Goal: Task Accomplishment & Management: Manage account settings

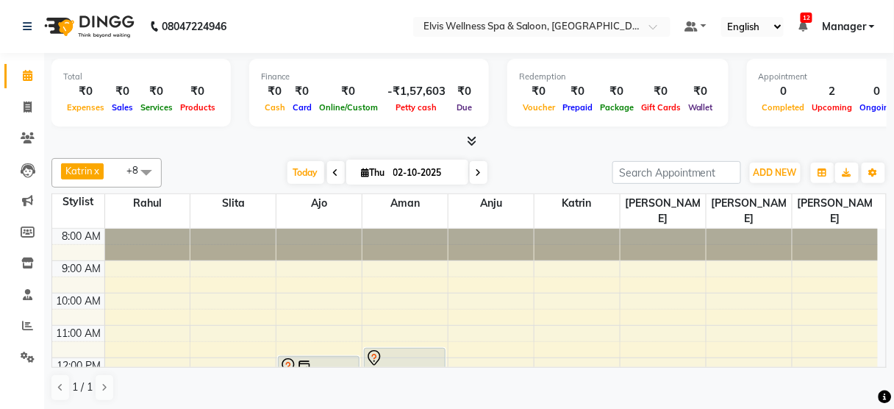
scroll to position [85, 0]
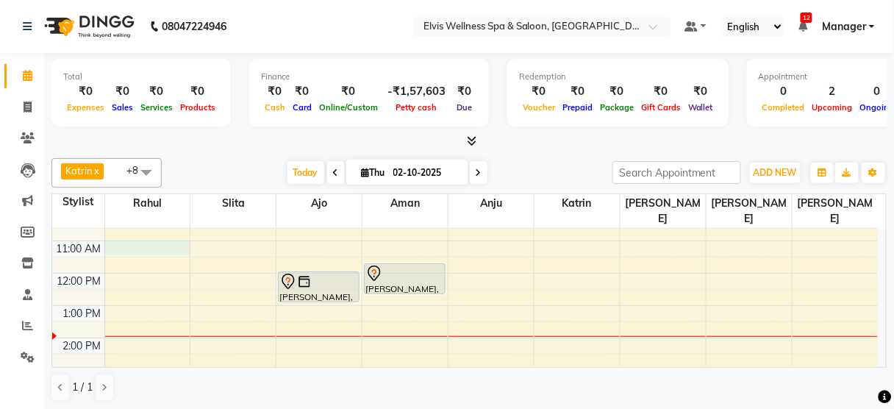
click at [163, 232] on div "8:00 AM 9:00 AM 10:00 AM 11:00 AM 12:00 PM 1:00 PM 2:00 PM 3:00 PM 4:00 PM 5:00…" at bounding box center [465, 370] width 826 height 452
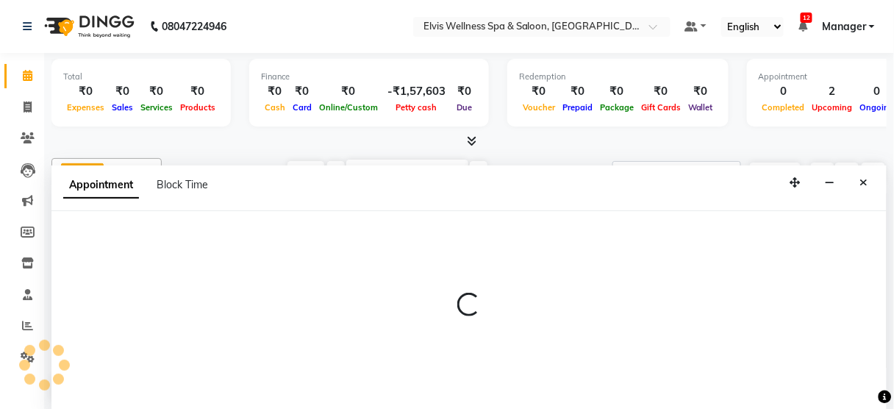
select select "40552"
select select "660"
select select "tentative"
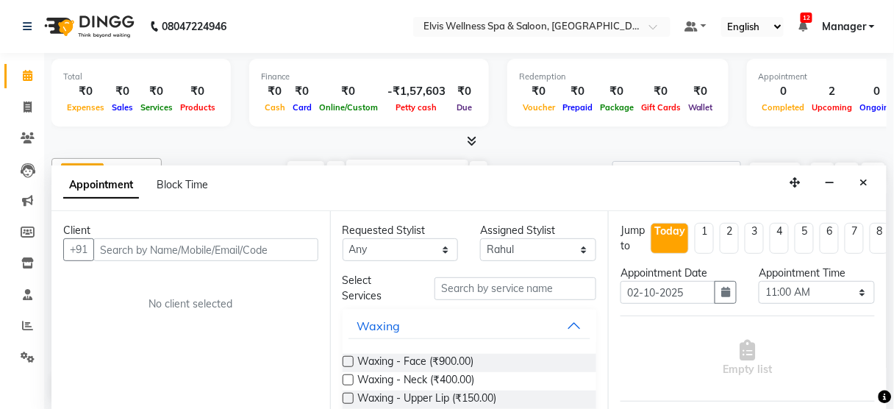
click at [138, 238] on input "text" at bounding box center [205, 249] width 225 height 23
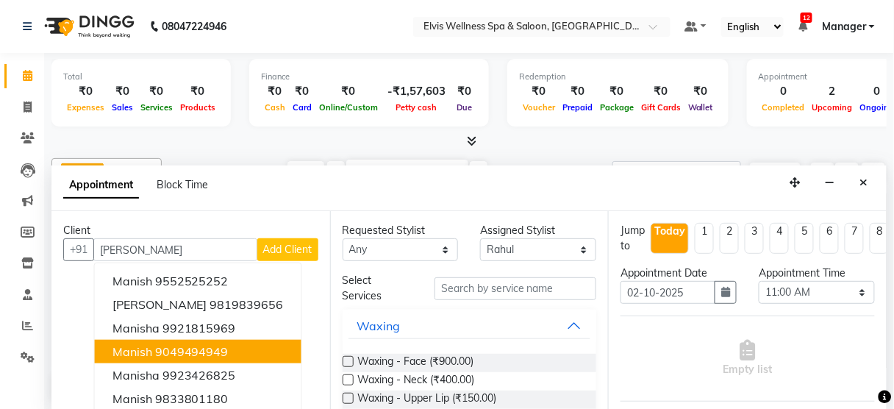
click at [163, 346] on ngb-highlight "9049494949" at bounding box center [192, 351] width 74 height 15
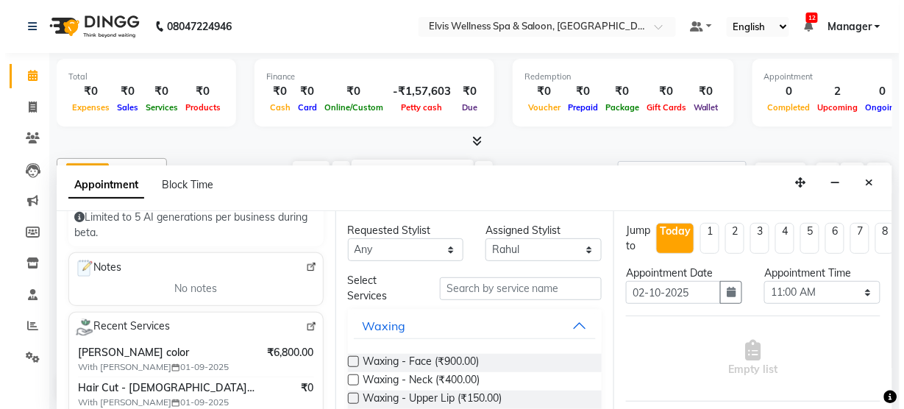
scroll to position [243, 0]
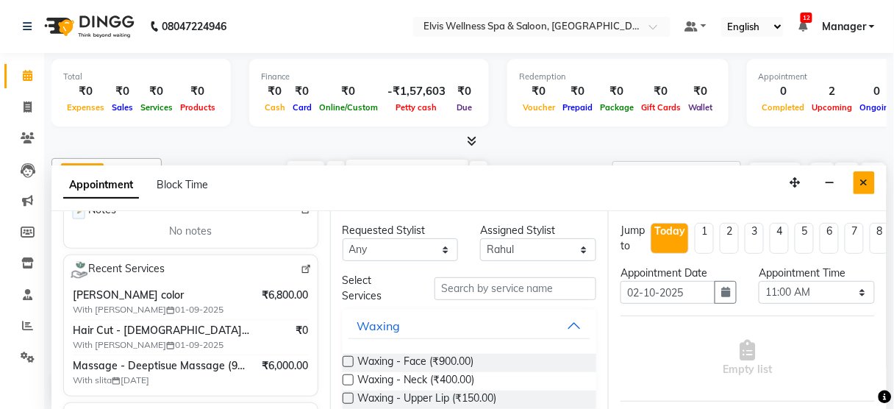
type input "9049494949"
click at [865, 179] on icon "Close" at bounding box center [864, 182] width 8 height 10
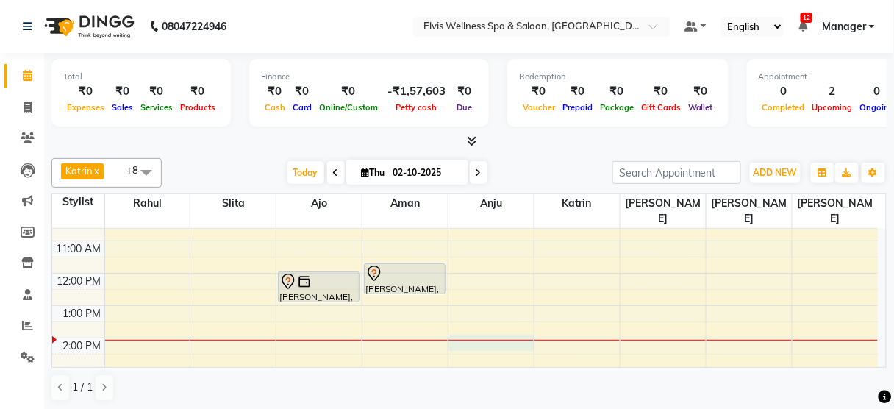
click at [487, 327] on div "8:00 AM 9:00 AM 10:00 AM 11:00 AM 12:00 PM 1:00 PM 2:00 PM 3:00 PM 4:00 PM 5:00…" at bounding box center [465, 370] width 826 height 452
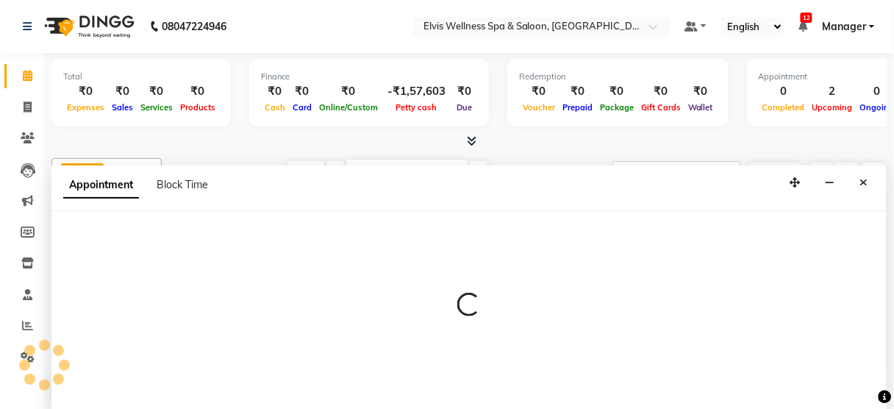
select select "52998"
select select "tentative"
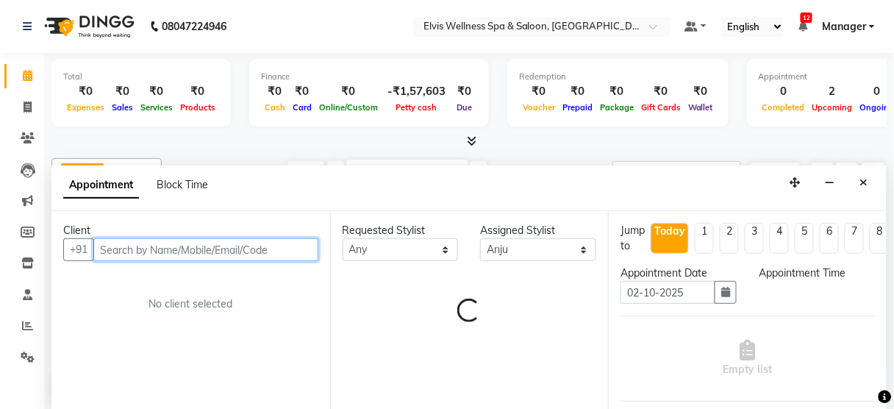
select select "840"
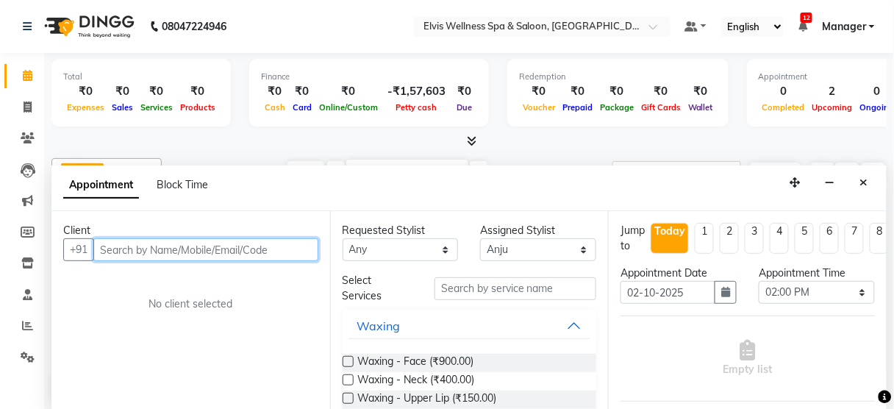
click at [209, 248] on input "text" at bounding box center [205, 249] width 225 height 23
paste input "9112211884"
type input "9112211884"
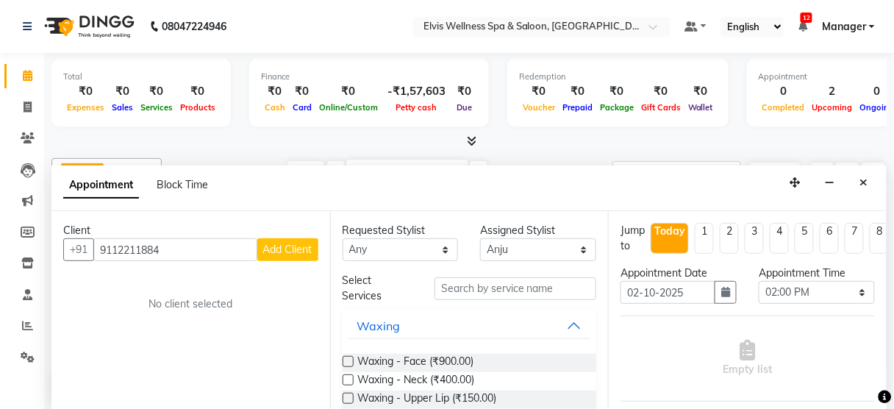
click at [275, 253] on span "Add Client" at bounding box center [287, 249] width 49 height 13
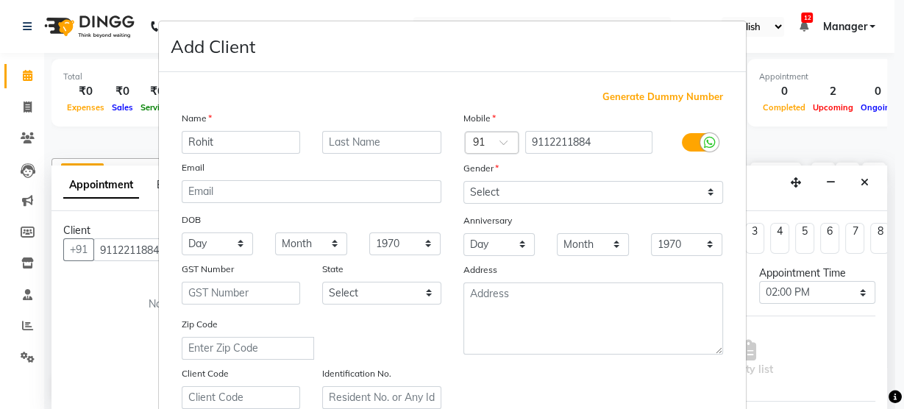
type input "Rohit"
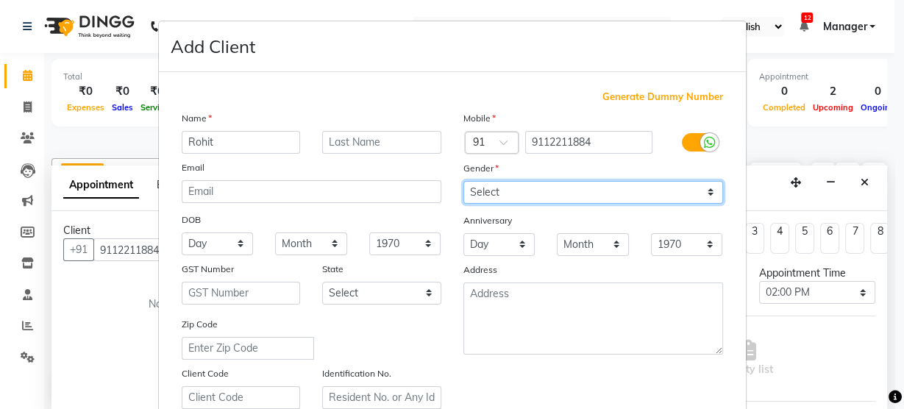
click at [554, 196] on select "Select [DEMOGRAPHIC_DATA] [DEMOGRAPHIC_DATA] Other Prefer Not To Say" at bounding box center [593, 192] width 260 height 23
select select "[DEMOGRAPHIC_DATA]"
click at [463, 181] on select "Select [DEMOGRAPHIC_DATA] [DEMOGRAPHIC_DATA] Other Prefer Not To Say" at bounding box center [593, 192] width 260 height 23
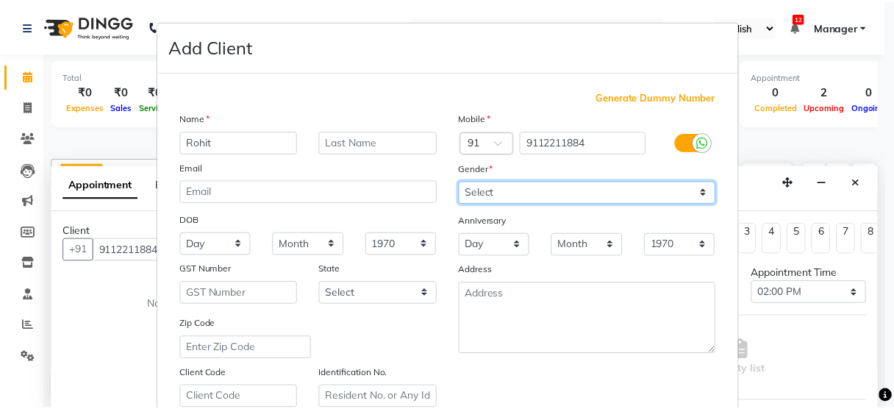
scroll to position [266, 0]
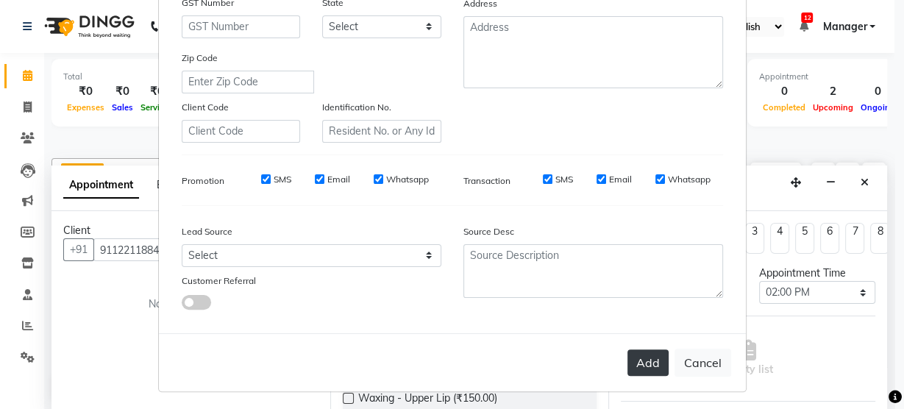
click at [642, 357] on button "Add" at bounding box center [647, 362] width 41 height 26
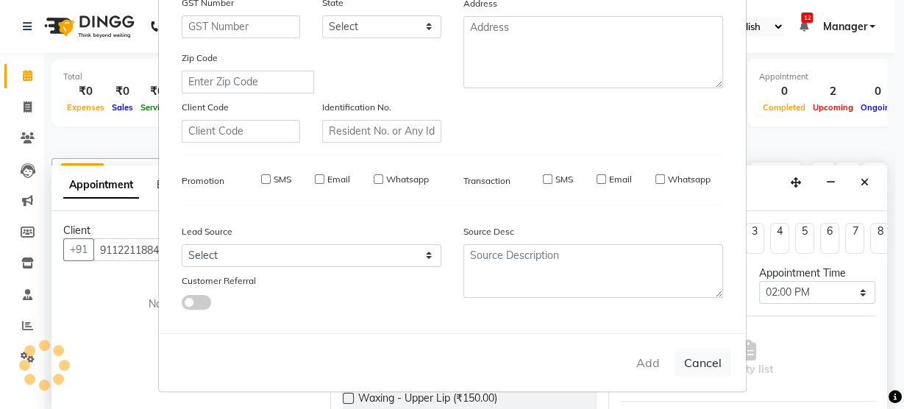
select select
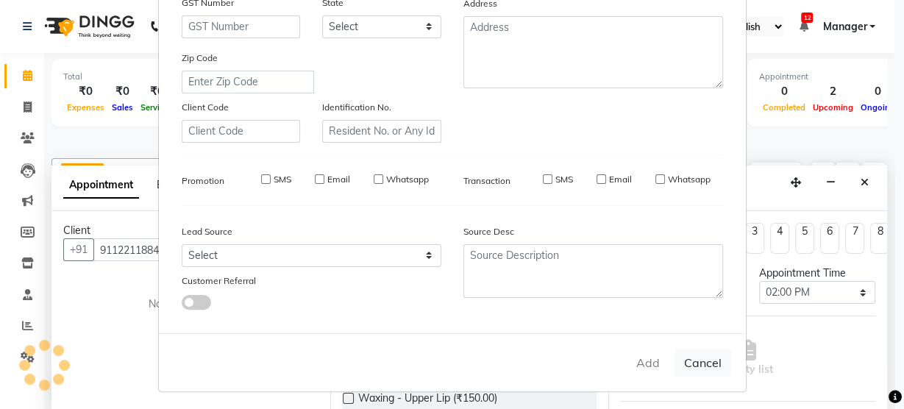
select select
checkbox input "false"
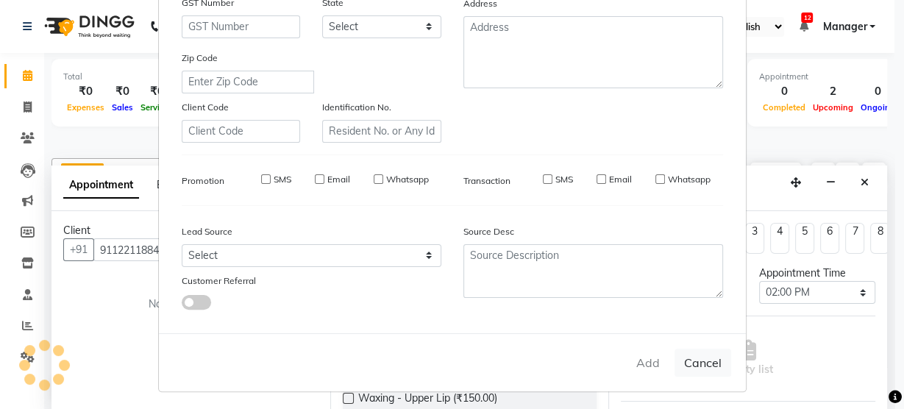
checkbox input "false"
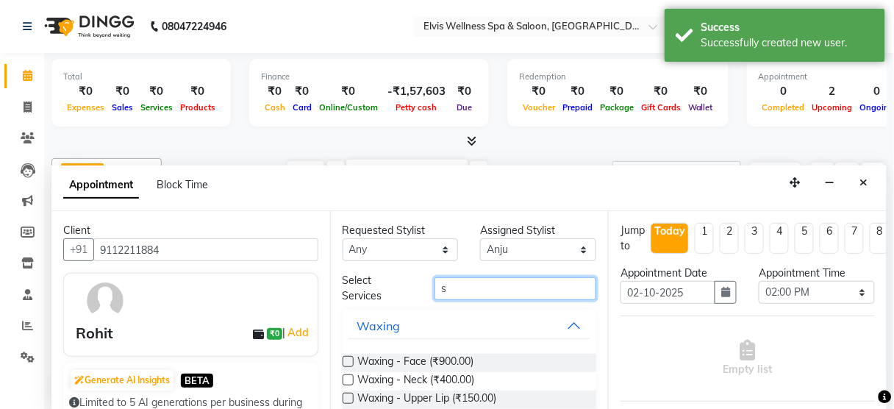
click at [488, 282] on input "s" at bounding box center [516, 288] width 162 height 23
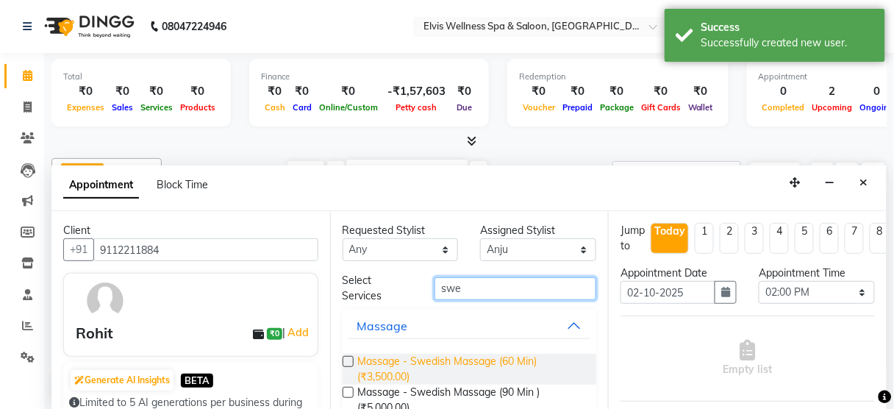
type input "swe"
click at [485, 359] on span "Massage - Swedish Massage (60 Min) (₹3,500.00)" at bounding box center [471, 369] width 227 height 31
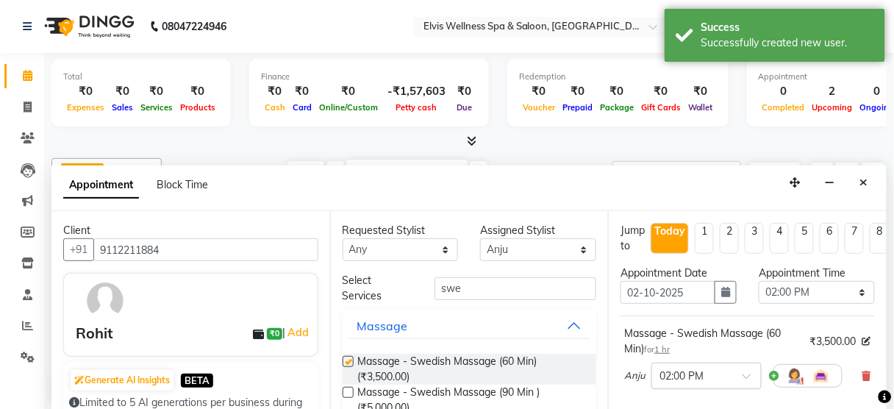
checkbox input "false"
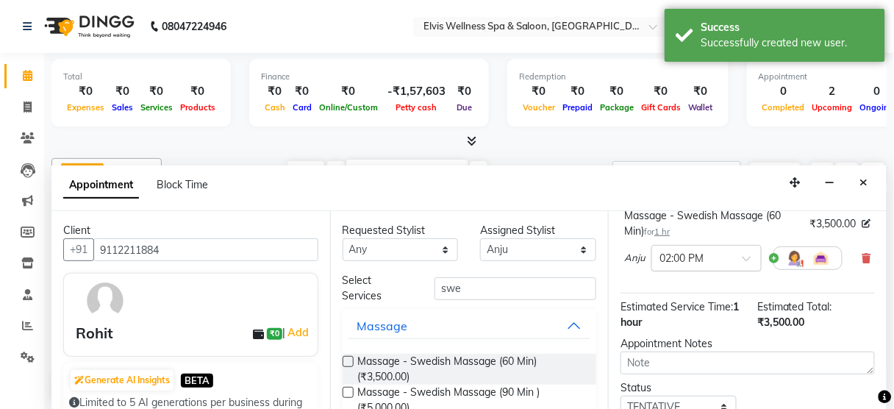
scroll to position [121, 0]
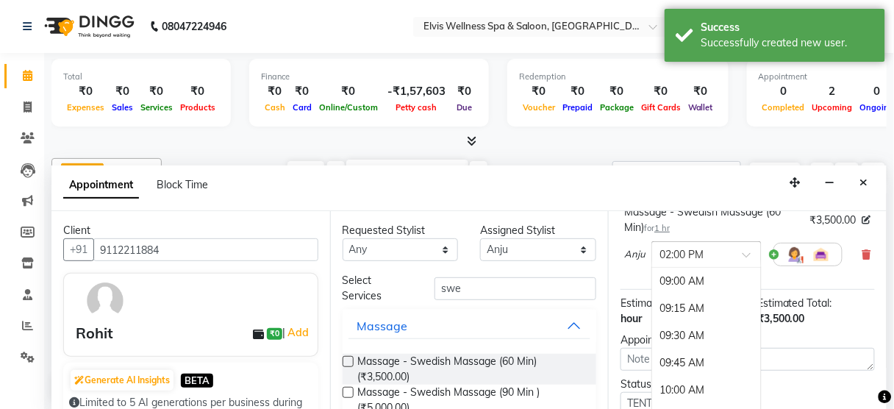
click at [740, 258] on div at bounding box center [706, 253] width 109 height 15
click at [701, 299] on div "02:15 PM" at bounding box center [706, 309] width 109 height 27
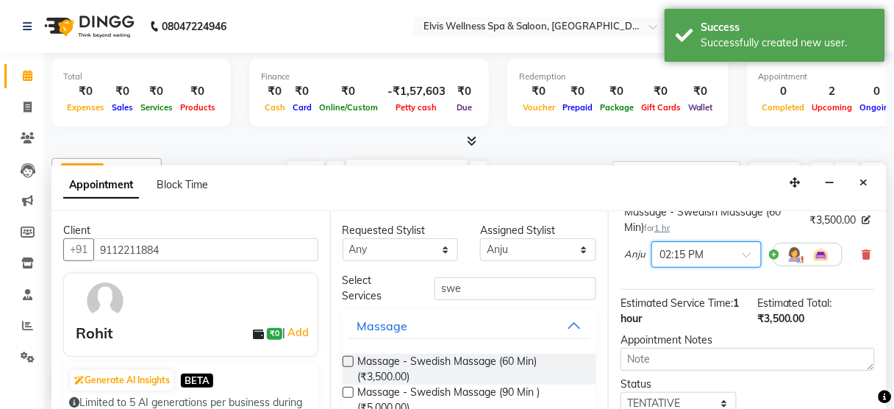
scroll to position [238, 0]
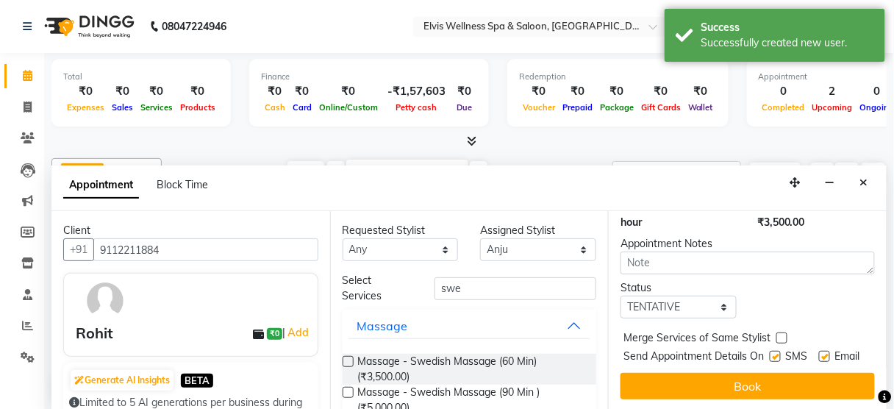
click at [770, 351] on label at bounding box center [775, 356] width 11 height 11
click at [770, 353] on input "checkbox" at bounding box center [775, 358] width 10 height 10
checkbox input "false"
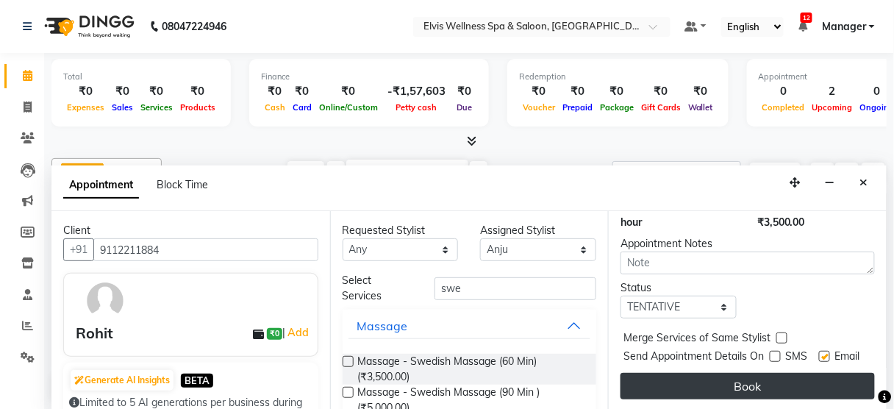
click at [749, 373] on button "Book" at bounding box center [748, 386] width 254 height 26
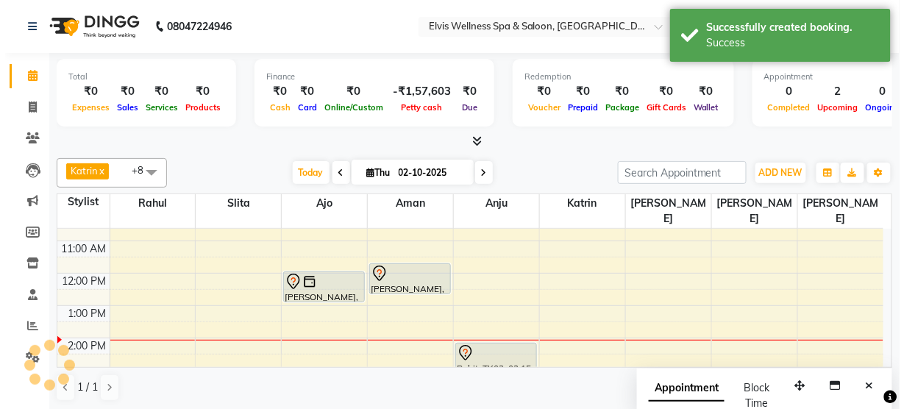
scroll to position [0, 0]
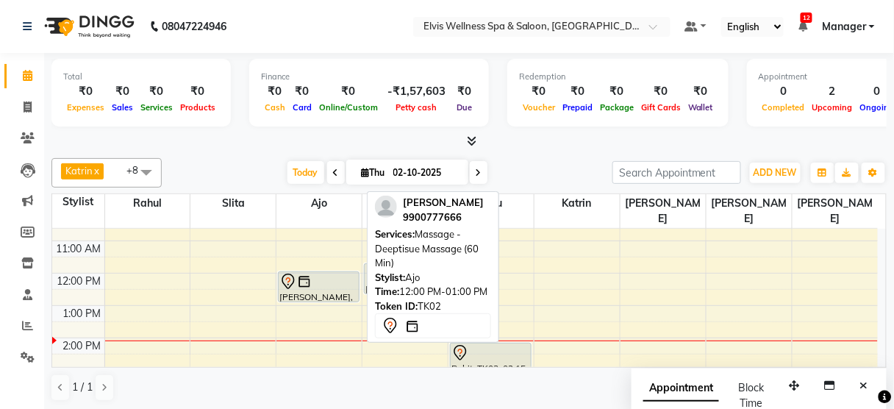
click at [293, 275] on div "[PERSON_NAME], TK02, 12:00 PM-01:00 PM, Massage - Deeptisue Massage (60 Min)" at bounding box center [319, 286] width 80 height 29
select select "7"
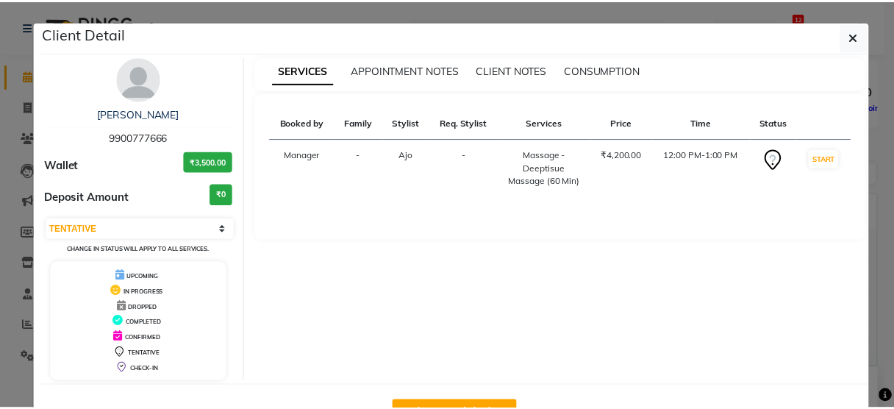
scroll to position [48, 0]
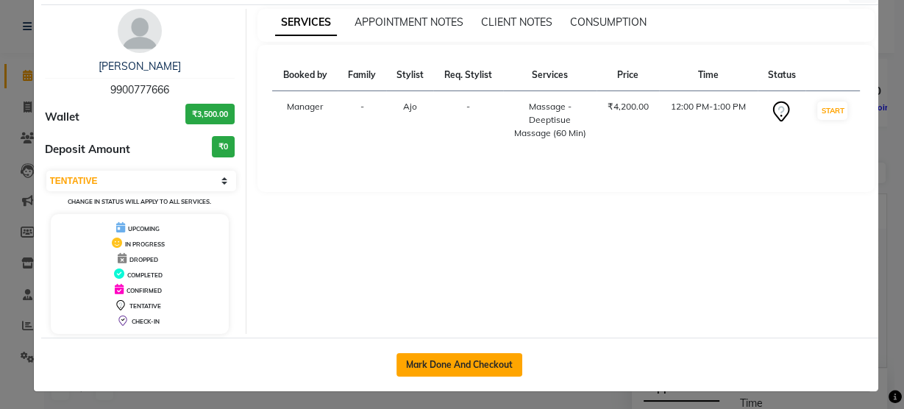
click at [434, 365] on button "Mark Done And Checkout" at bounding box center [459, 365] width 126 height 24
select select "5733"
select select "service"
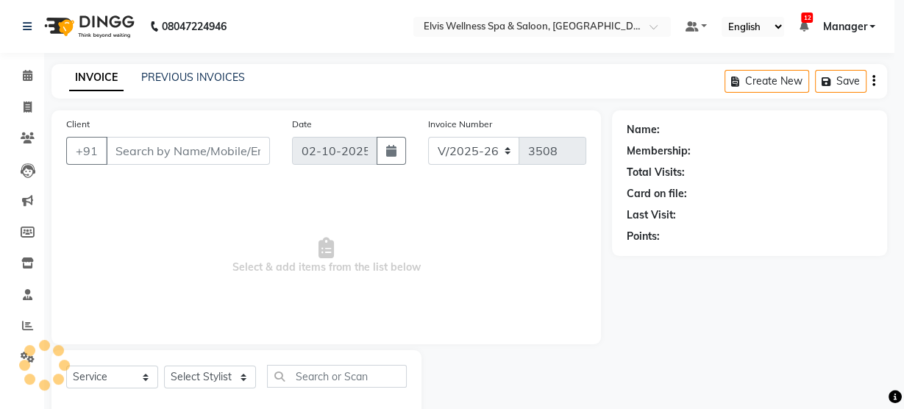
select select "3"
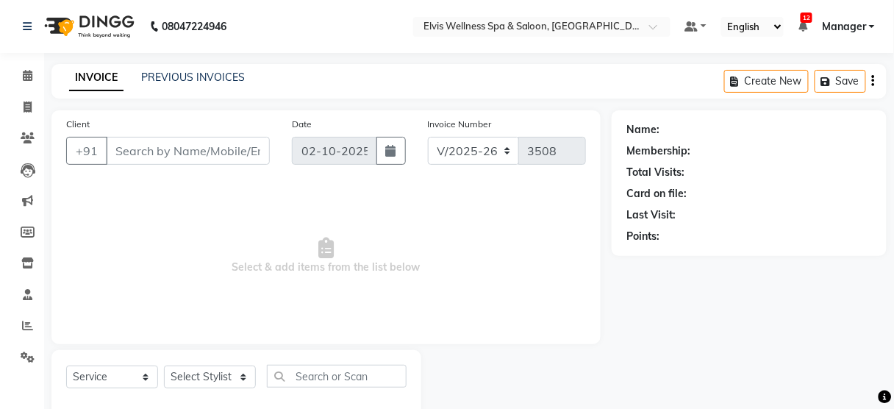
type input "9900777666"
select select "89118"
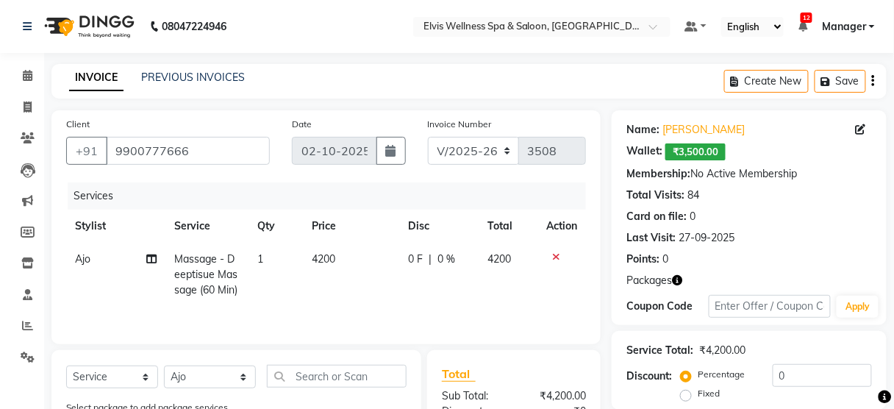
scroll to position [229, 0]
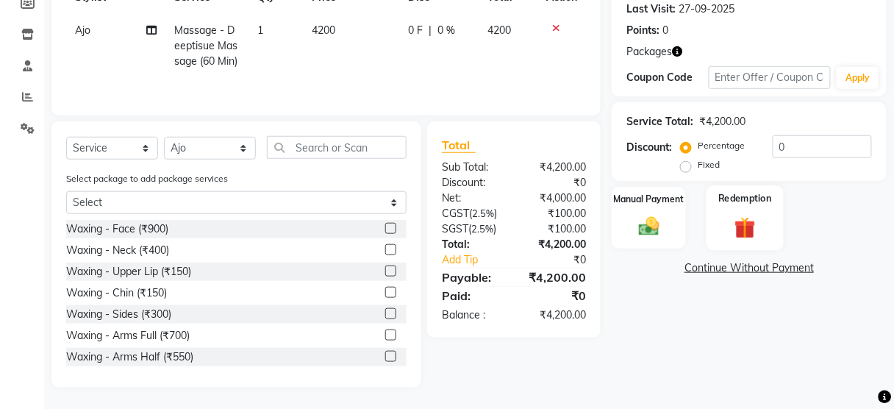
click at [757, 221] on img at bounding box center [745, 227] width 35 height 26
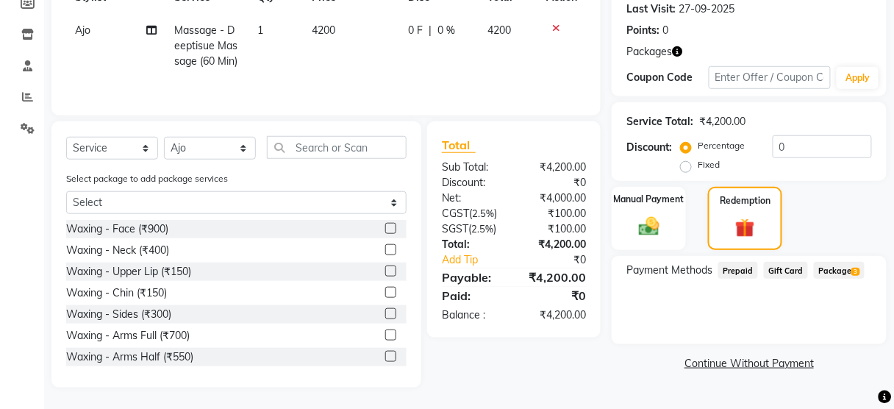
click at [830, 265] on span "Package 3" at bounding box center [839, 270] width 51 height 17
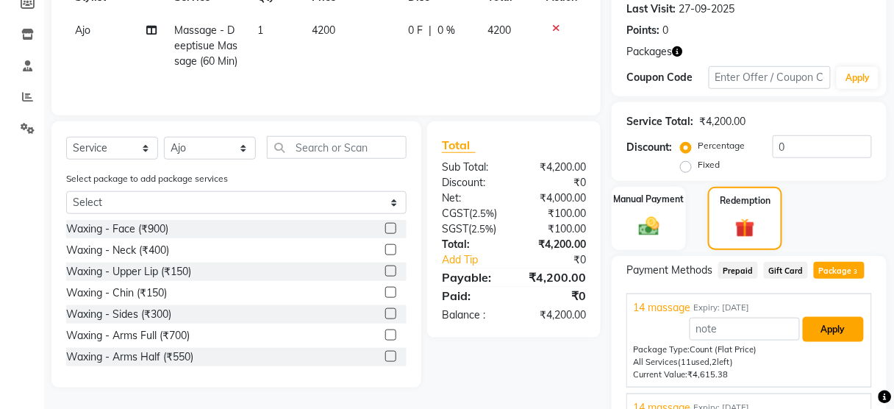
click at [831, 321] on button "Apply" at bounding box center [833, 329] width 61 height 25
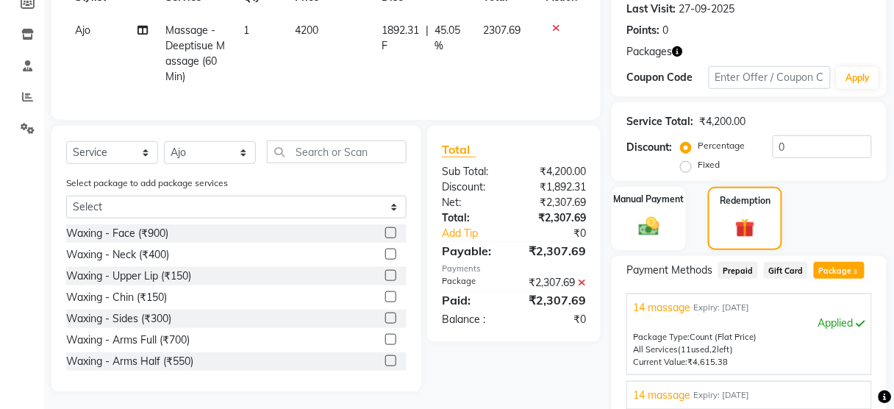
scroll to position [402, 0]
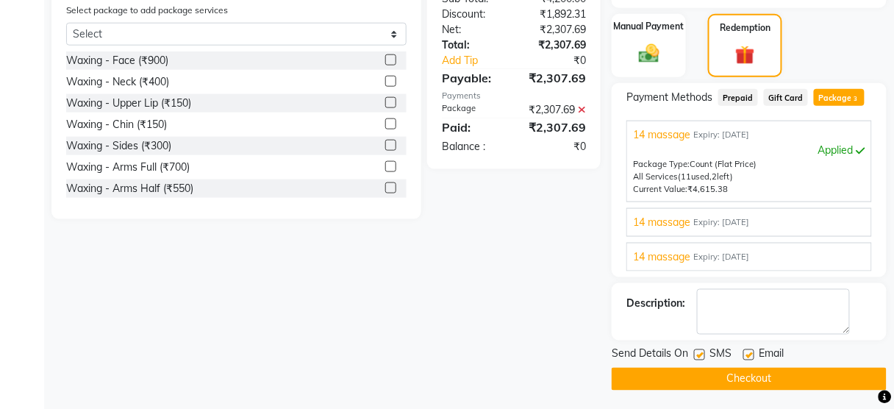
click at [698, 351] on label at bounding box center [699, 354] width 11 height 11
click at [698, 351] on input "checkbox" at bounding box center [699, 356] width 10 height 10
checkbox input "false"
click at [698, 372] on button "Checkout" at bounding box center [749, 379] width 275 height 23
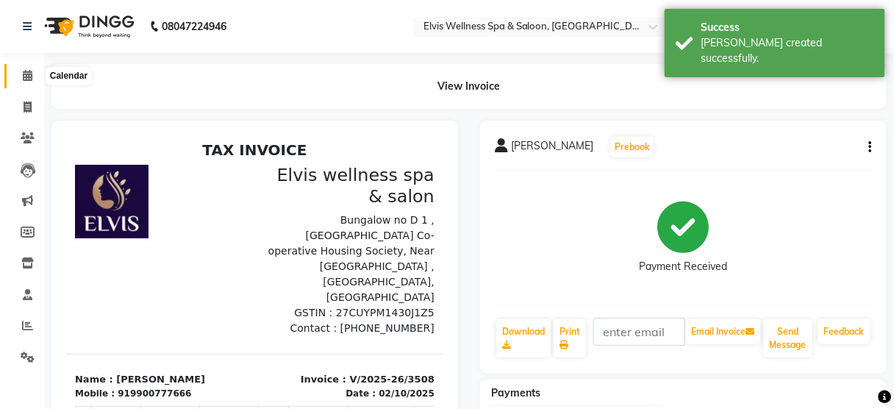
click at [30, 74] on icon at bounding box center [28, 75] width 10 height 11
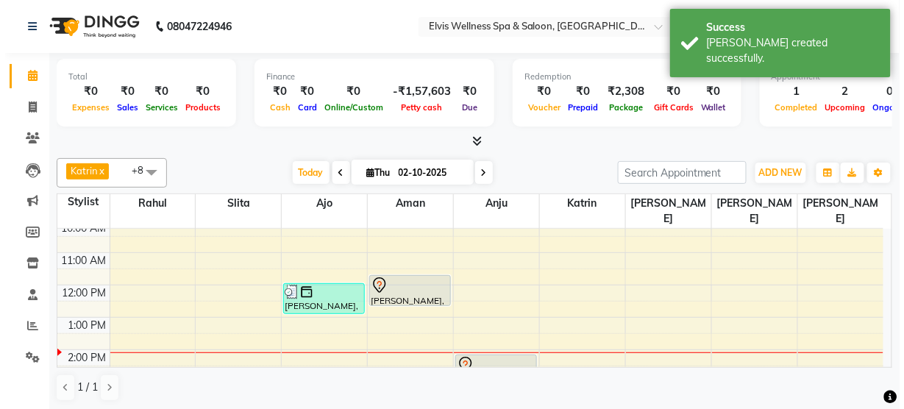
scroll to position [71, 0]
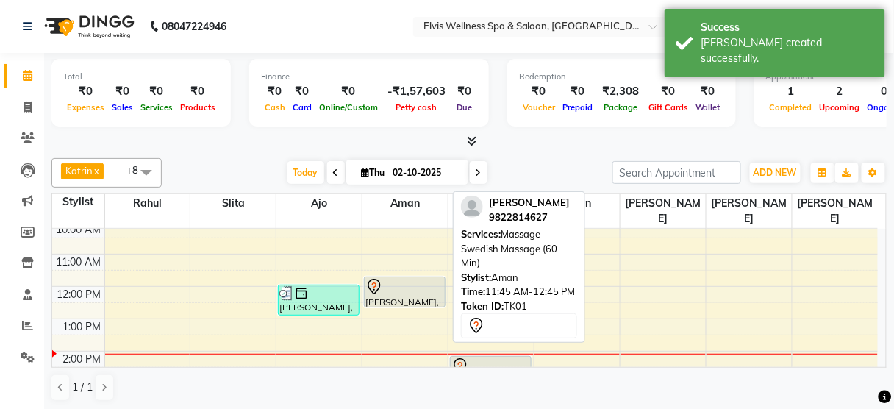
click at [399, 282] on div "[PERSON_NAME], TK01, 11:45 AM-12:45 PM, Massage - Swedish Massage (60 Min)" at bounding box center [405, 291] width 80 height 29
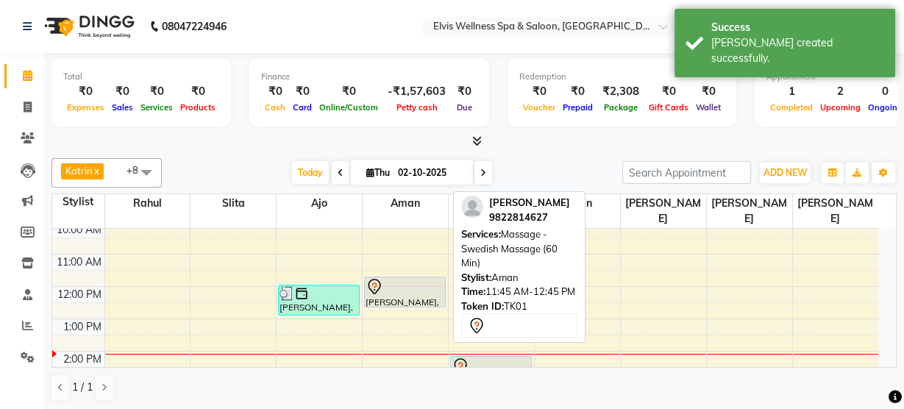
select select "7"
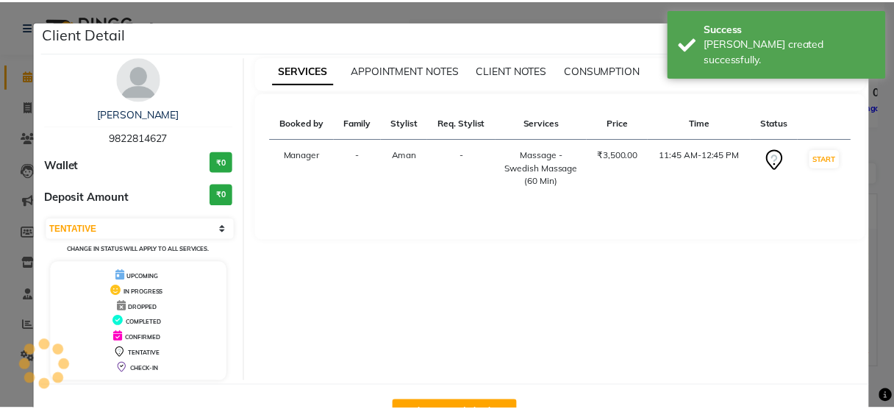
scroll to position [48, 0]
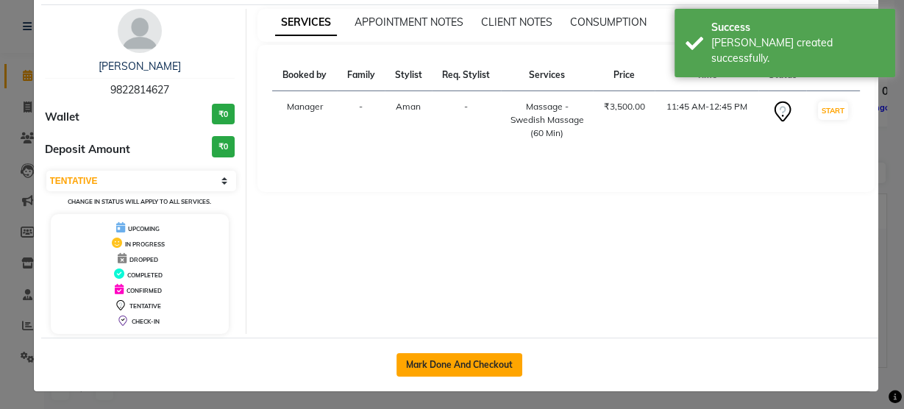
click at [434, 355] on button "Mark Done And Checkout" at bounding box center [459, 365] width 126 height 24
select select "service"
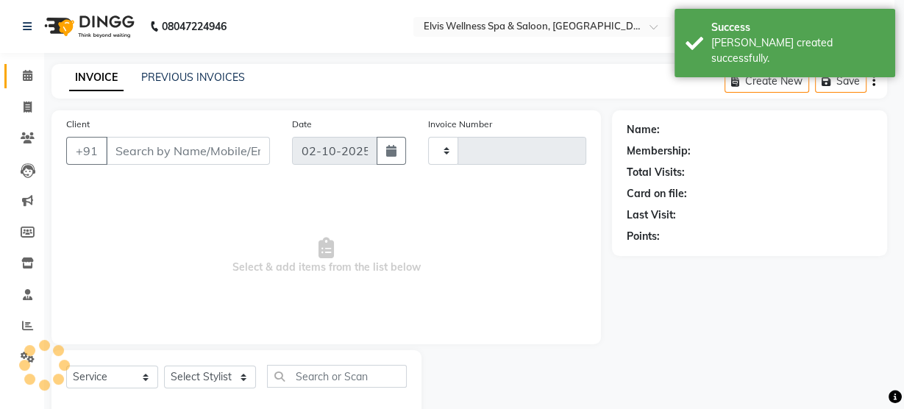
select select "3"
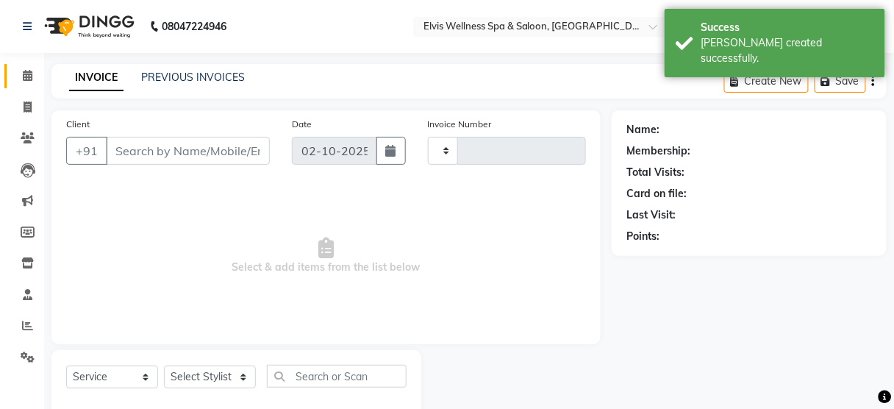
type input "3509"
select select "5733"
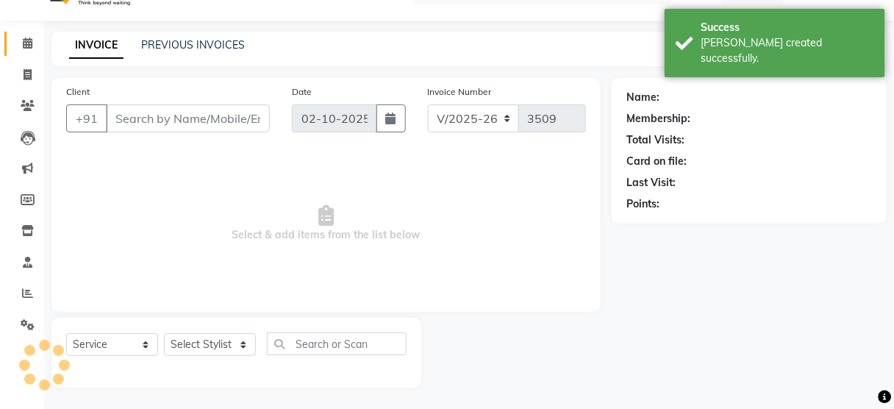
type input "9822814627"
select select "46426"
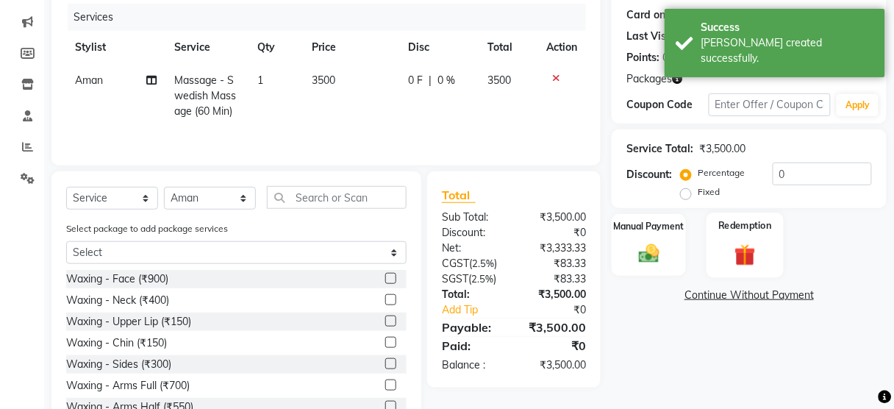
scroll to position [200, 0]
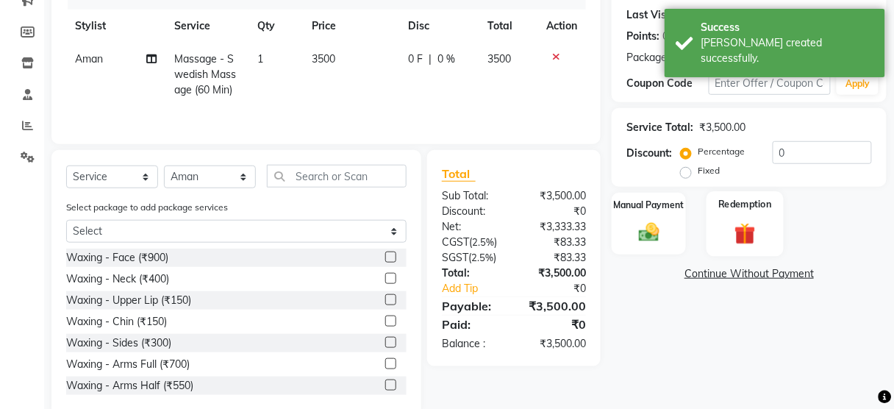
click at [727, 226] on div "Redemption" at bounding box center [745, 223] width 77 height 65
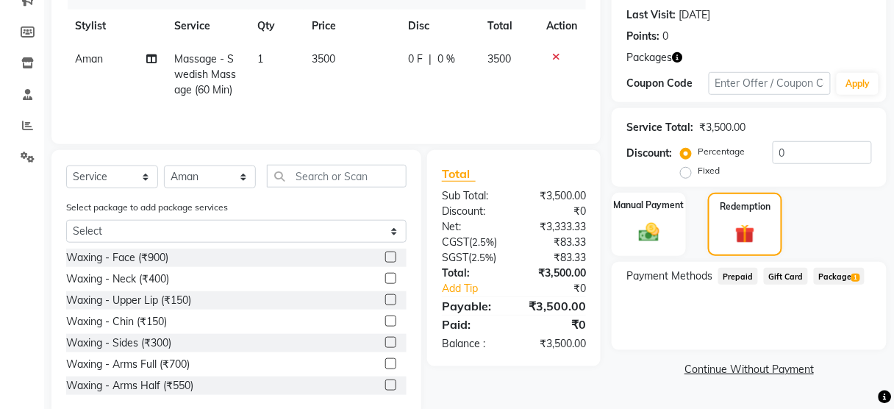
click at [838, 272] on span "Package 1" at bounding box center [839, 276] width 51 height 17
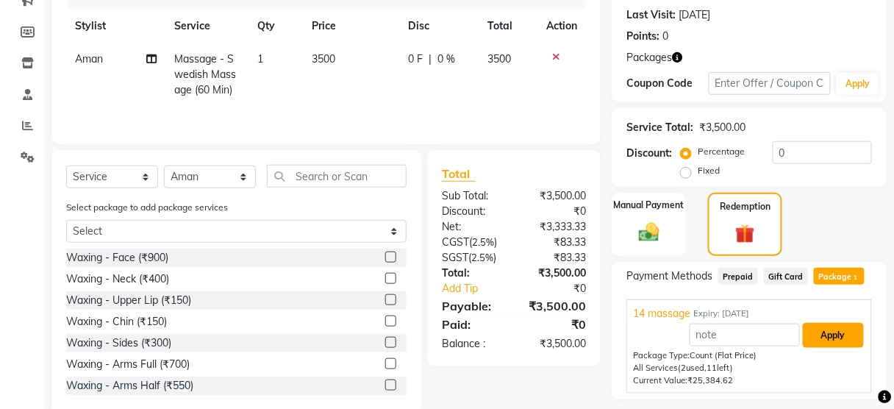
click at [843, 327] on button "Apply" at bounding box center [833, 335] width 61 height 25
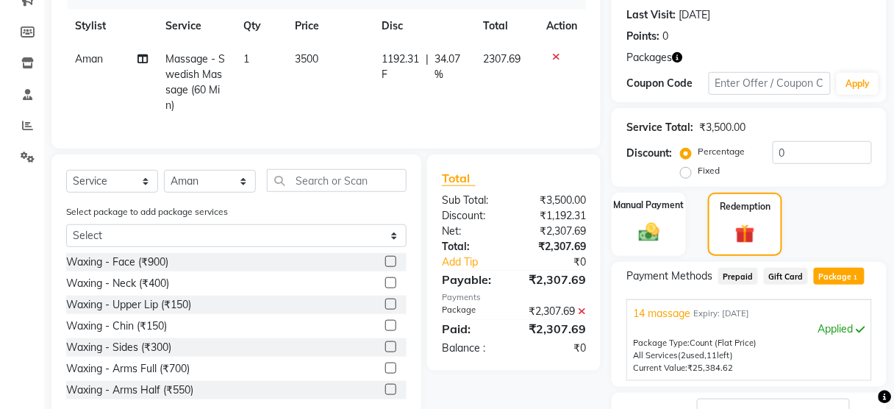
scroll to position [311, 0]
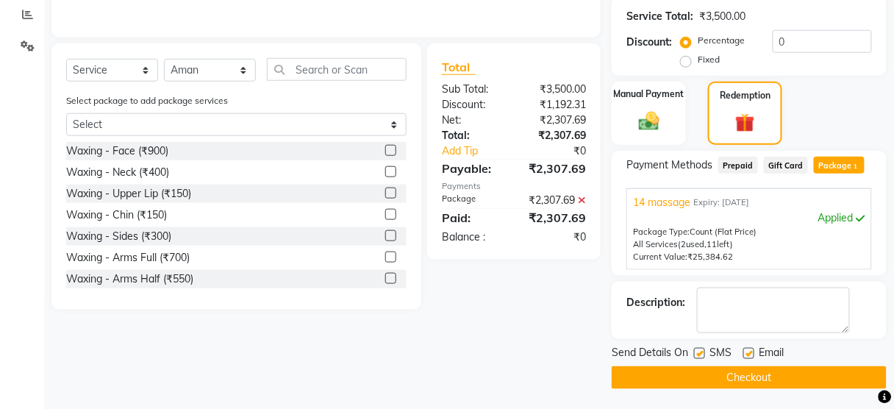
click at [703, 366] on button "Checkout" at bounding box center [749, 377] width 275 height 23
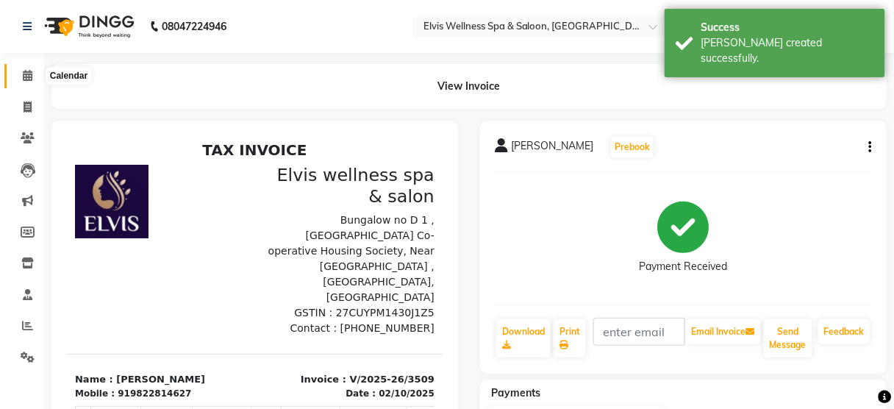
click at [25, 80] on icon at bounding box center [28, 75] width 10 height 11
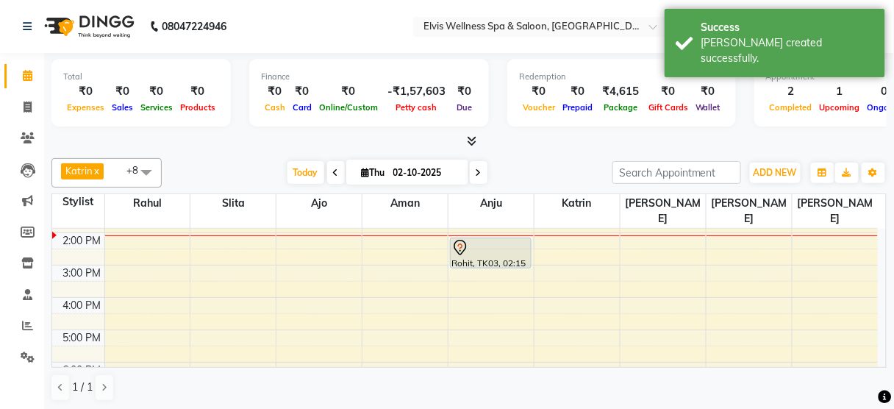
scroll to position [143, 0]
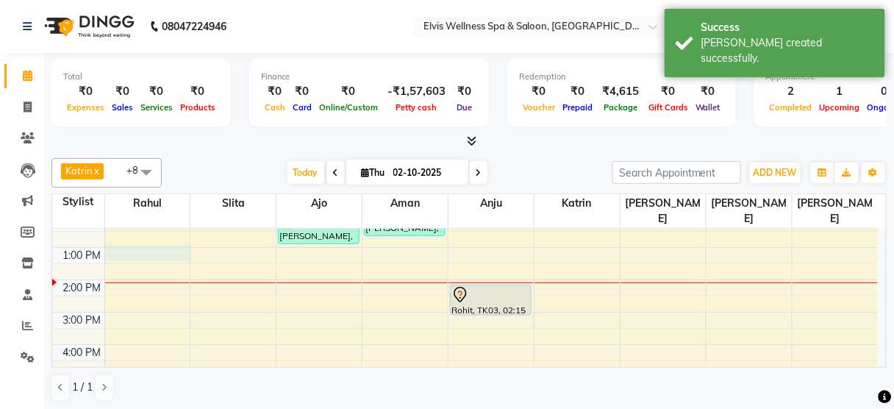
click at [167, 238] on div "8:00 AM 9:00 AM 10:00 AM 11:00 AM 12:00 PM 1:00 PM 2:00 PM 3:00 PM 4:00 PM 5:00…" at bounding box center [465, 312] width 826 height 452
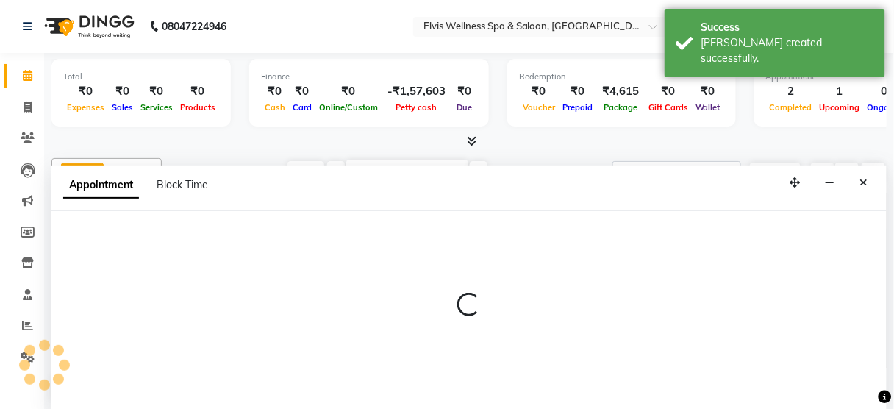
scroll to position [0, 0]
select select "40552"
select select "780"
select select "tentative"
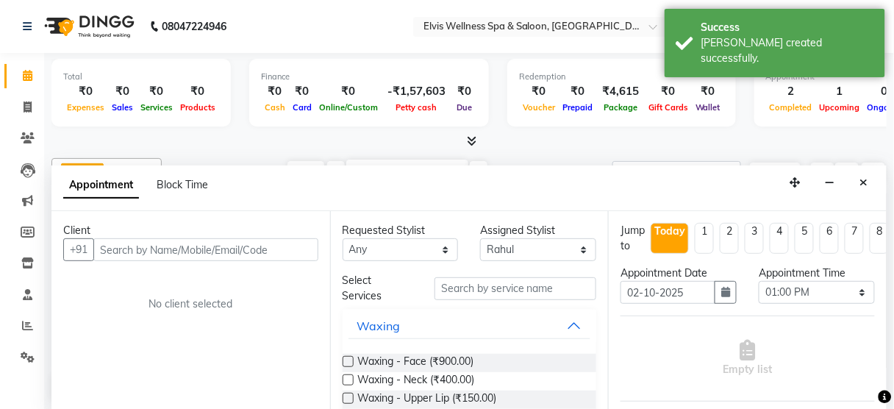
click at [154, 248] on input "text" at bounding box center [205, 249] width 225 height 23
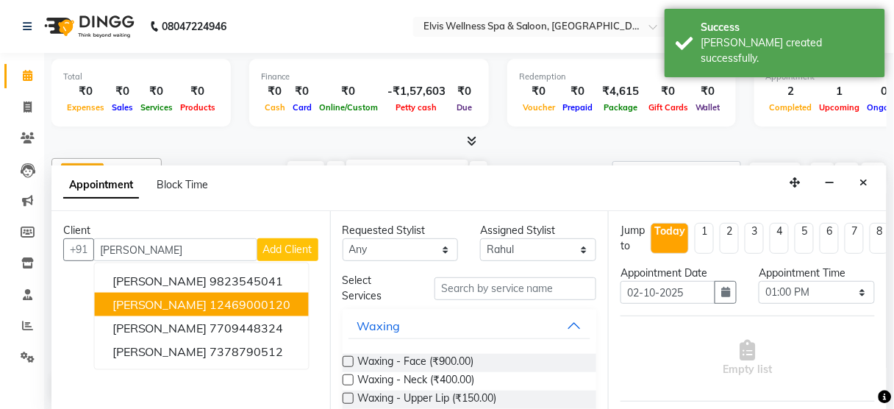
click at [182, 306] on span "[PERSON_NAME]" at bounding box center [160, 304] width 95 height 15
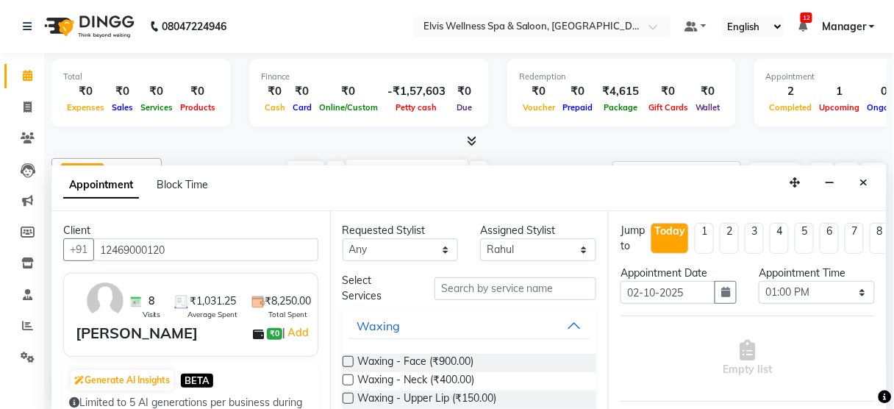
type input "12469000120"
click at [483, 290] on input "text" at bounding box center [516, 288] width 162 height 23
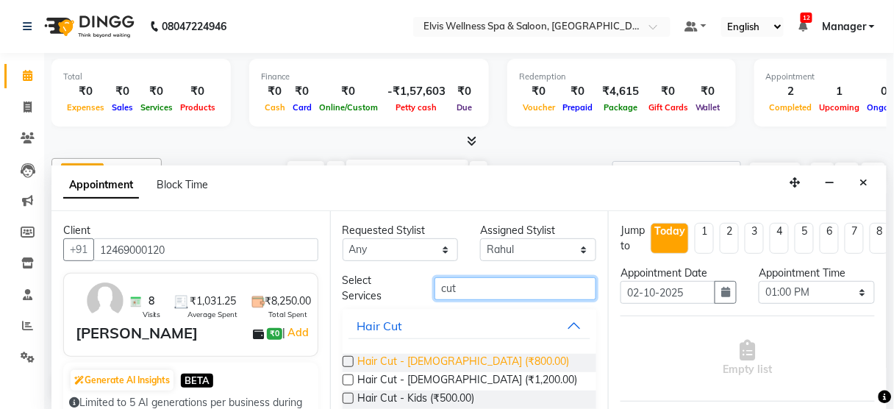
type input "cut"
click at [465, 360] on span "Hair Cut - [DEMOGRAPHIC_DATA] (₹800.00)" at bounding box center [464, 363] width 212 height 18
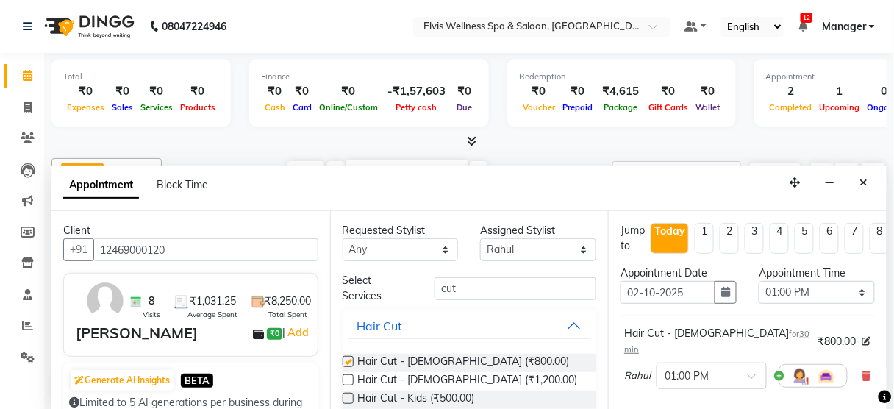
checkbox input "false"
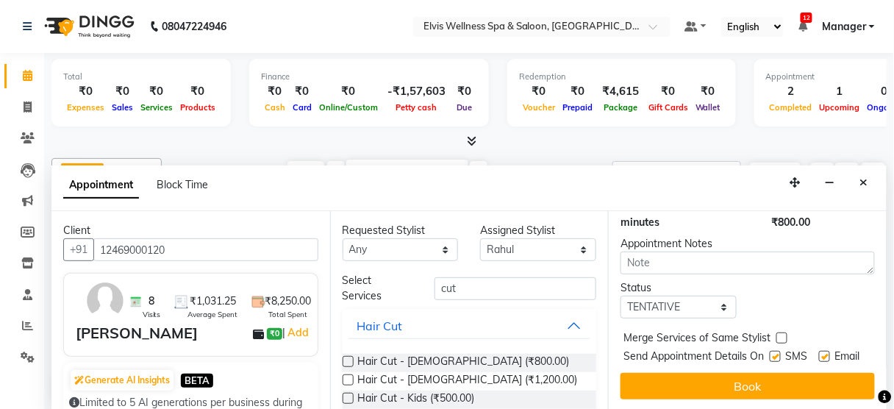
click at [770, 351] on label at bounding box center [775, 356] width 11 height 11
click at [770, 353] on input "checkbox" at bounding box center [775, 358] width 10 height 10
checkbox input "false"
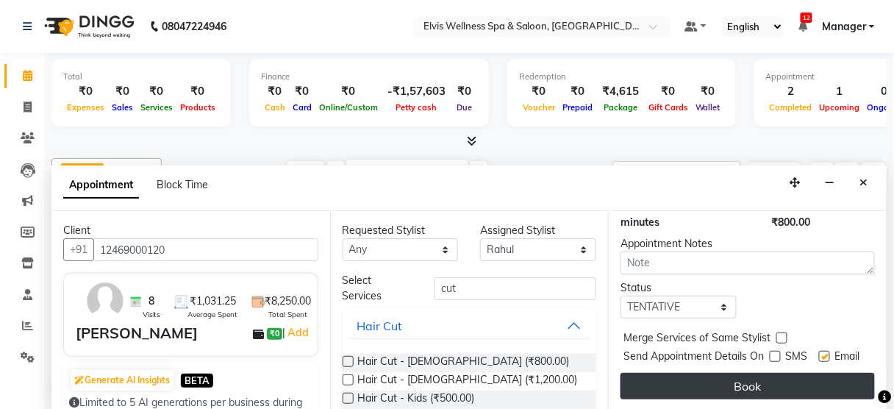
click at [749, 374] on button "Book" at bounding box center [748, 386] width 254 height 26
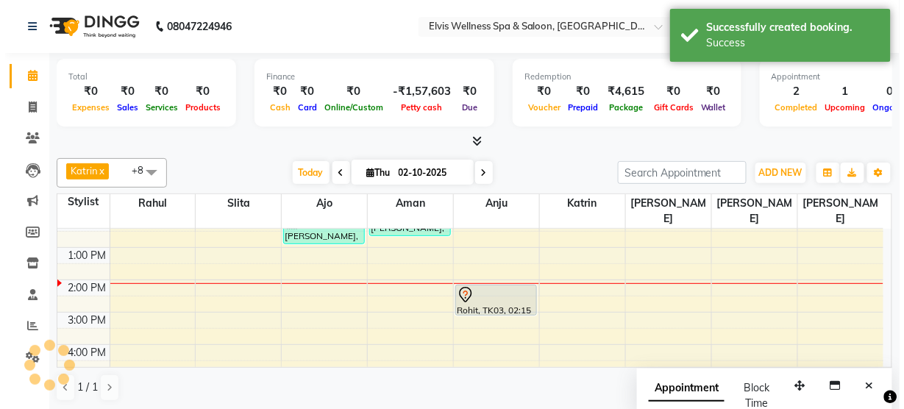
scroll to position [0, 0]
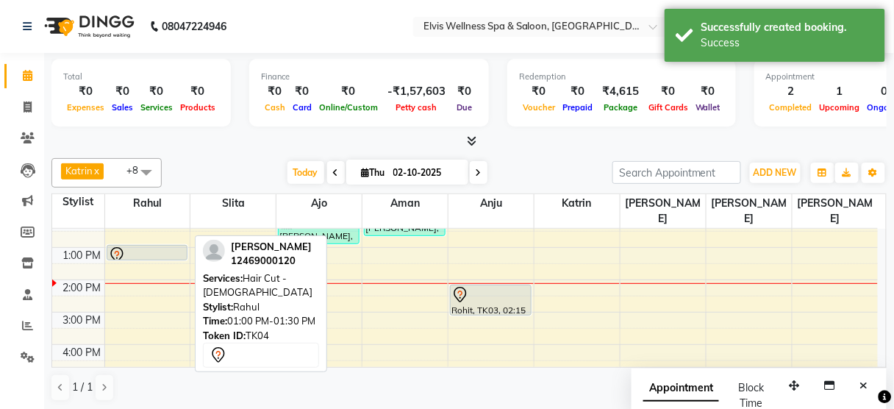
click at [140, 246] on div at bounding box center [147, 255] width 79 height 18
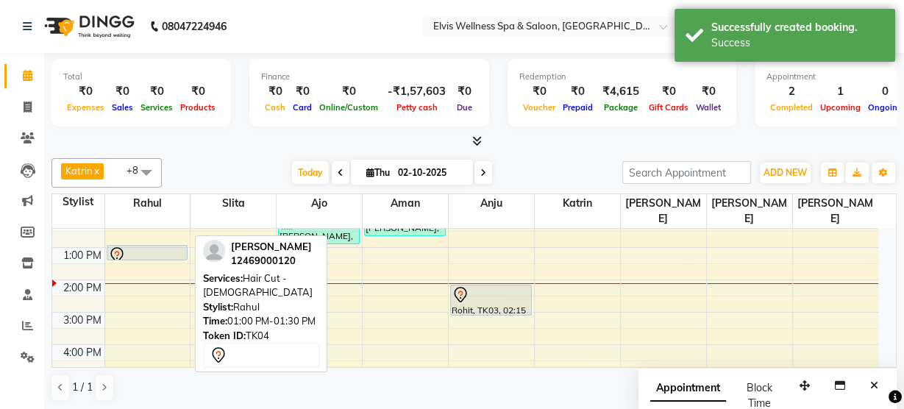
select select "7"
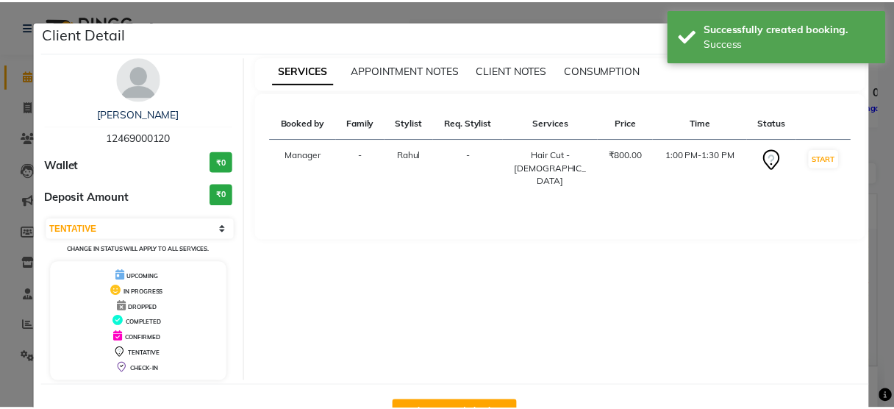
scroll to position [48, 0]
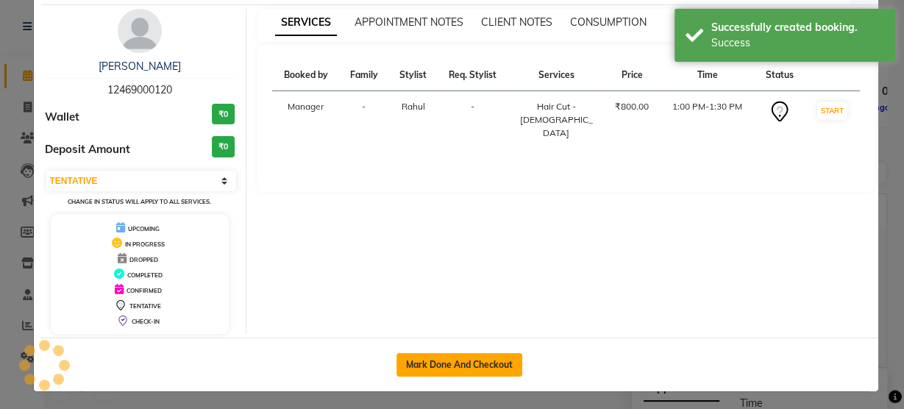
click at [459, 357] on button "Mark Done And Checkout" at bounding box center [459, 365] width 126 height 24
select select "5733"
select select "service"
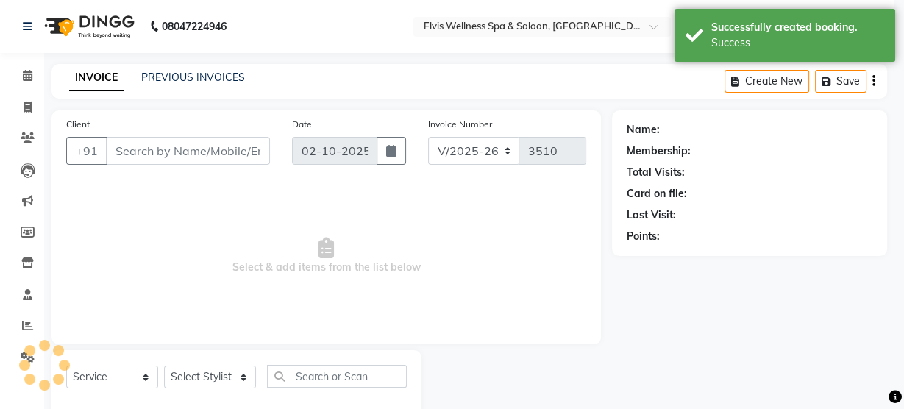
select select "3"
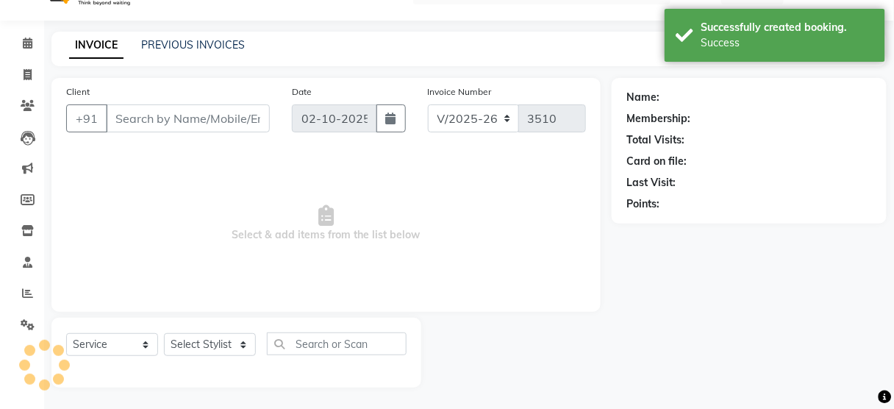
type input "12469000120"
select select "40552"
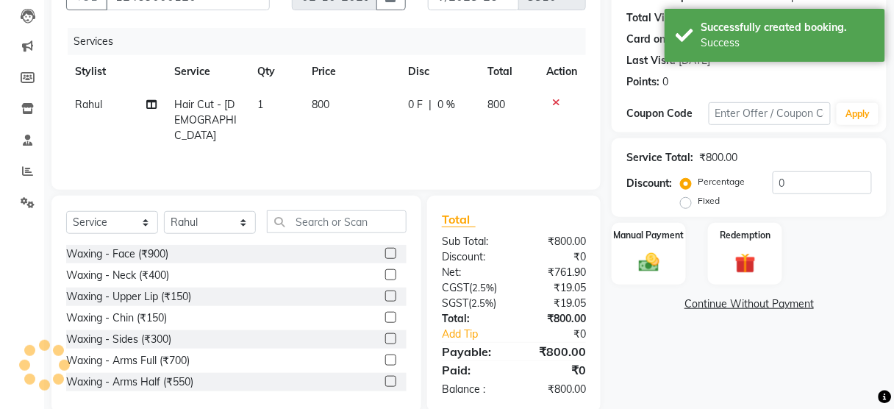
scroll to position [179, 0]
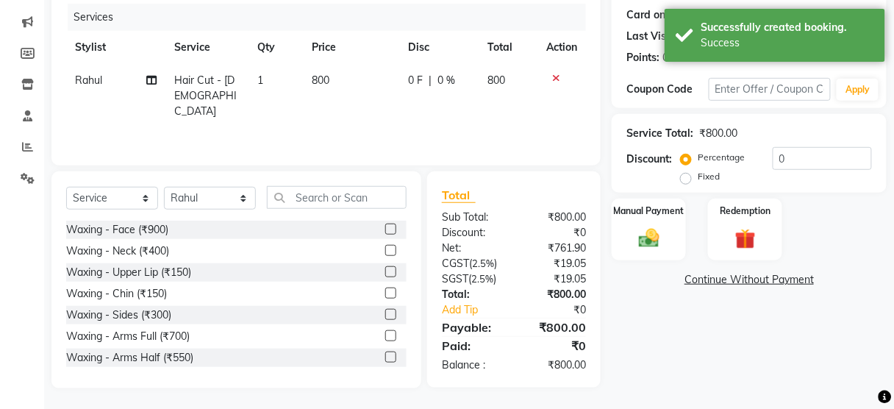
click at [335, 79] on td "800" at bounding box center [352, 96] width 96 height 64
select select "40552"
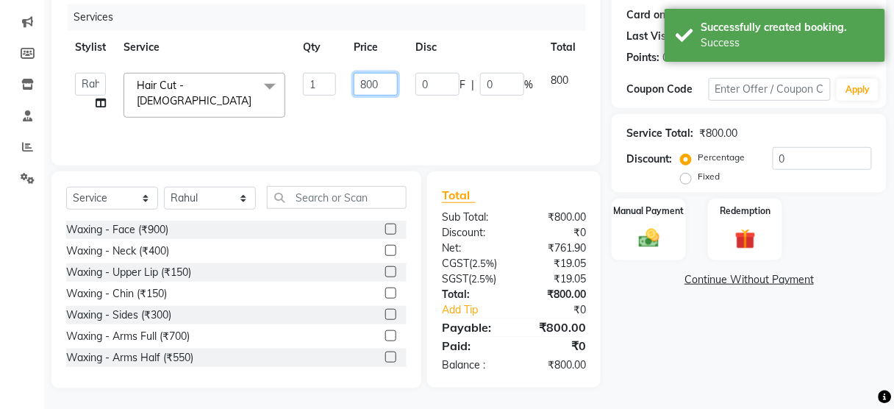
click at [371, 82] on input "800" at bounding box center [376, 84] width 44 height 23
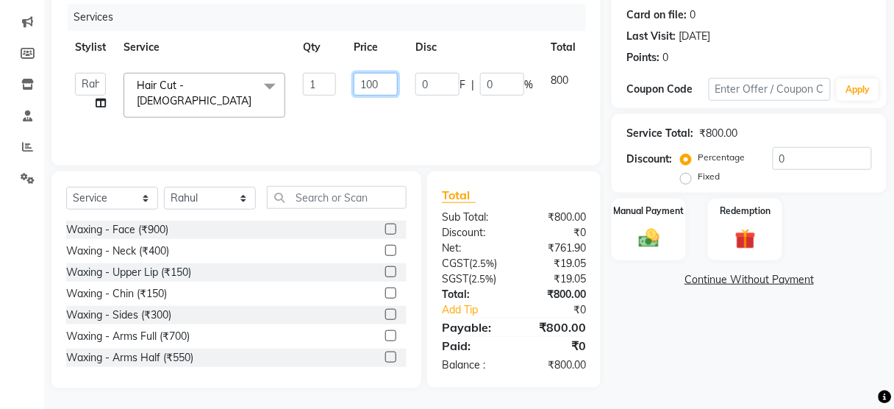
type input "1000"
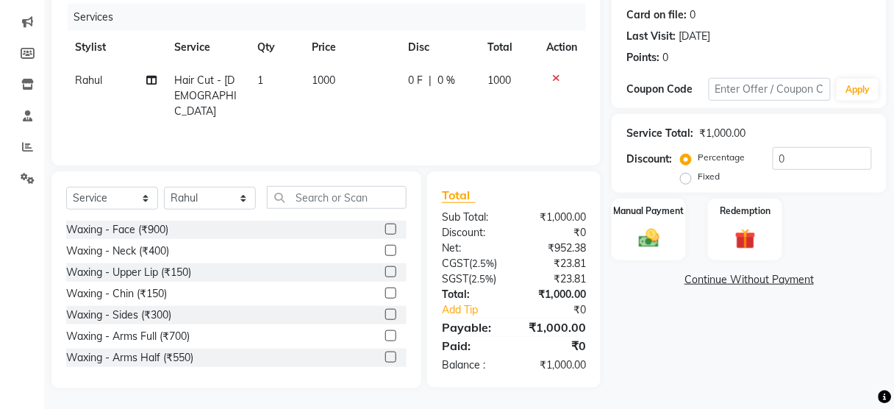
click at [385, 117] on div "Services Stylist Service Qty Price Disc Total Action Rahul Hair Cut - [DEMOGRAP…" at bounding box center [326, 77] width 520 height 147
click at [654, 243] on img at bounding box center [649, 238] width 35 height 25
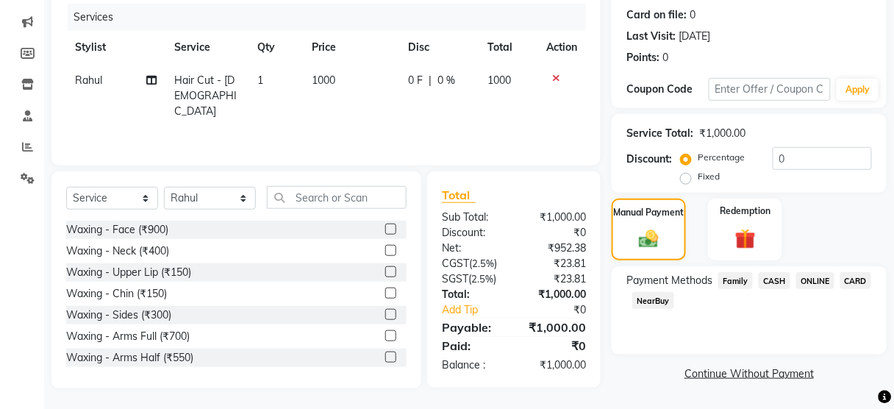
click at [775, 280] on span "CASH" at bounding box center [775, 280] width 32 height 17
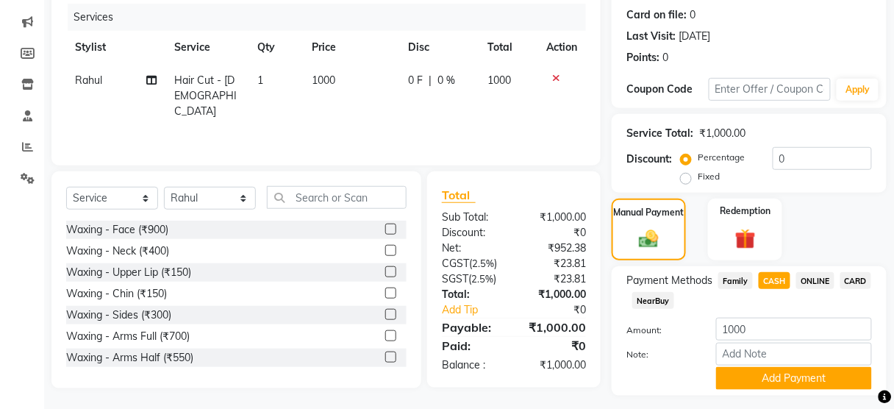
scroll to position [217, 0]
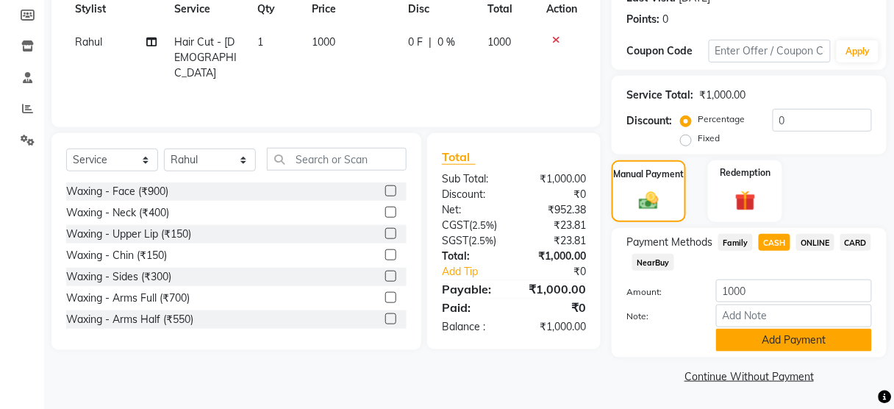
click at [767, 334] on button "Add Payment" at bounding box center [794, 340] width 156 height 23
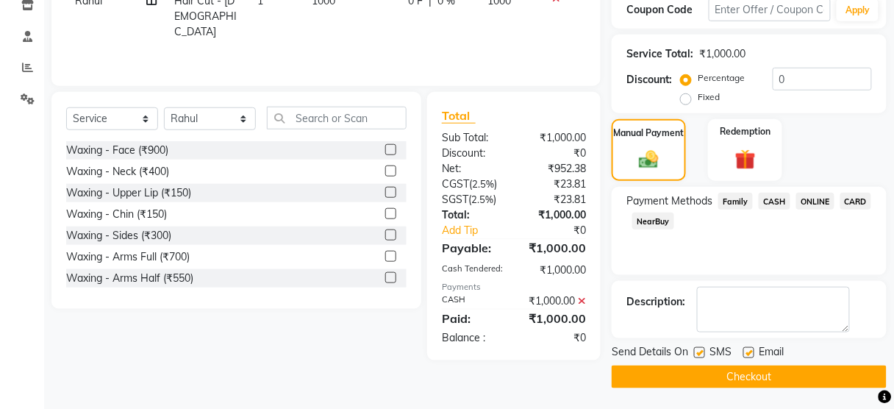
click at [696, 349] on label at bounding box center [699, 352] width 11 height 11
click at [696, 349] on input "checkbox" at bounding box center [699, 354] width 10 height 10
checkbox input "false"
click at [703, 363] on div "Send Details On SMS Email Checkout" at bounding box center [749, 366] width 275 height 44
click at [703, 368] on button "Checkout" at bounding box center [749, 376] width 275 height 23
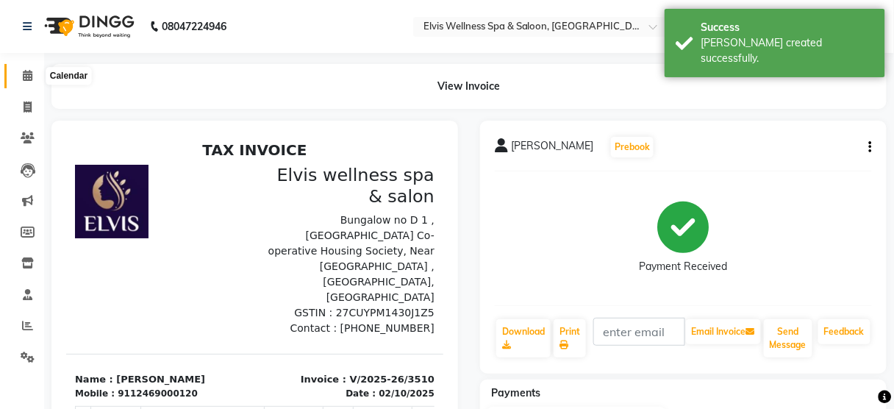
click at [30, 79] on icon at bounding box center [28, 75] width 10 height 11
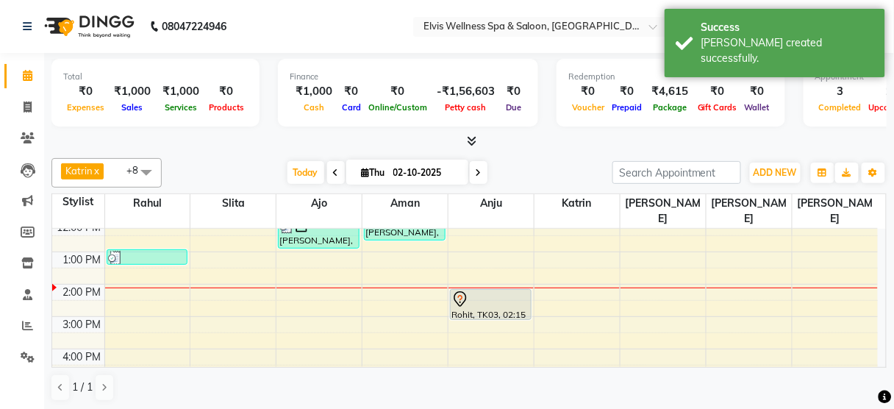
scroll to position [145, 0]
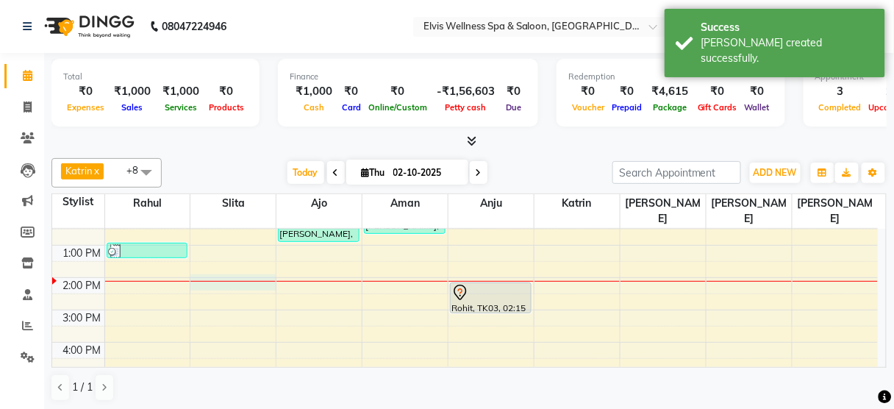
click at [226, 266] on div "8:00 AM 9:00 AM 10:00 AM 11:00 AM 12:00 PM 1:00 PM 2:00 PM 3:00 PM 4:00 PM 5:00…" at bounding box center [465, 310] width 826 height 452
select select "39956"
select select "840"
select select "tentative"
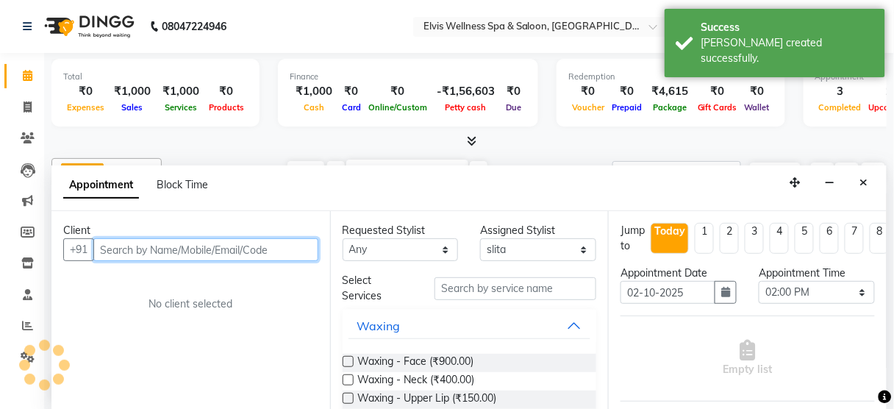
scroll to position [0, 0]
click at [199, 252] on input "text" at bounding box center [205, 249] width 225 height 23
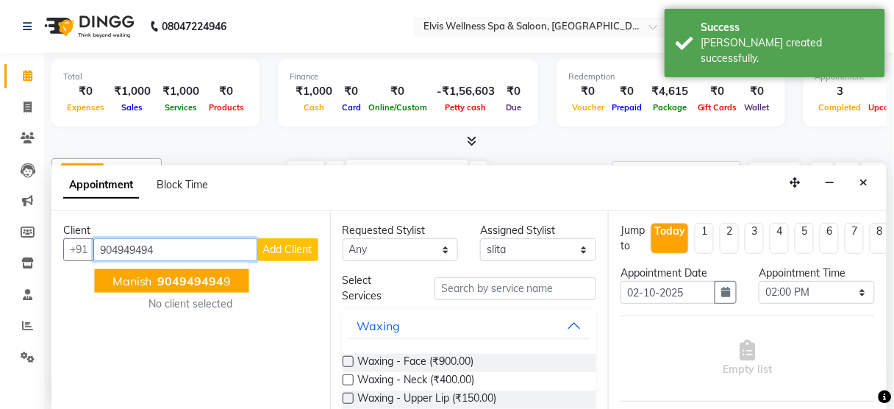
click at [191, 275] on span "904949494" at bounding box center [191, 281] width 66 height 15
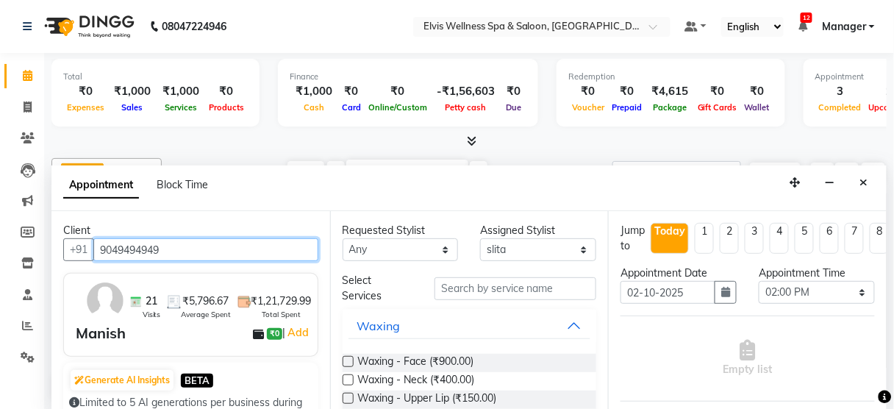
type input "9049494949"
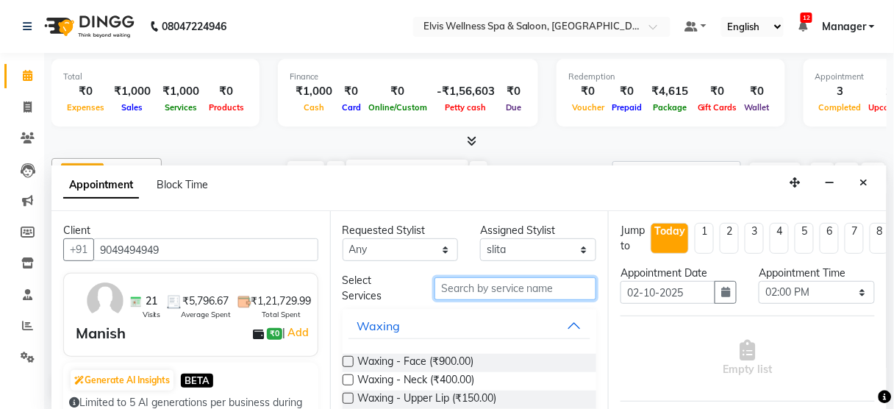
click at [485, 288] on input "text" at bounding box center [516, 288] width 162 height 23
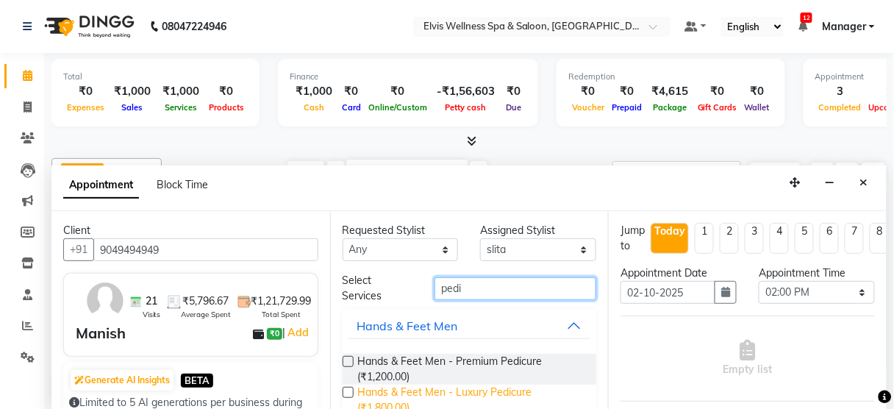
type input "pedi"
click at [488, 385] on span "Hands & Feet Men - Luxury Pedicure (₹1,800.00)" at bounding box center [471, 400] width 227 height 31
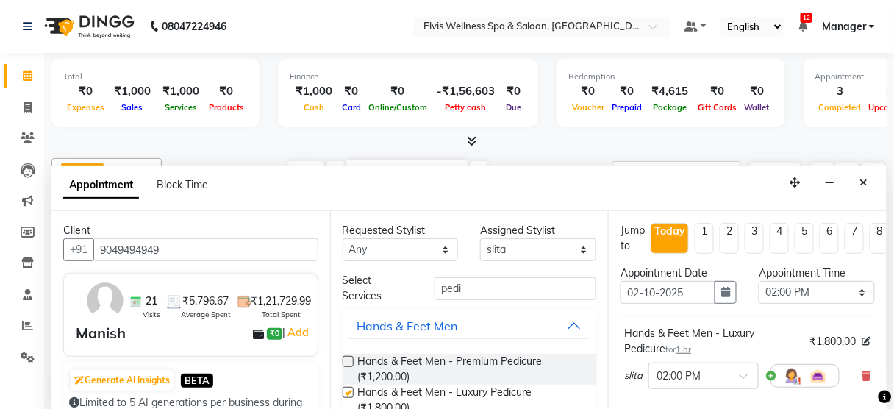
checkbox input "false"
click at [500, 251] on select "Select [PERSON_NAME] [PERSON_NAME] among [PERSON_NAME] staff Bepeto [PERSON_NAM…" at bounding box center [538, 249] width 116 height 23
select select "75902"
click at [480, 238] on select "Select [PERSON_NAME] [PERSON_NAME] among [PERSON_NAME] staff Bepeto [PERSON_NAM…" at bounding box center [538, 249] width 116 height 23
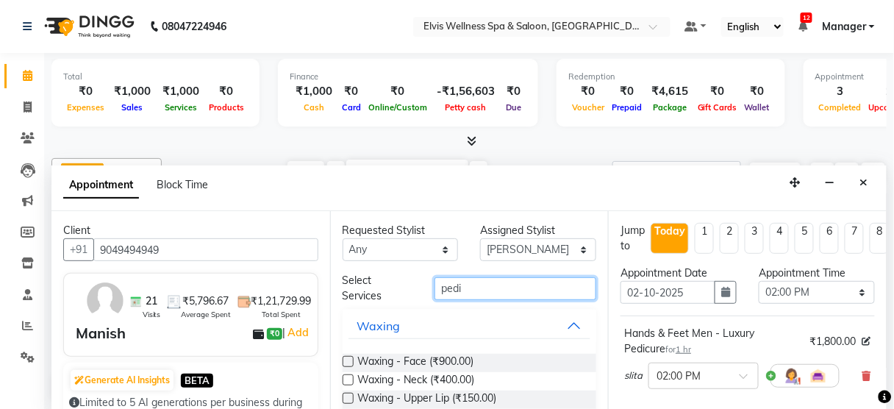
click at [485, 278] on input "pedi" at bounding box center [516, 288] width 162 height 23
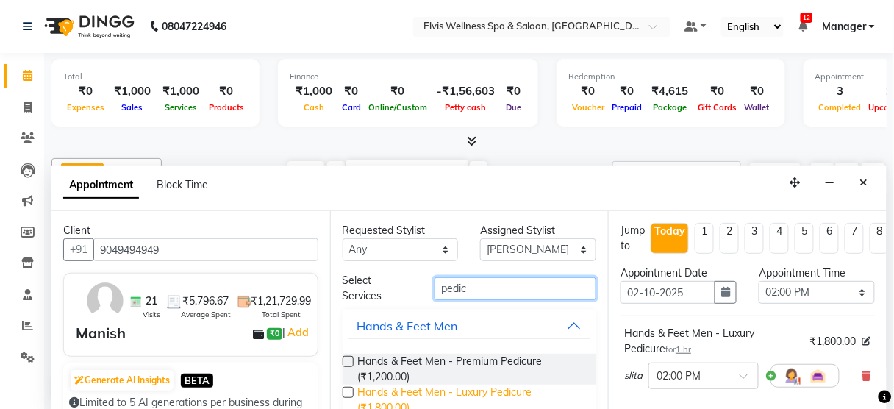
type input "pedic"
click at [477, 385] on span "Hands & Feet Men - Luxury Pedicure (₹1,800.00)" at bounding box center [471, 400] width 227 height 31
checkbox input "false"
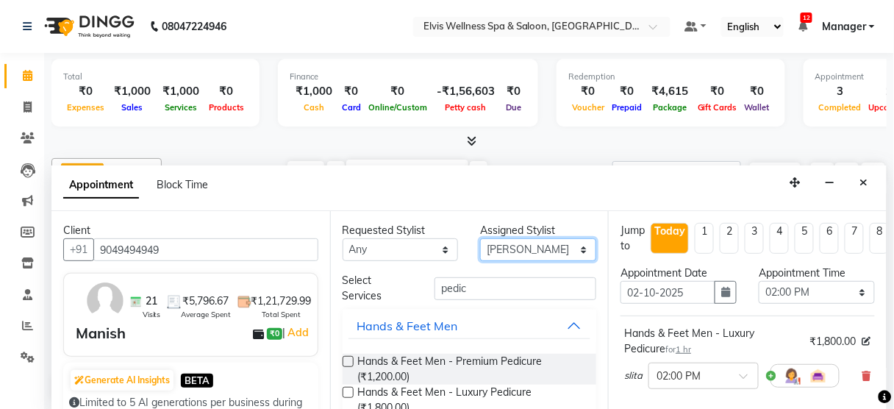
click at [508, 250] on select "Select [PERSON_NAME] [PERSON_NAME] among [PERSON_NAME] staff Bepeto [PERSON_NAM…" at bounding box center [538, 249] width 116 height 23
select select "46426"
click at [480, 238] on select "Select [PERSON_NAME] [PERSON_NAME] among [PERSON_NAME] staff Bepeto [PERSON_NAM…" at bounding box center [538, 249] width 116 height 23
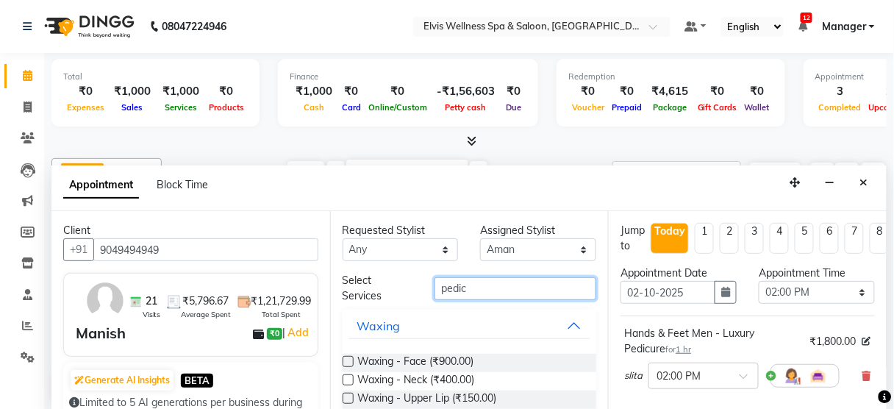
click at [478, 288] on input "pedic" at bounding box center [516, 288] width 162 height 23
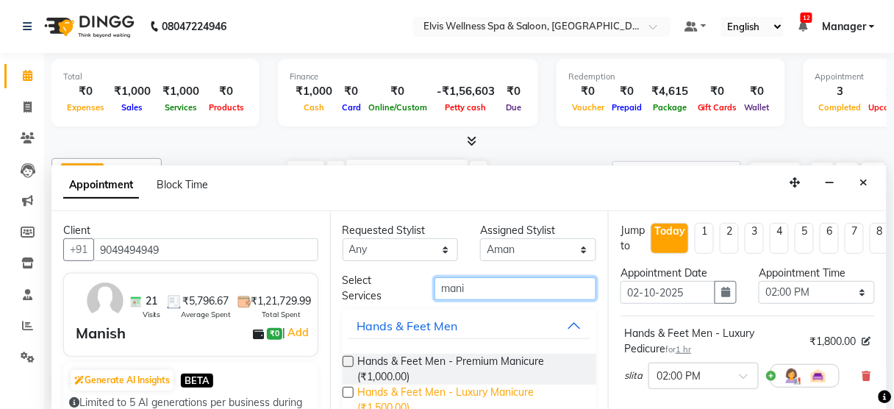
type input "mani"
click at [494, 394] on span "Hands & Feet Men - Luxury Manicure (₹1,500.00)" at bounding box center [471, 400] width 227 height 31
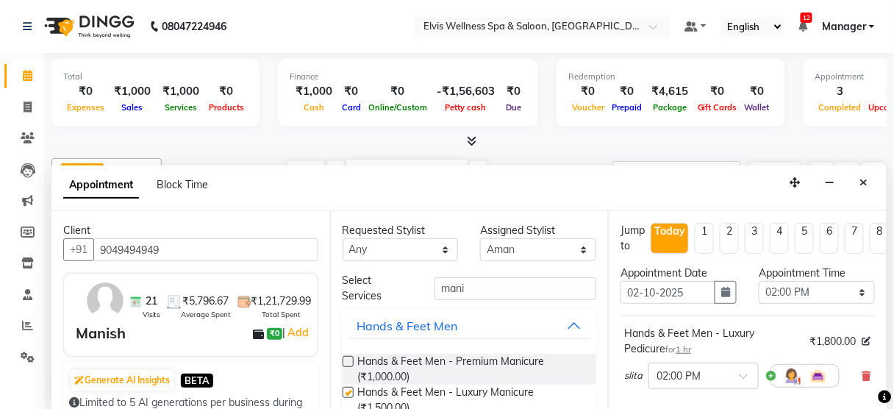
checkbox input "false"
click at [503, 254] on select "Select [PERSON_NAME] [PERSON_NAME] among [PERSON_NAME] staff Bepeto [PERSON_NAM…" at bounding box center [538, 249] width 116 height 23
select select "47382"
click at [480, 238] on select "Select [PERSON_NAME] [PERSON_NAME] among [PERSON_NAME] staff Bepeto [PERSON_NAM…" at bounding box center [538, 249] width 116 height 23
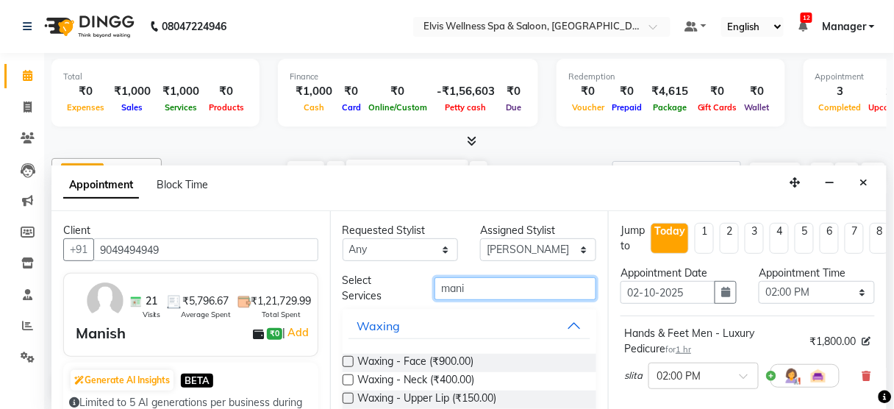
click at [485, 292] on input "mani" at bounding box center [516, 288] width 162 height 23
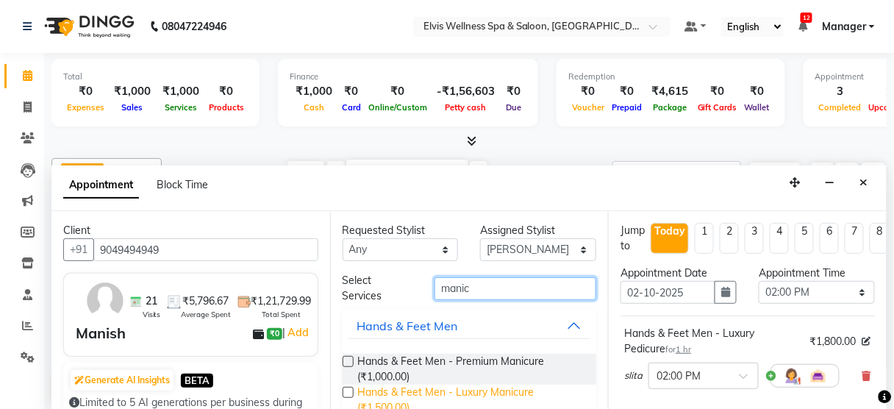
type input "manic"
click at [486, 390] on span "Hands & Feet Men - Luxury Manicure (₹1,500.00)" at bounding box center [471, 400] width 227 height 31
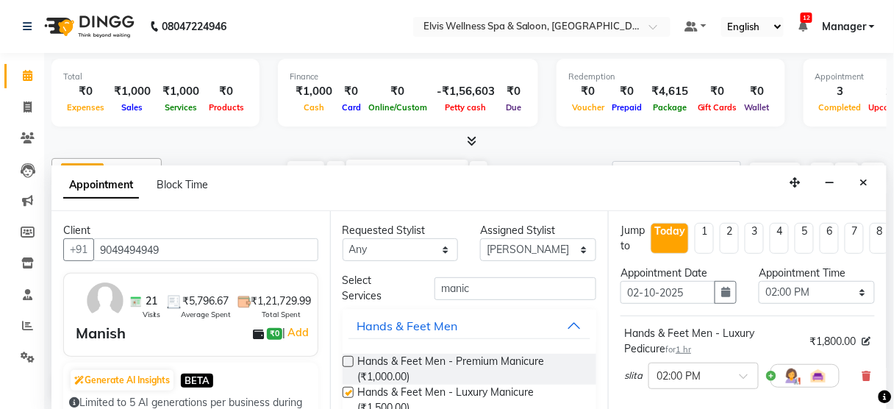
checkbox input "false"
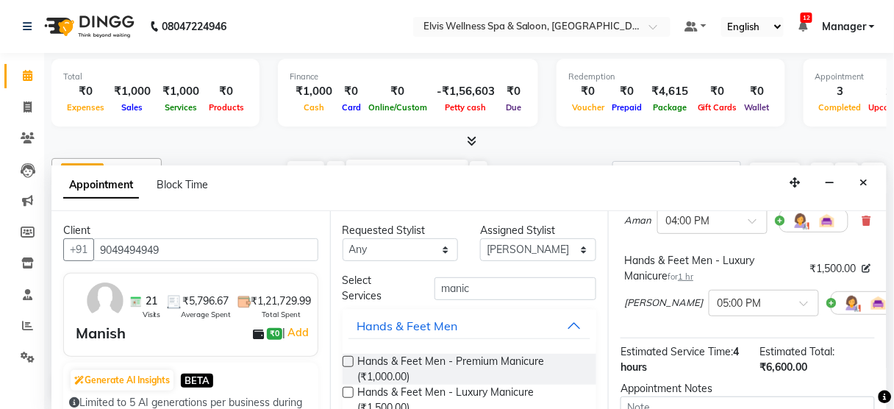
scroll to position [485, 0]
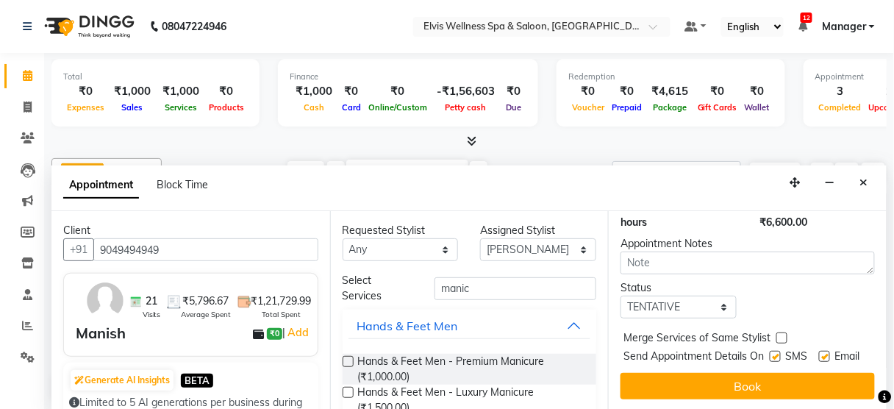
click at [772, 351] on label at bounding box center [775, 356] width 11 height 11
click at [772, 353] on input "checkbox" at bounding box center [775, 358] width 10 height 10
checkbox input "false"
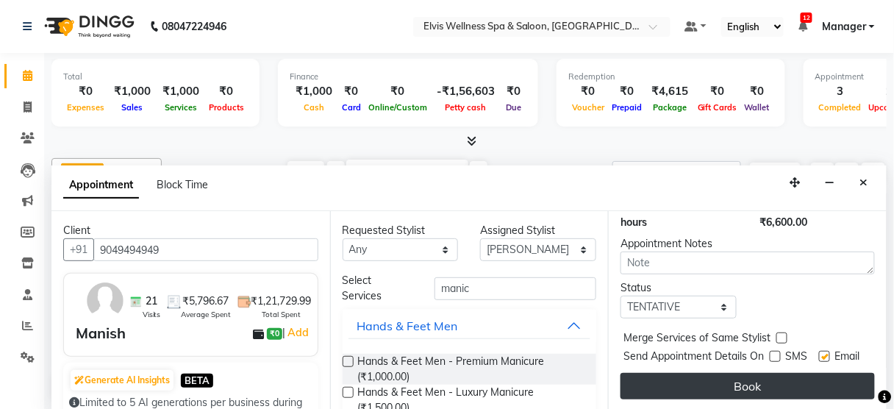
click at [767, 373] on button "Book" at bounding box center [748, 386] width 254 height 26
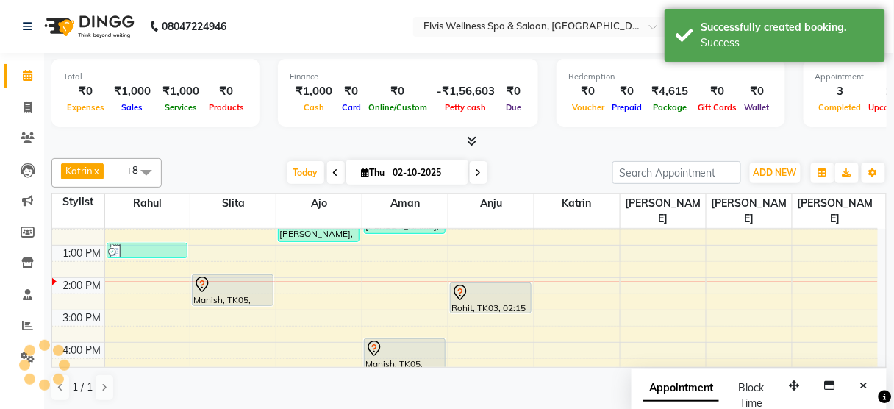
scroll to position [0, 0]
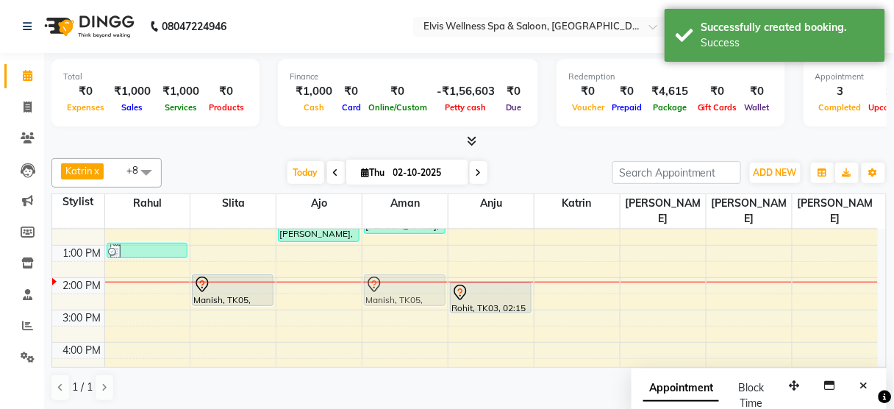
drag, startPoint x: 422, startPoint y: 332, endPoint x: 418, endPoint y: 262, distance: 70.0
click at [418, 262] on div "[PERSON_NAME], TK01, 11:45 AM-12:45 PM, Massage - Swedish Massage (60 Min) Mani…" at bounding box center [405, 310] width 85 height 452
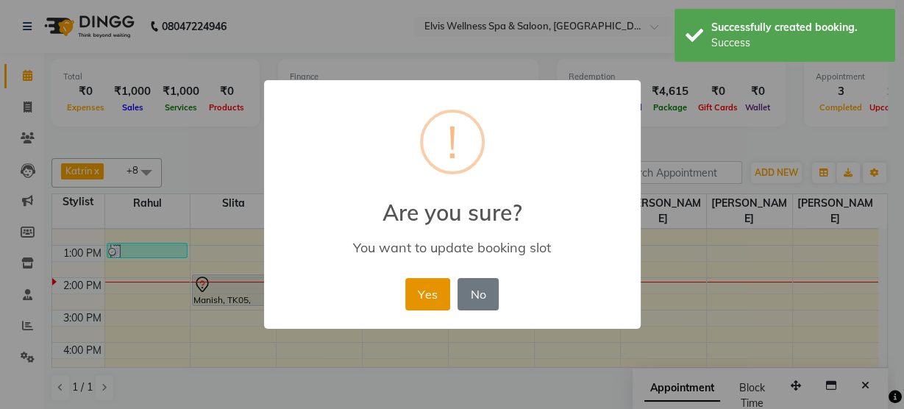
click at [415, 294] on button "Yes" at bounding box center [427, 294] width 45 height 32
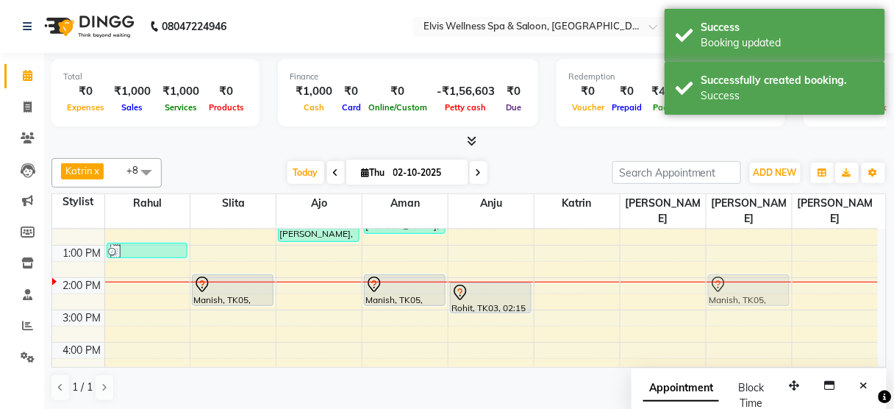
drag, startPoint x: 735, startPoint y: 358, endPoint x: 735, endPoint y: 263, distance: 95.6
click at [735, 263] on div "Manish, TK05, 05:00 PM-06:00 PM, Hands & Feet Men - Luxury Manicure Manish, TK0…" at bounding box center [749, 310] width 85 height 452
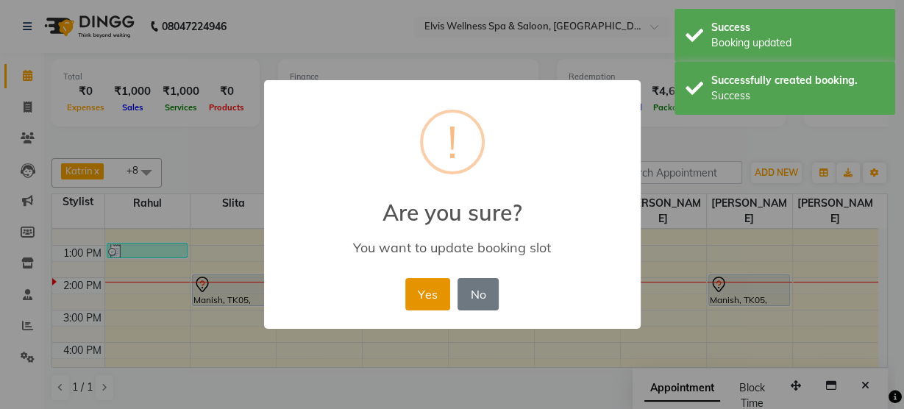
click at [416, 290] on button "Yes" at bounding box center [427, 294] width 45 height 32
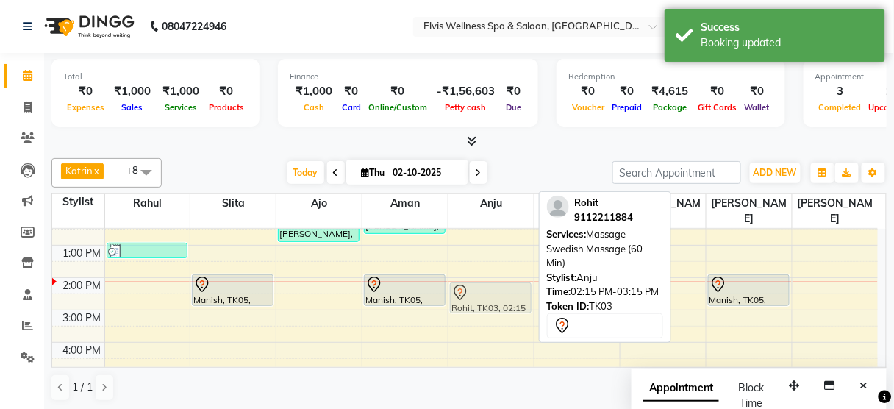
click at [512, 276] on div "Rohit, TK03, 02:15 PM-03:15 PM, Massage - Swedish Massage (60 Min) Rohit, TK03,…" at bounding box center [491, 310] width 85 height 452
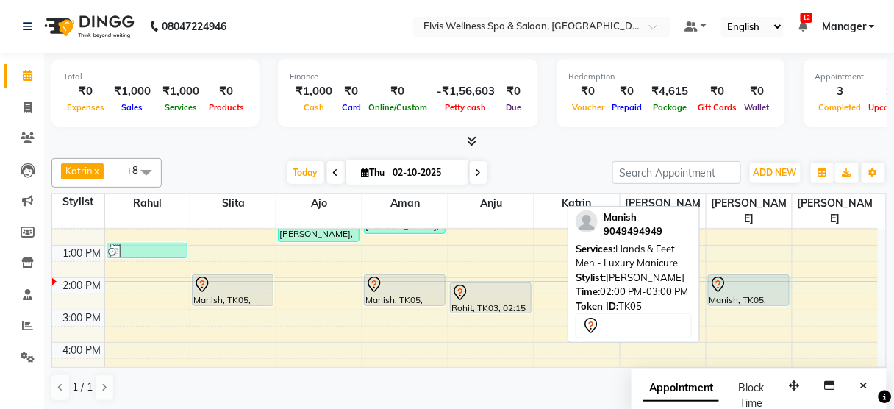
drag, startPoint x: 779, startPoint y: 264, endPoint x: 779, endPoint y: 287, distance: 22.8
click at [779, 287] on div "Manish, TK05, 02:00 PM-03:00 PM, Hands & Feet Men - Luxury Manicure" at bounding box center [749, 310] width 85 height 452
select select "47382"
select select "tentative"
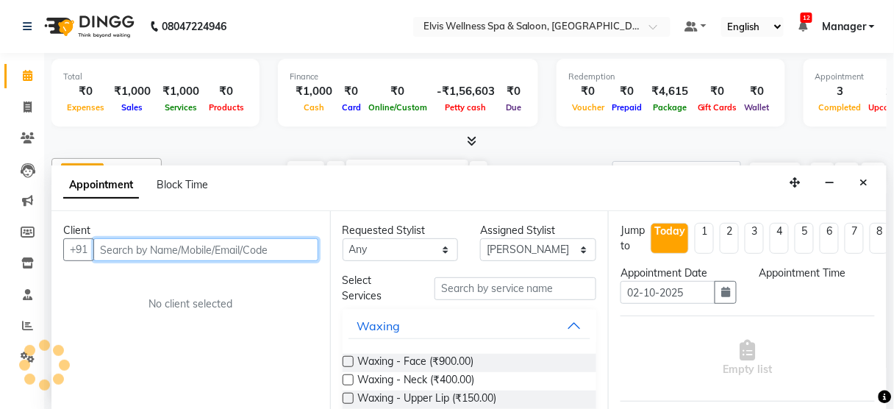
select select "840"
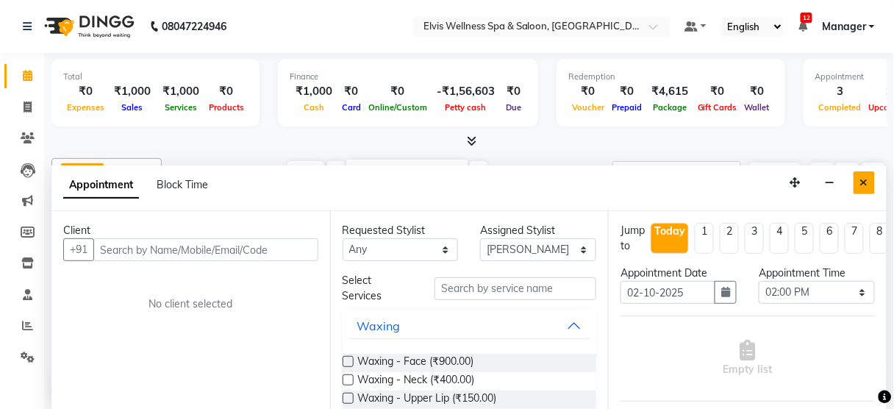
click at [863, 185] on button "Close" at bounding box center [864, 182] width 21 height 23
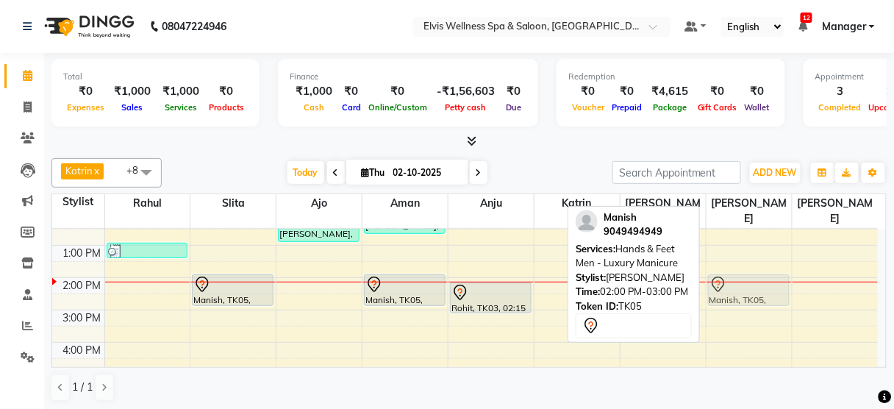
click at [742, 265] on div "Manish, TK05, 02:00 PM-03:00 PM, Hands & Feet Men - Luxury Manicure Manish, TK0…" at bounding box center [749, 310] width 85 height 452
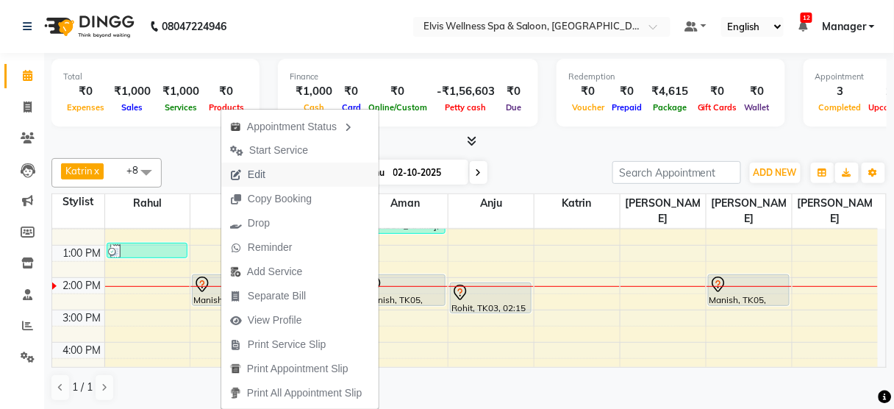
click at [257, 174] on span "Edit" at bounding box center [257, 174] width 18 height 15
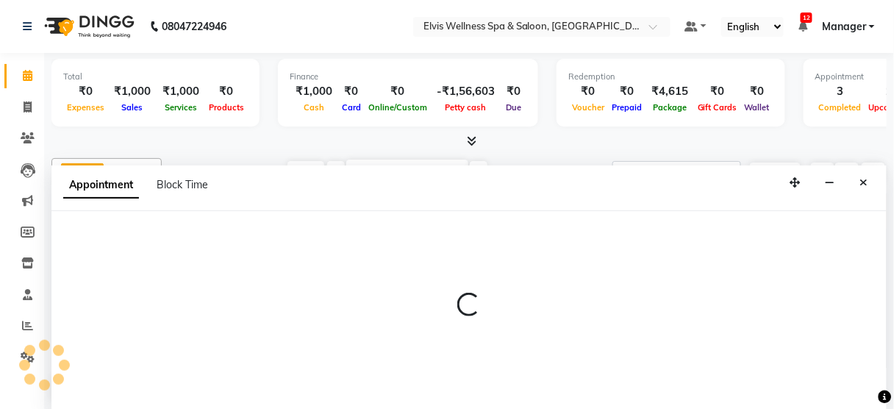
select select "tentative"
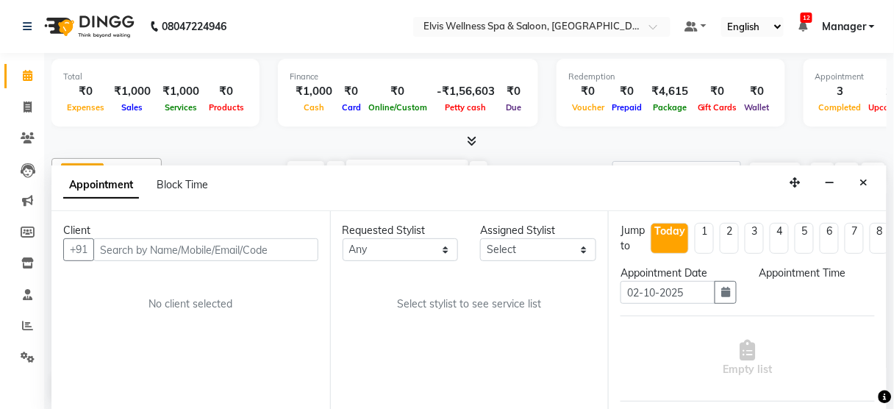
select select "75902"
select select "840"
select select "2736"
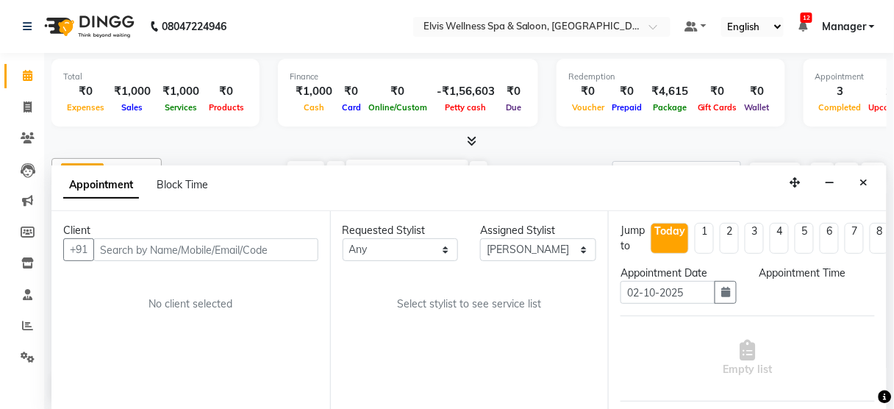
select select "2736"
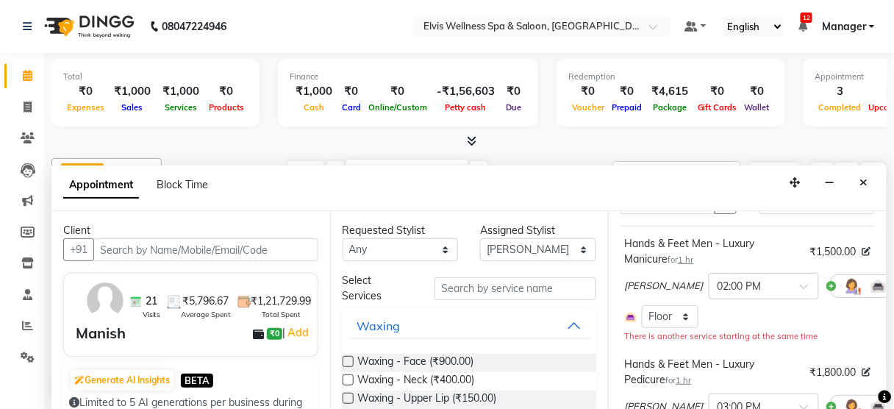
scroll to position [89, 0]
click at [893, 282] on icon at bounding box center [910, 287] width 9 height 10
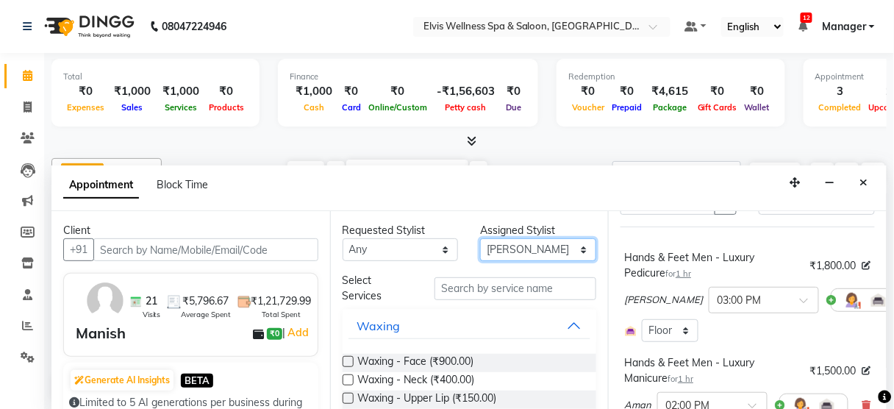
click at [508, 258] on select "Select [PERSON_NAME] [PERSON_NAME] among [PERSON_NAME] staff Bepeto [PERSON_NAM…" at bounding box center [538, 249] width 116 height 23
select select "47382"
click at [480, 238] on select "Select [PERSON_NAME] [PERSON_NAME] among [PERSON_NAME] staff Bepeto [PERSON_NAM…" at bounding box center [538, 249] width 116 height 23
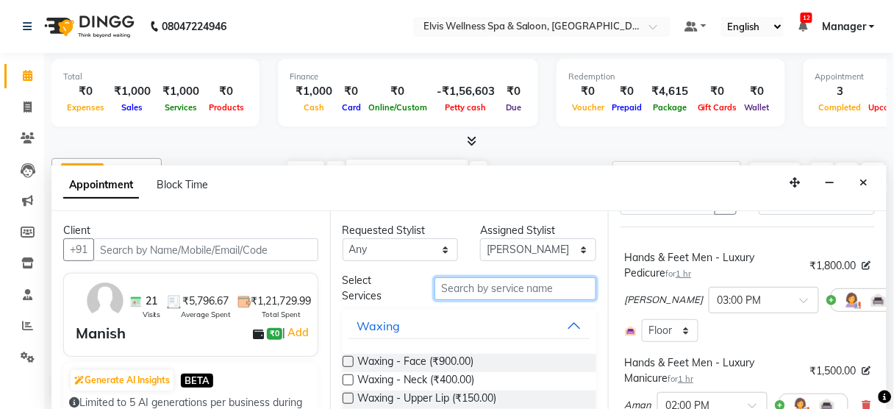
click at [456, 282] on input "text" at bounding box center [516, 288] width 162 height 23
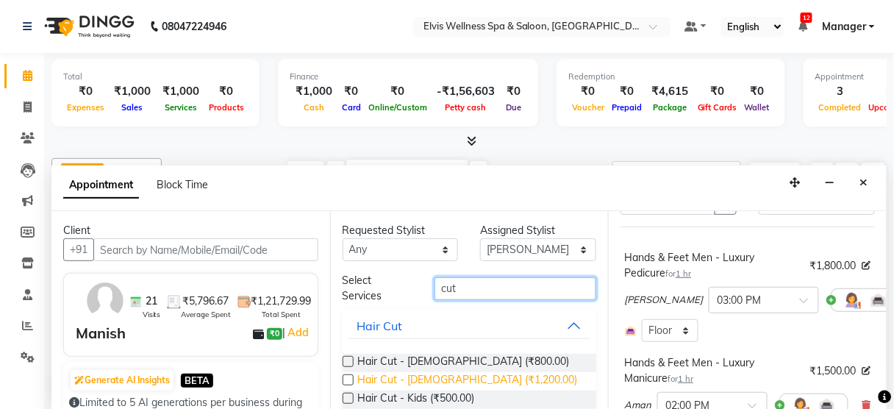
scroll to position [86, 0]
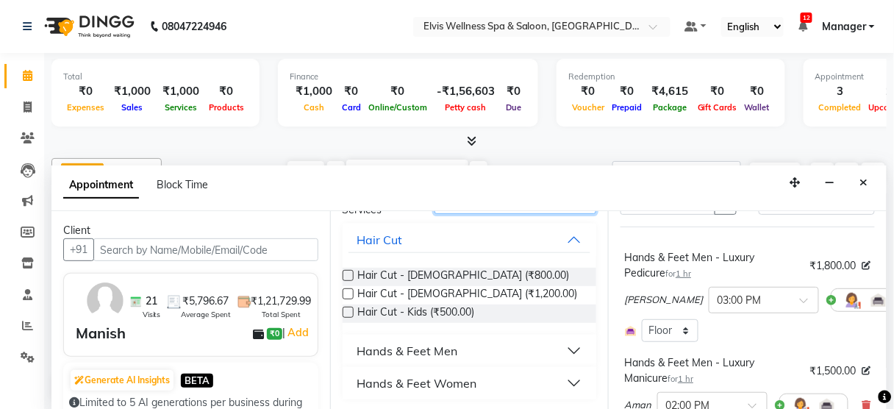
type input "cut"
click at [449, 354] on div "Hands & Feet Men" at bounding box center [407, 351] width 101 height 18
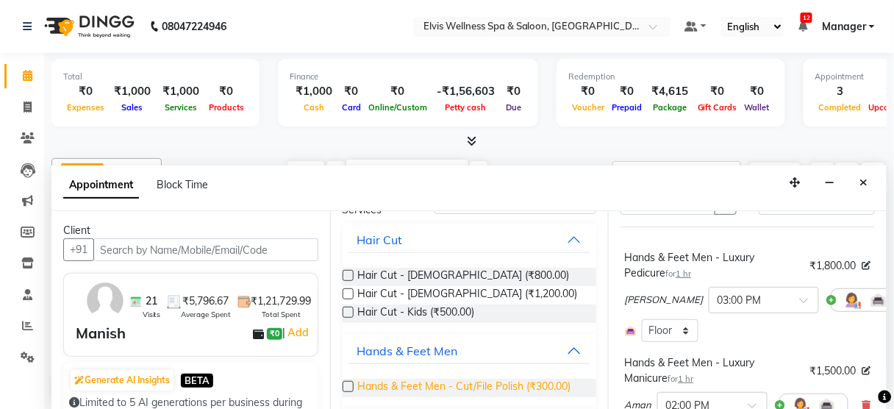
click at [527, 385] on span "Hands & Feet Men - Cut/File Polish (₹300.00)" at bounding box center [464, 388] width 213 height 18
checkbox input "false"
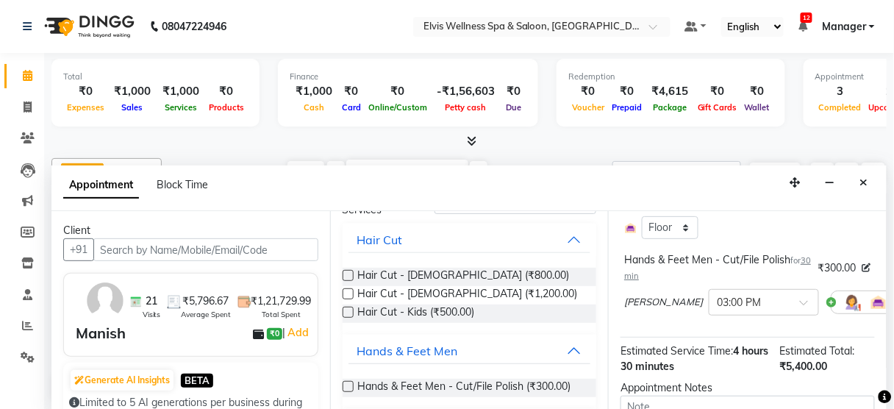
scroll to position [512, 0]
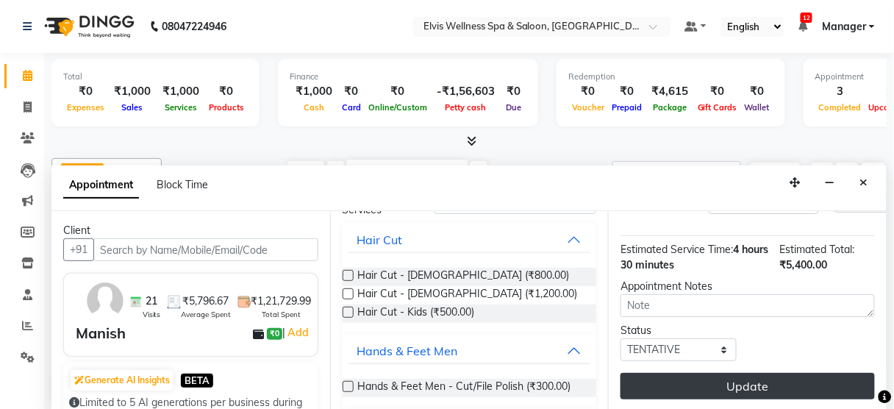
click at [759, 373] on button "Update" at bounding box center [748, 386] width 254 height 26
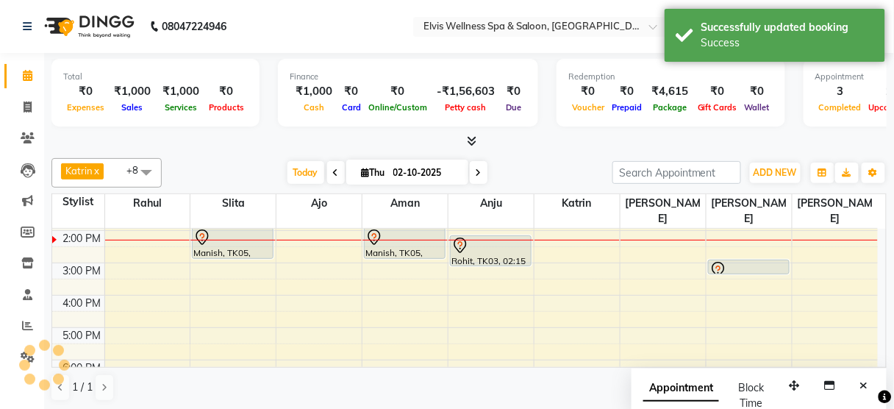
scroll to position [0, 0]
click at [879, 385] on div "Appointment Block Time" at bounding box center [759, 398] width 255 height 61
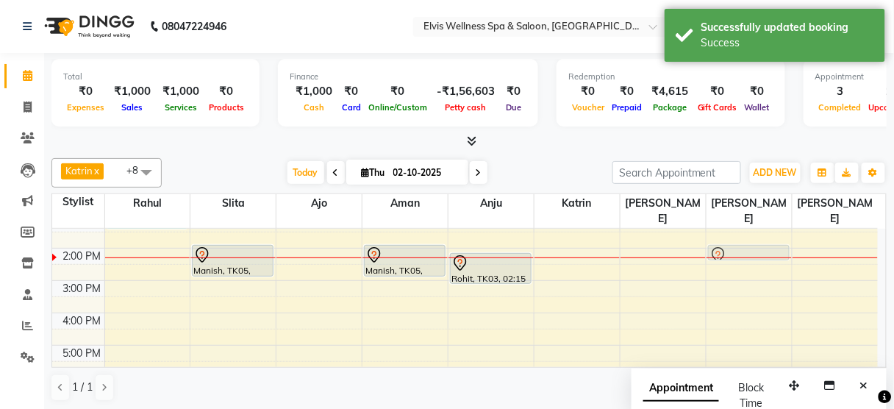
drag, startPoint x: 741, startPoint y: 246, endPoint x: 739, endPoint y: 229, distance: 16.2
click at [739, 229] on div "Manish, TK05, 03:00 PM-03:30 PM, Hands & Feet Men - Cut/File Polish Manish, TK0…" at bounding box center [749, 280] width 85 height 452
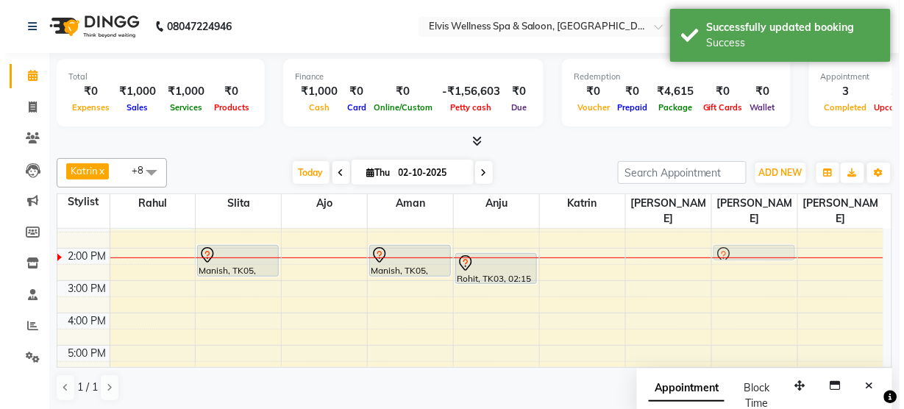
scroll to position [174, 0]
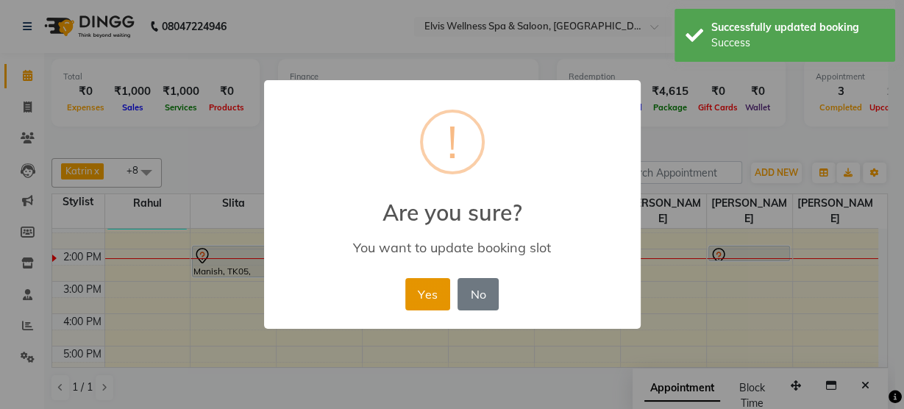
click at [441, 288] on button "Yes" at bounding box center [427, 294] width 45 height 32
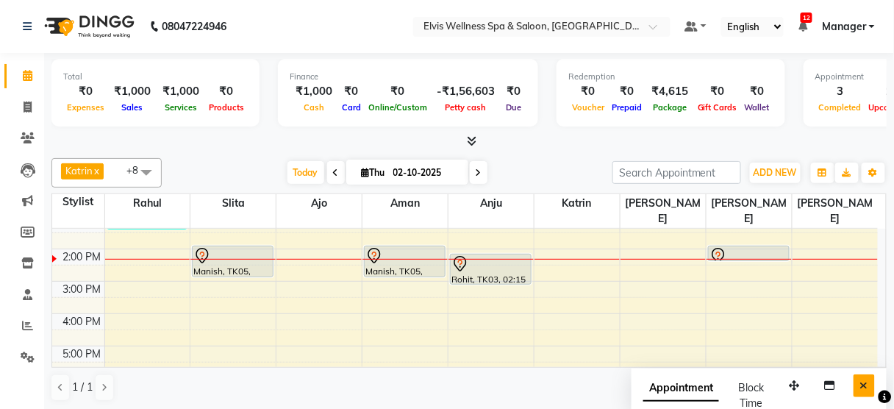
click at [860, 383] on button "Close" at bounding box center [864, 385] width 21 height 23
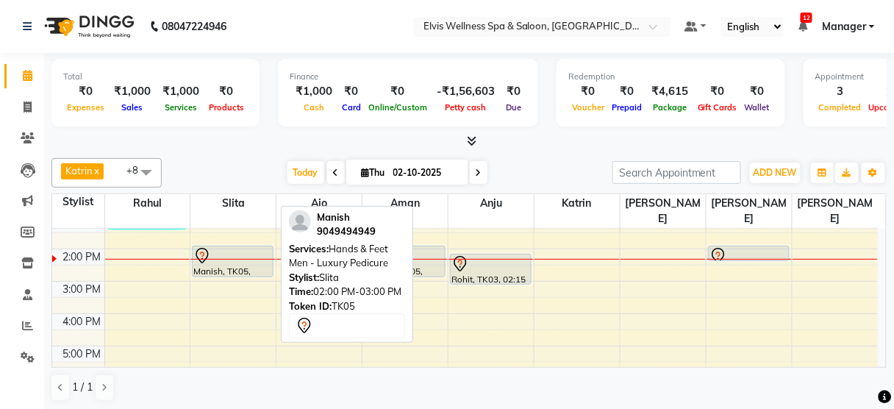
click at [195, 247] on icon at bounding box center [202, 256] width 18 height 18
click at [194, 247] on icon at bounding box center [202, 256] width 18 height 18
select select "7"
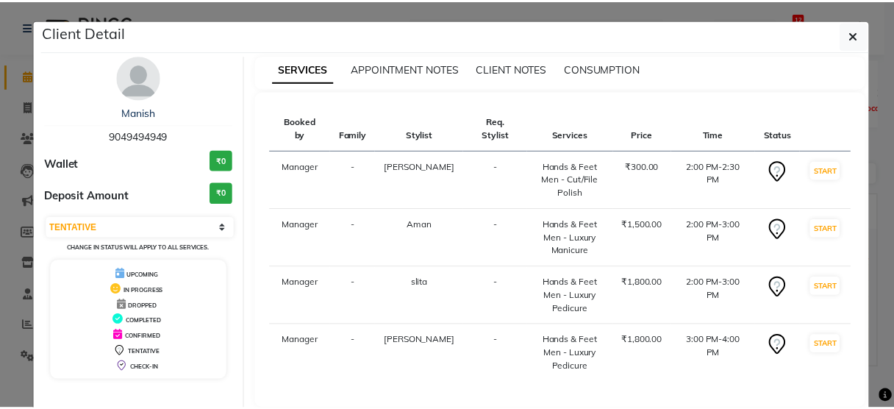
scroll to position [0, 0]
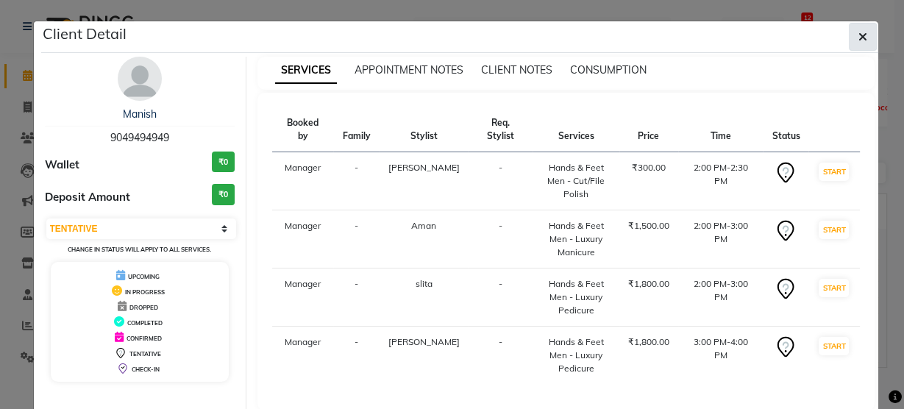
click at [858, 32] on icon "button" at bounding box center [862, 37] width 9 height 12
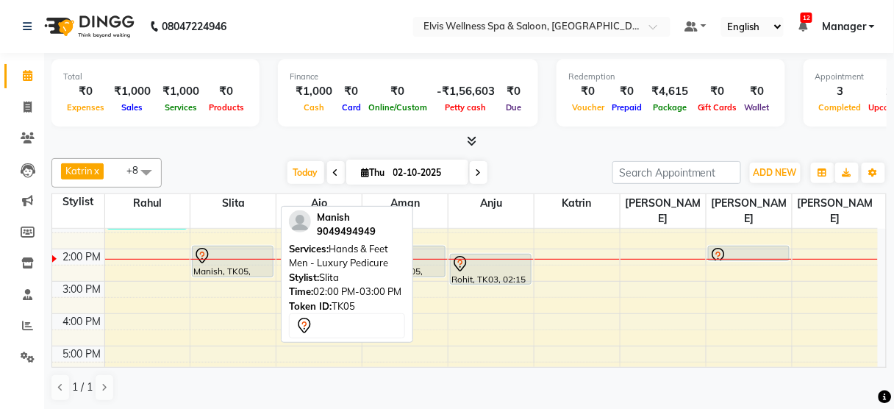
click at [229, 226] on div "8:00 AM 9:00 AM 10:00 AM 11:00 AM 12:00 PM 1:00 PM 2:00 PM 3:00 PM 4:00 PM 5:00…" at bounding box center [465, 281] width 826 height 452
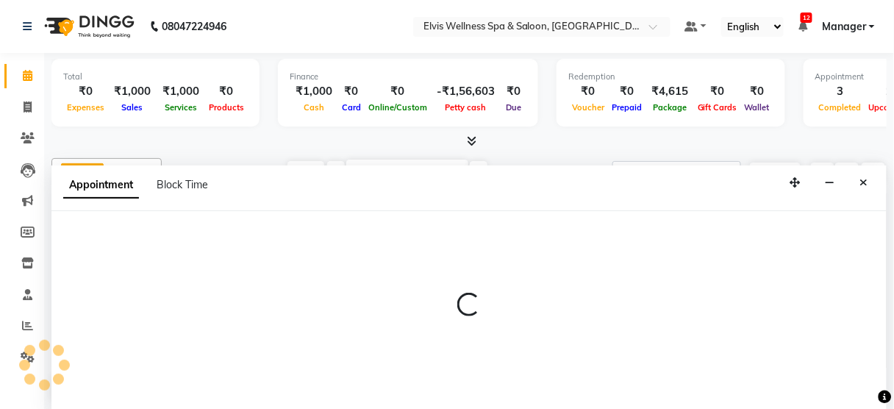
select select "39956"
select select "810"
select select "tentative"
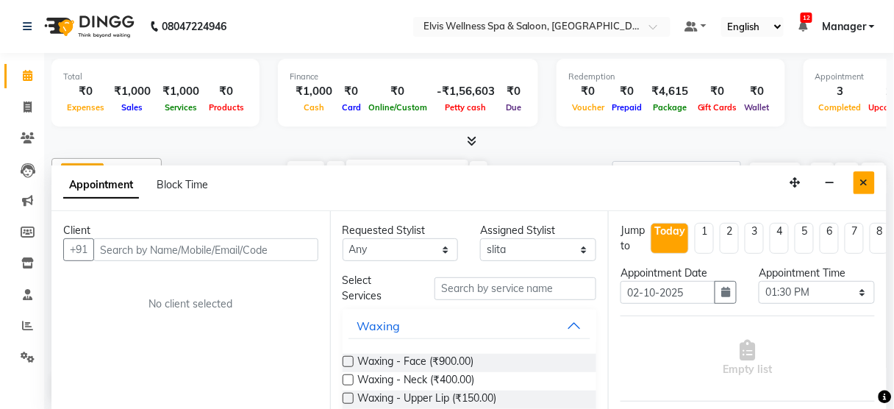
click at [860, 188] on button "Close" at bounding box center [864, 182] width 21 height 23
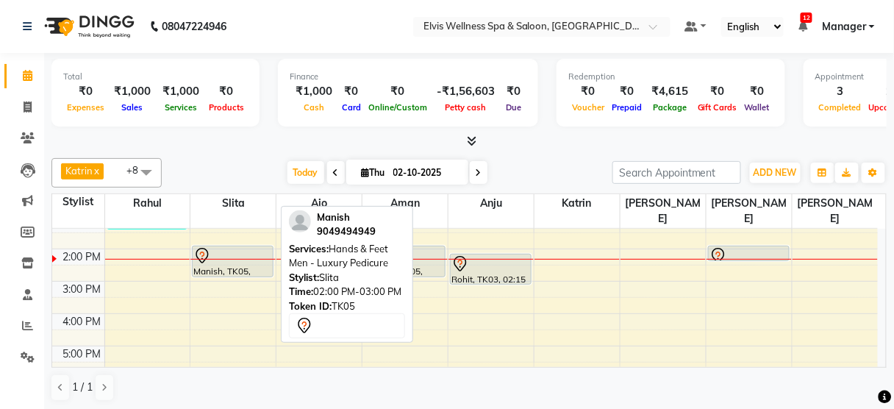
click at [239, 246] on div "Manish, TK05, 02:00 PM-03:00 PM, Hands & Feet Men - Luxury Pedicure" at bounding box center [233, 261] width 80 height 30
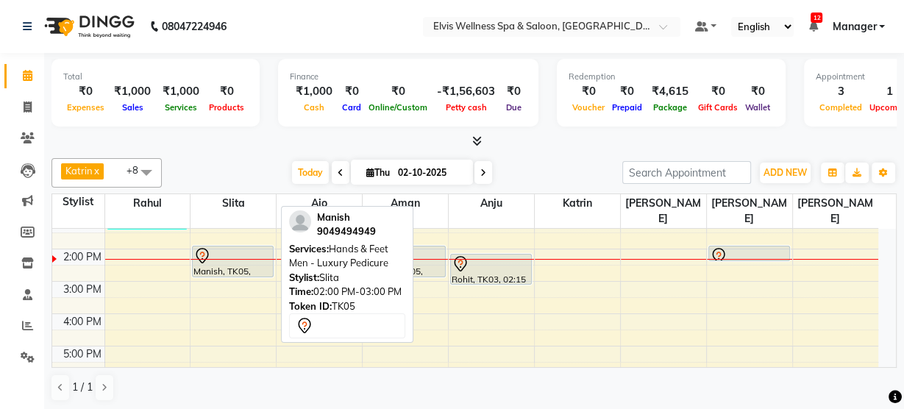
select select "7"
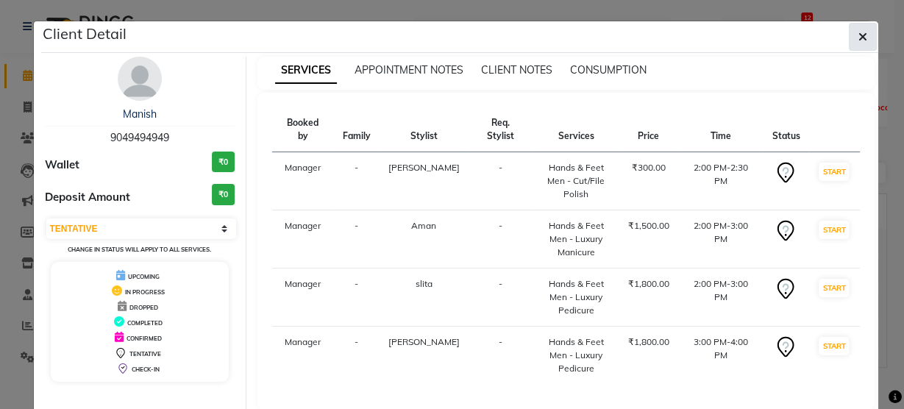
click at [860, 31] on icon "button" at bounding box center [862, 37] width 9 height 12
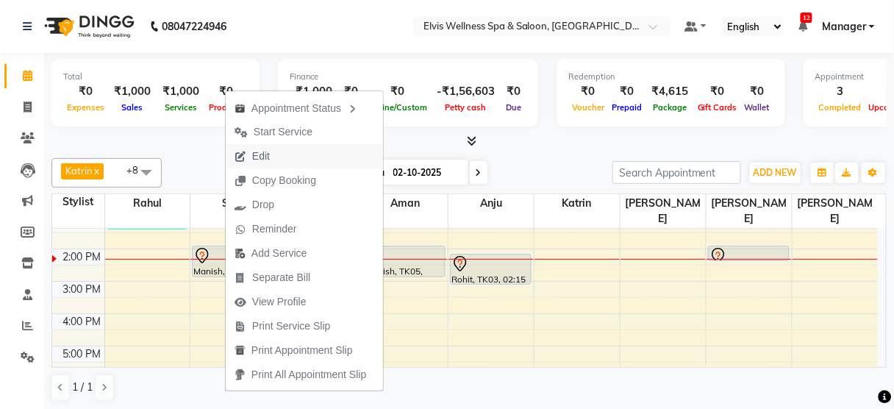
click at [269, 163] on span "Edit" at bounding box center [261, 156] width 18 height 15
select select "tentative"
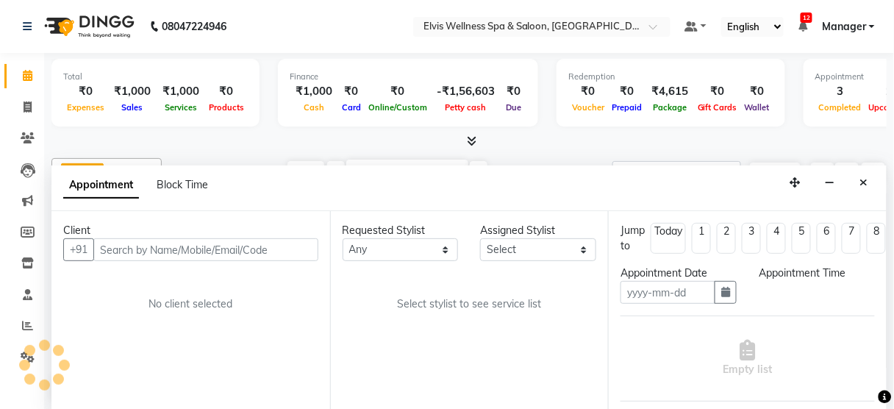
type input "02-10-2025"
select select "840"
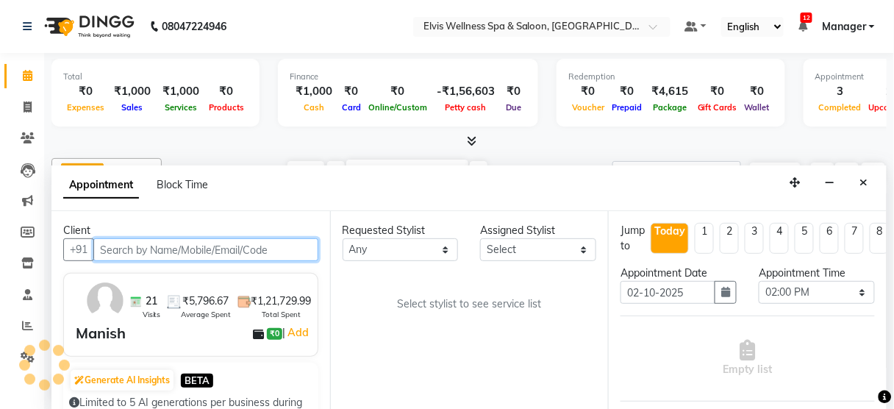
select select "75902"
select select "2736"
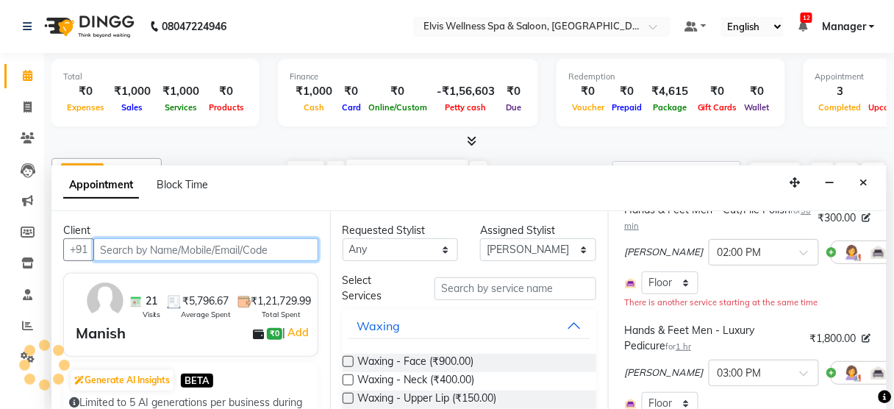
scroll to position [132, 0]
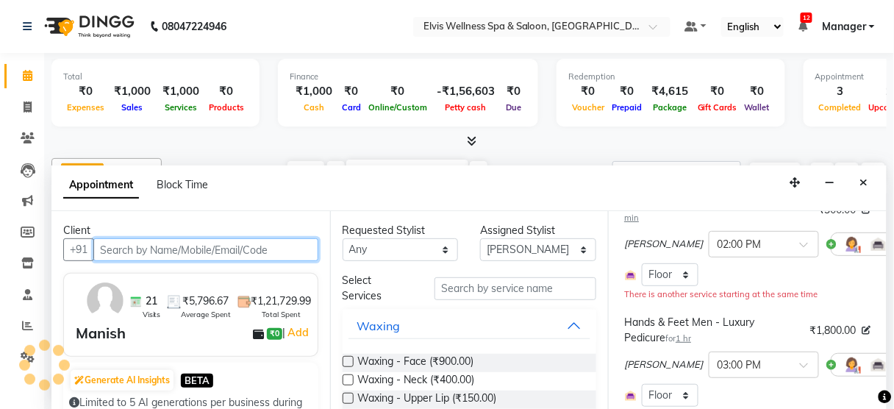
select select "2736"
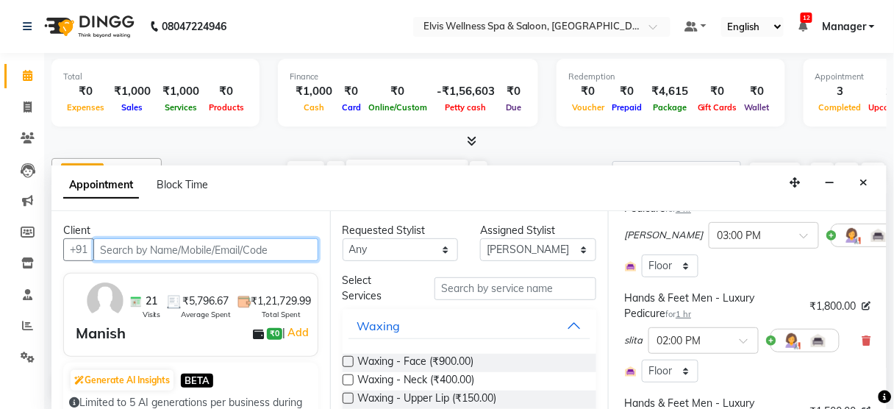
scroll to position [318, 0]
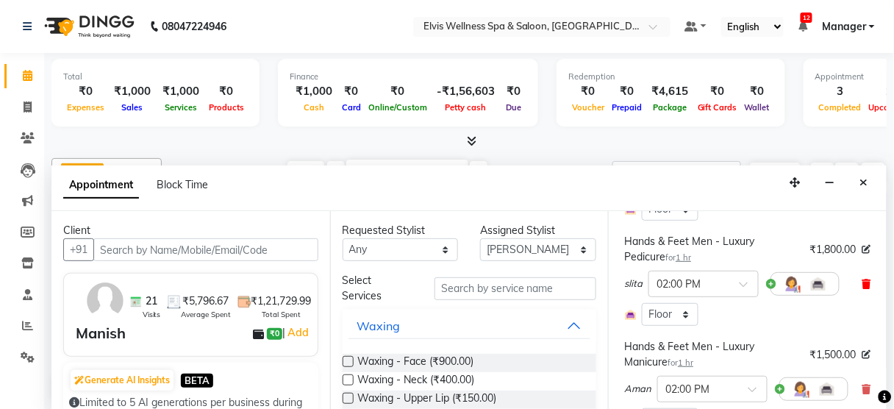
click at [863, 279] on icon at bounding box center [867, 284] width 9 height 10
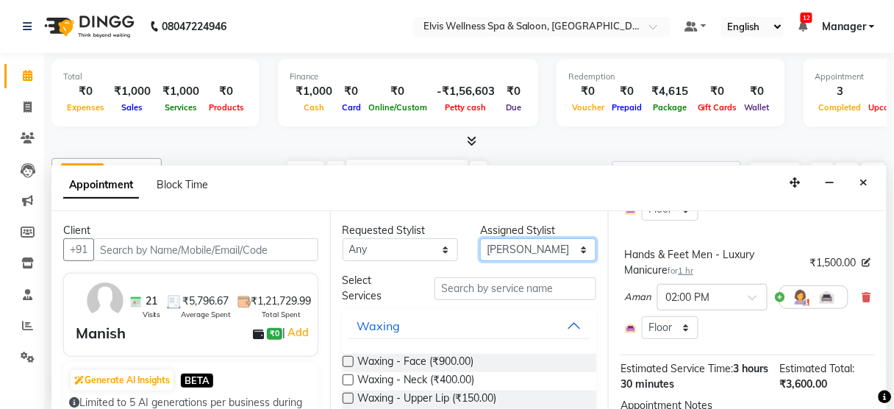
click at [488, 244] on select "Select [PERSON_NAME] [PERSON_NAME] among [PERSON_NAME] staff Bepeto [PERSON_NAM…" at bounding box center [538, 249] width 116 height 23
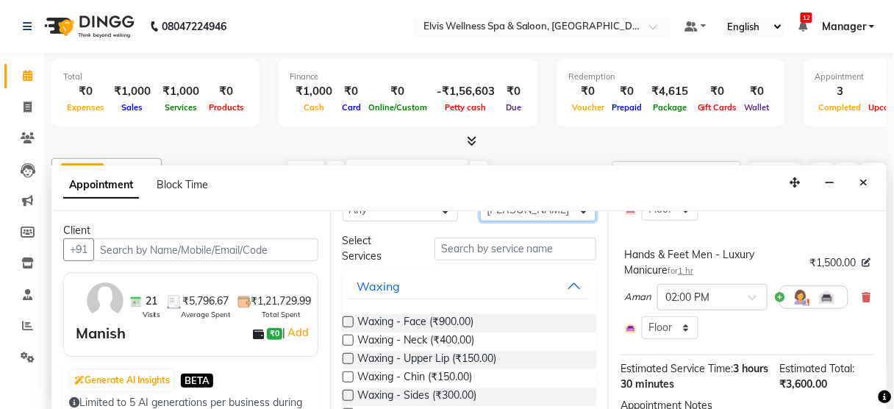
scroll to position [0, 0]
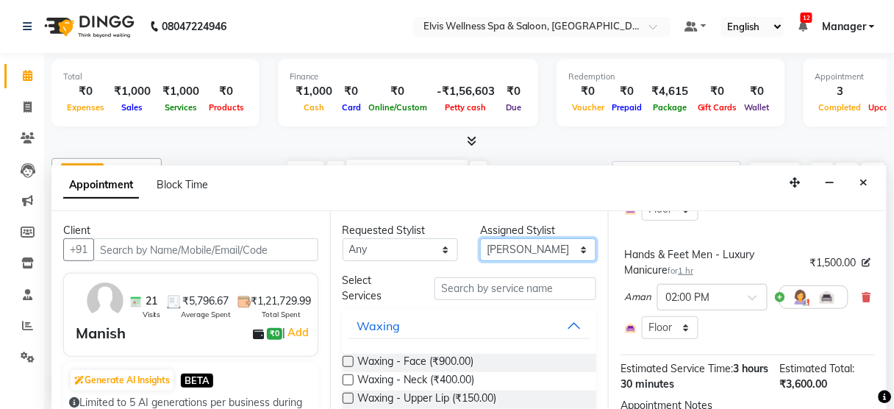
drag, startPoint x: 524, startPoint y: 253, endPoint x: 515, endPoint y: 150, distance: 103.4
click at [515, 150] on div "Total ₹0 Expenses ₹1,000 Sales ₹1,000 Services ₹0 Products Finance ₹1,000 Cash …" at bounding box center [469, 232] width 850 height 358
select select "39956"
click at [480, 238] on select "Select [PERSON_NAME] [PERSON_NAME] among [PERSON_NAME] staff Bepeto [PERSON_NAM…" at bounding box center [538, 249] width 116 height 23
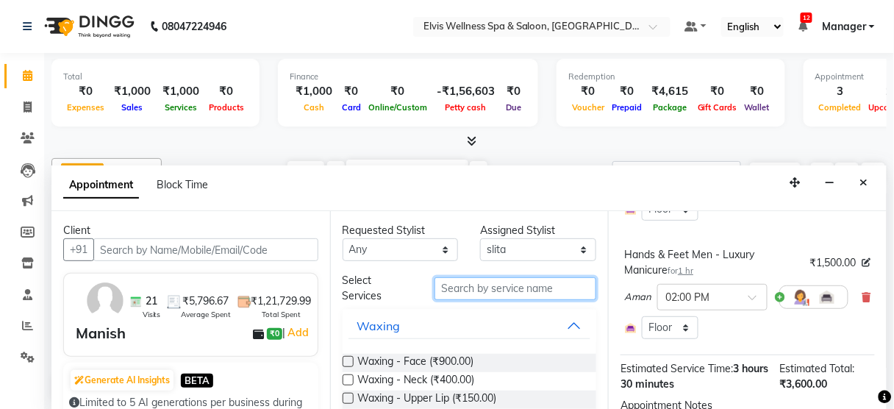
click at [474, 292] on input "text" at bounding box center [516, 288] width 162 height 23
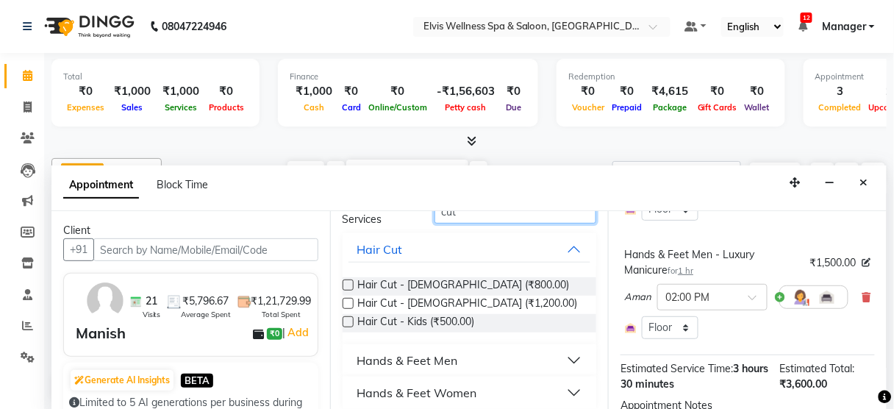
scroll to position [76, 0]
type input "cut"
click at [435, 357] on div "Hands & Feet Men" at bounding box center [407, 361] width 101 height 18
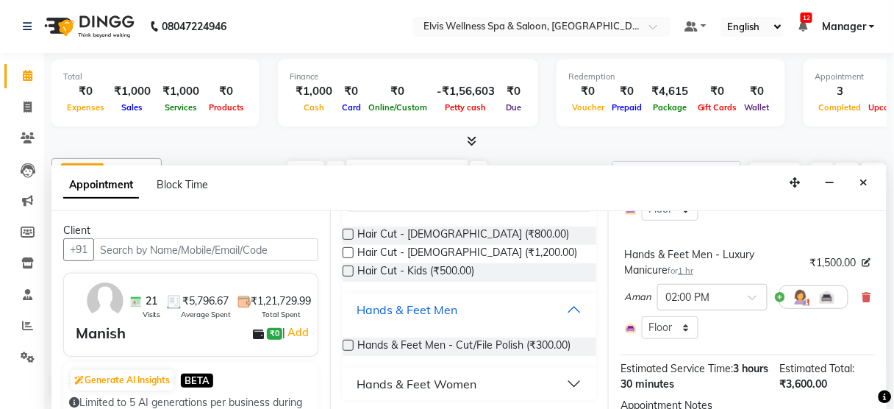
scroll to position [128, 0]
click at [451, 351] on span "Hands & Feet Men - Cut/File Polish (₹300.00)" at bounding box center [464, 346] width 213 height 18
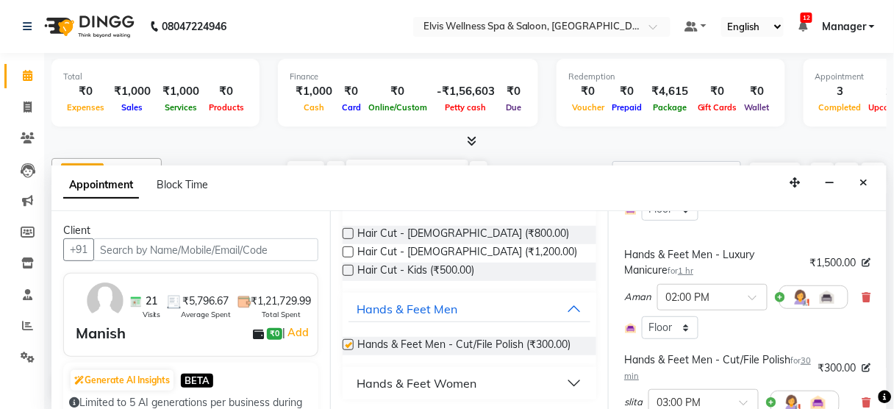
checkbox input "false"
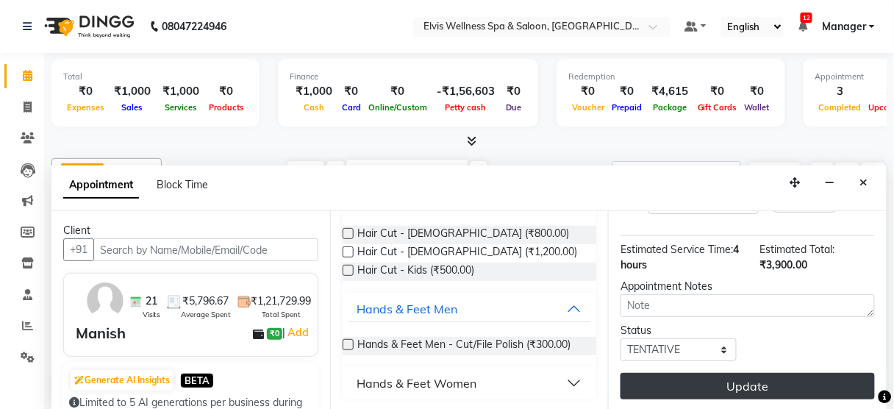
click at [716, 373] on button "Update" at bounding box center [748, 386] width 254 height 26
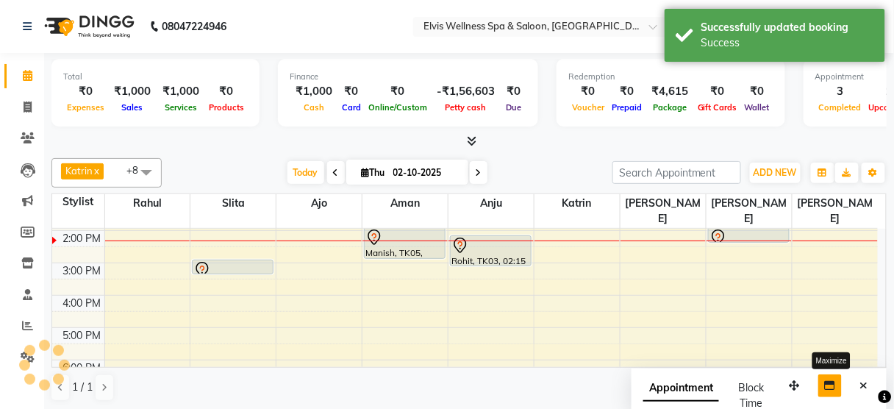
scroll to position [0, 0]
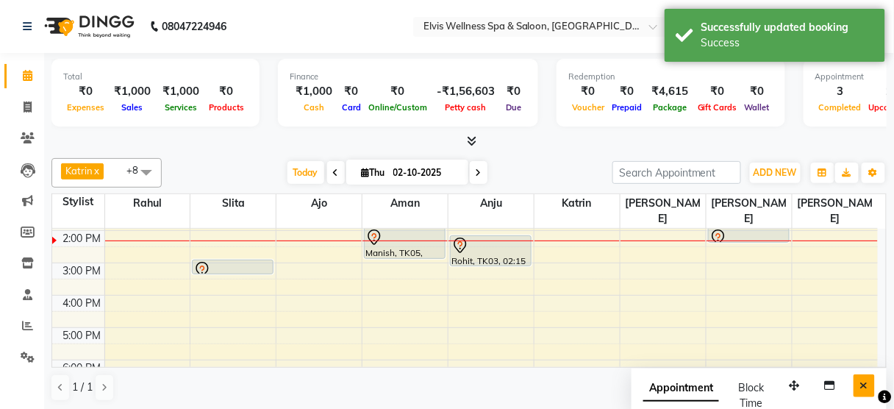
click at [862, 377] on button "Close" at bounding box center [864, 385] width 21 height 23
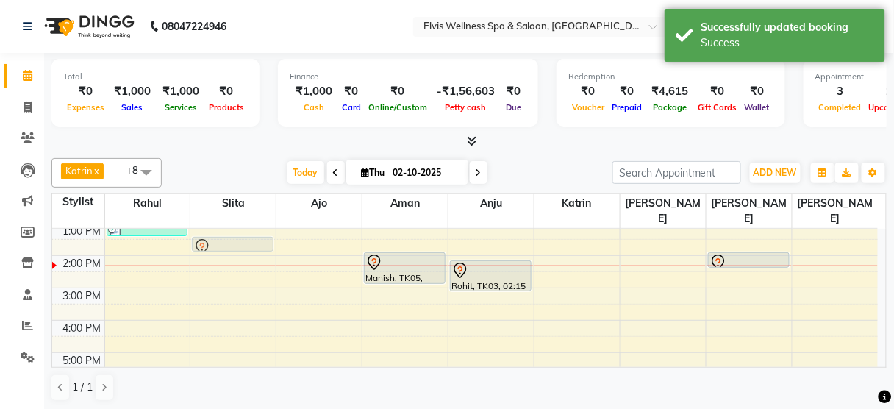
drag, startPoint x: 213, startPoint y: 249, endPoint x: 215, endPoint y: 233, distance: 15.6
click at [215, 233] on div "Manish, TK05, 03:00 PM-03:30 PM, Hands & Feet Men - Cut/File Polish Manish, TK0…" at bounding box center [232, 288] width 85 height 452
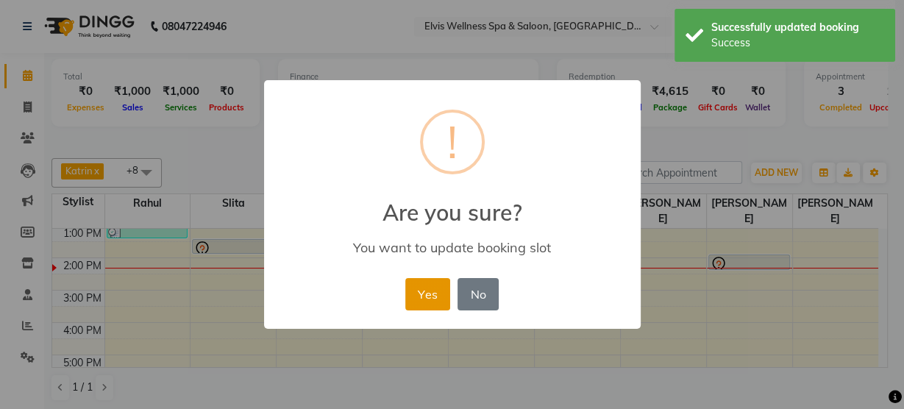
click at [426, 290] on button "Yes" at bounding box center [427, 294] width 45 height 32
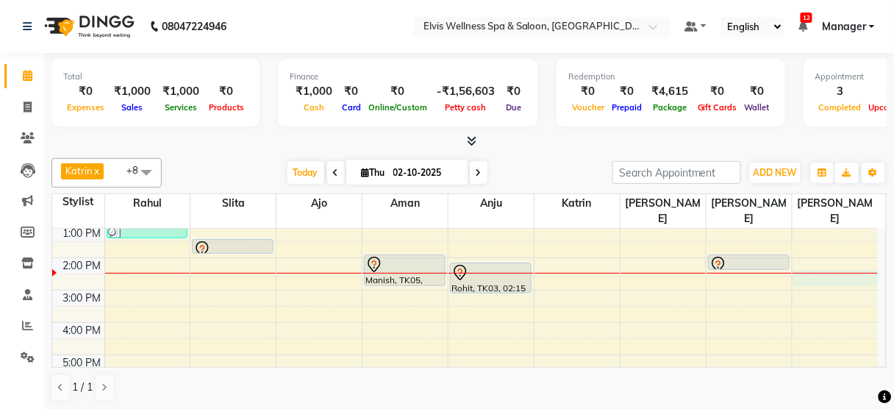
click at [832, 262] on div "8:00 AM 9:00 AM 10:00 AM 11:00 AM 12:00 PM 1:00 PM 2:00 PM 3:00 PM 4:00 PM 5:00…" at bounding box center [465, 290] width 826 height 452
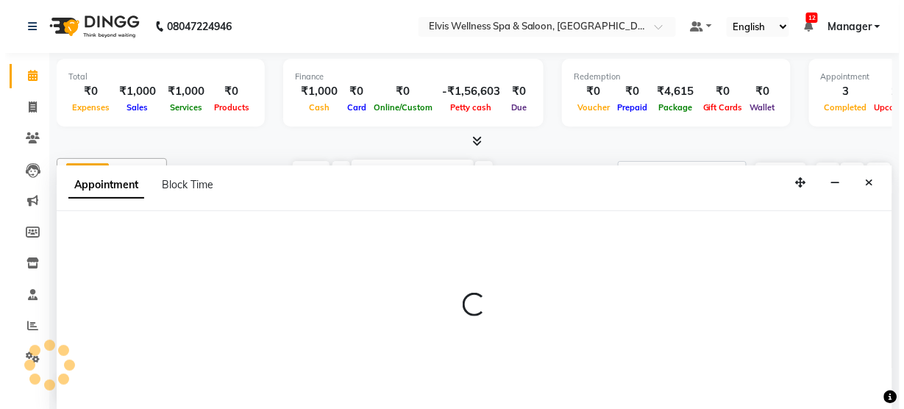
scroll to position [0, 0]
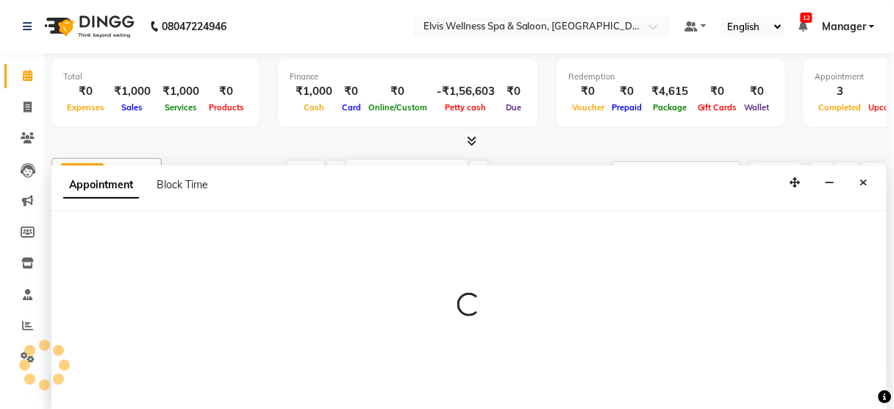
select select "45633"
select select "870"
select select "tentative"
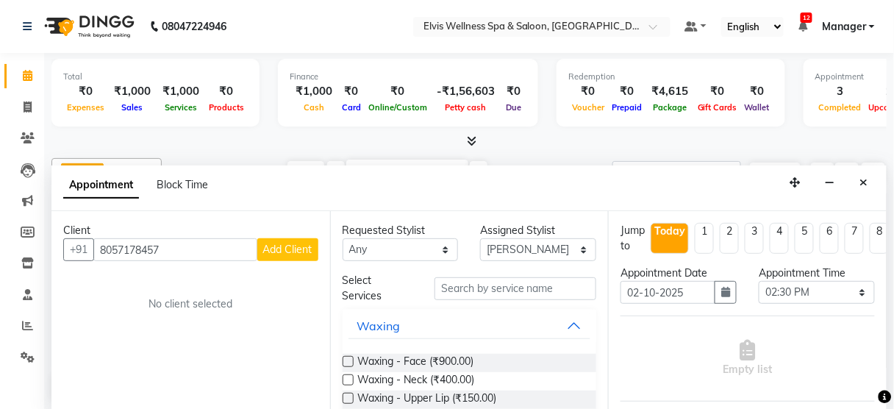
type input "8057178457"
click at [303, 248] on span "Add Client" at bounding box center [287, 249] width 49 height 13
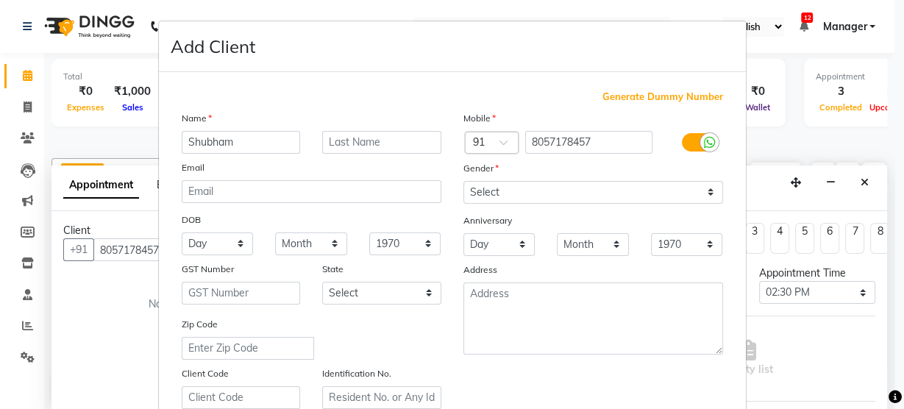
type input "Shubham"
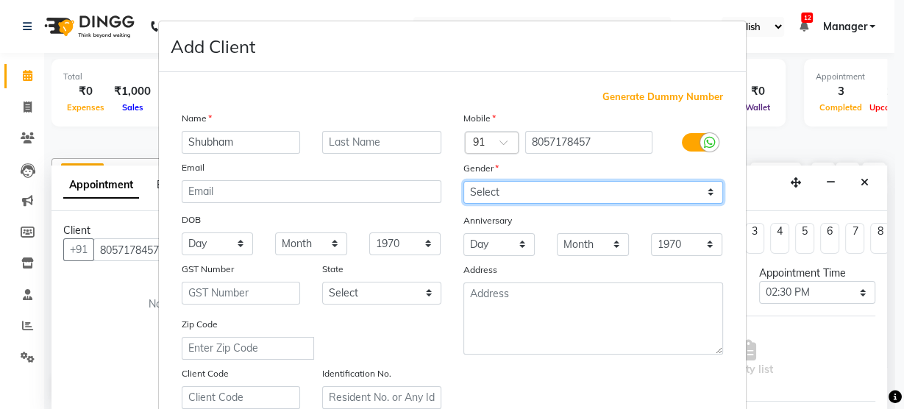
click at [556, 190] on select "Select [DEMOGRAPHIC_DATA] [DEMOGRAPHIC_DATA] Other Prefer Not To Say" at bounding box center [593, 192] width 260 height 23
select select "[DEMOGRAPHIC_DATA]"
click at [463, 181] on select "Select [DEMOGRAPHIC_DATA] [DEMOGRAPHIC_DATA] Other Prefer Not To Say" at bounding box center [593, 192] width 260 height 23
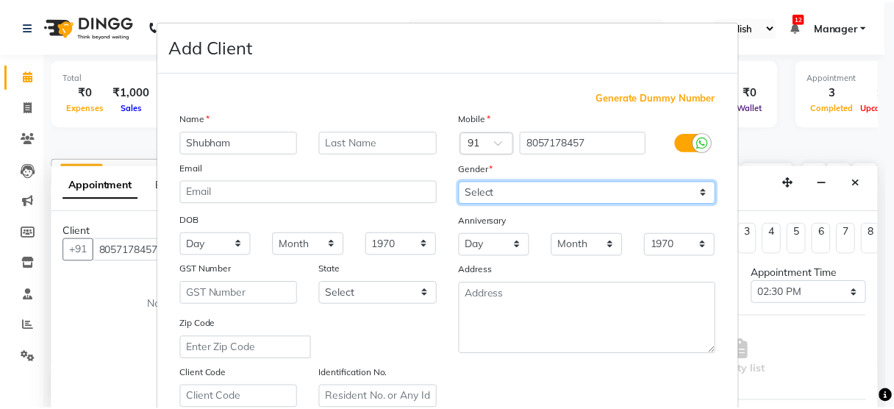
scroll to position [266, 0]
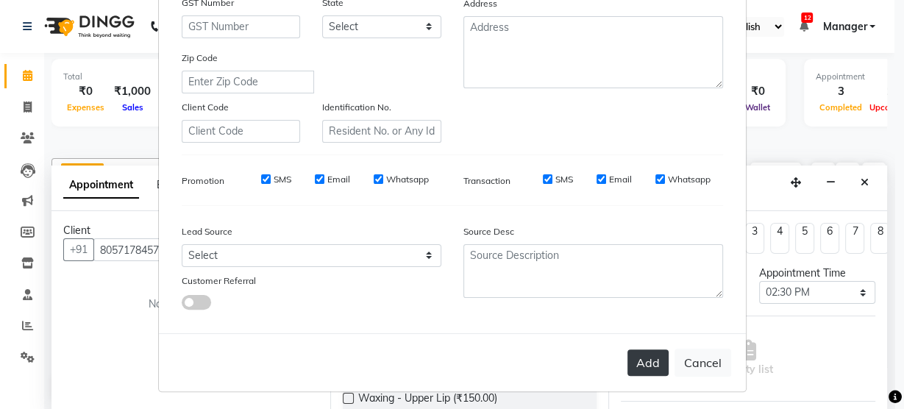
click at [647, 363] on button "Add" at bounding box center [647, 362] width 41 height 26
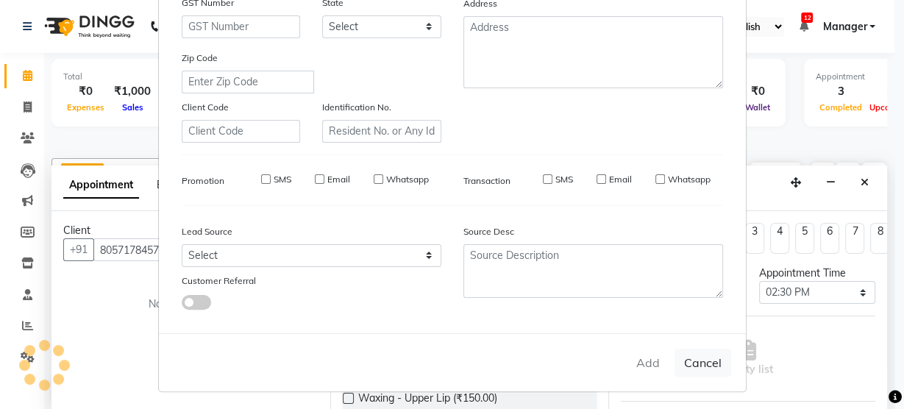
select select
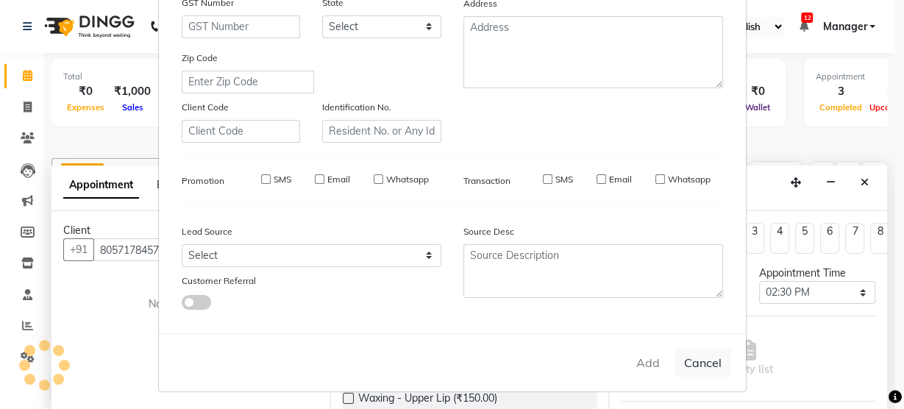
select select
checkbox input "false"
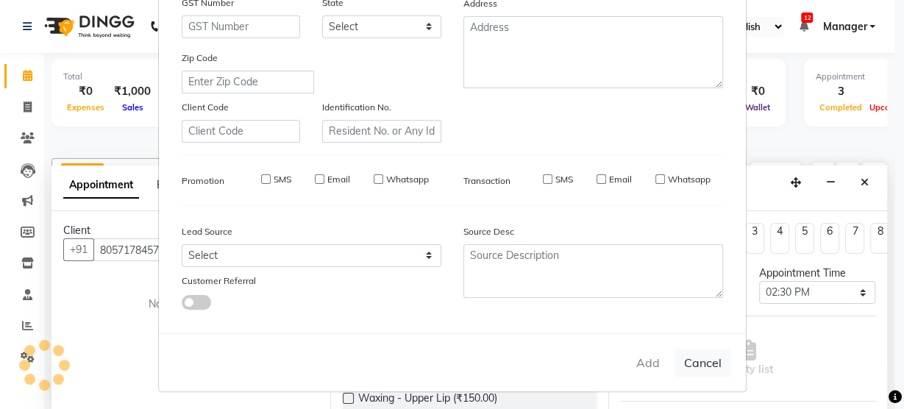
checkbox input "false"
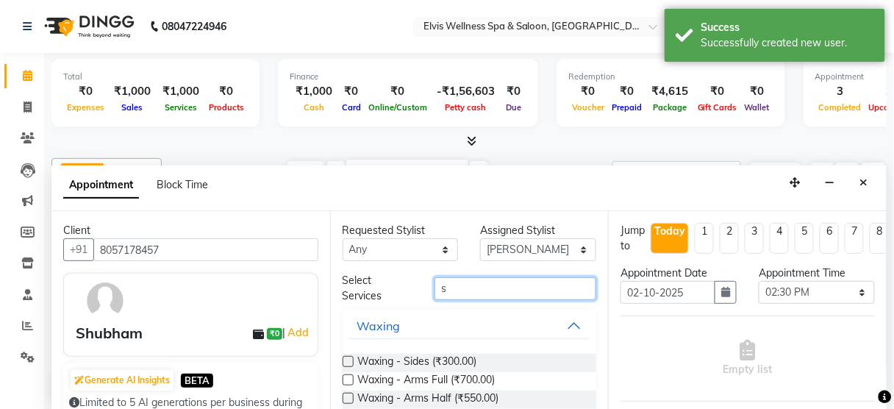
click at [478, 291] on input "s" at bounding box center [516, 288] width 162 height 23
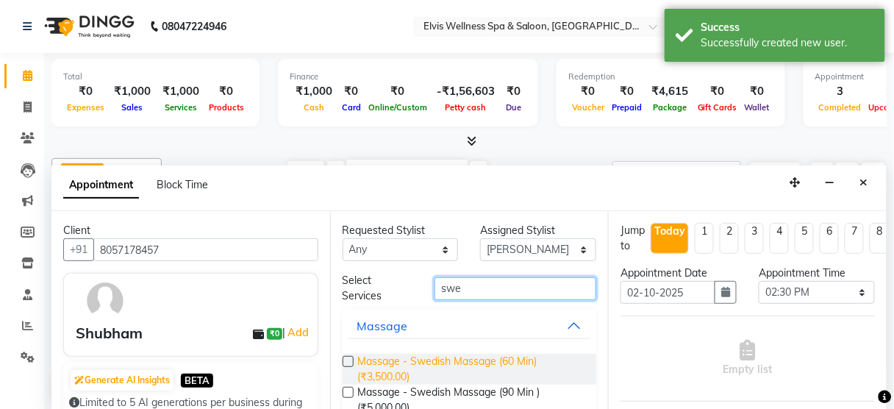
type input "swe"
click at [467, 365] on span "Massage - Swedish Massage (60 Min) (₹3,500.00)" at bounding box center [471, 369] width 227 height 31
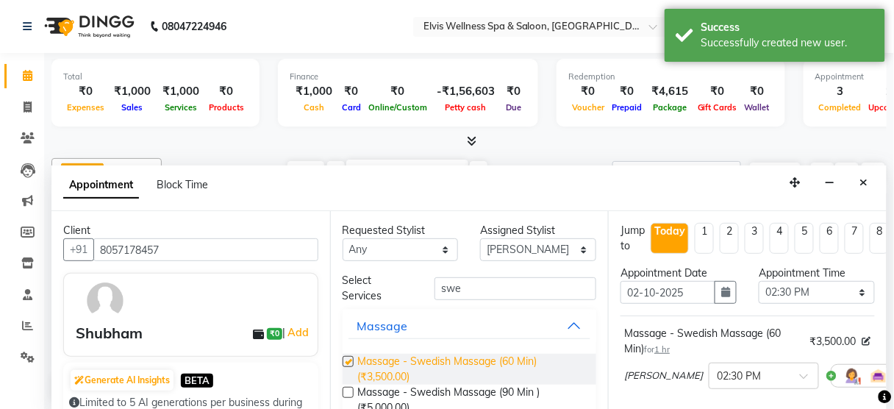
checkbox input "false"
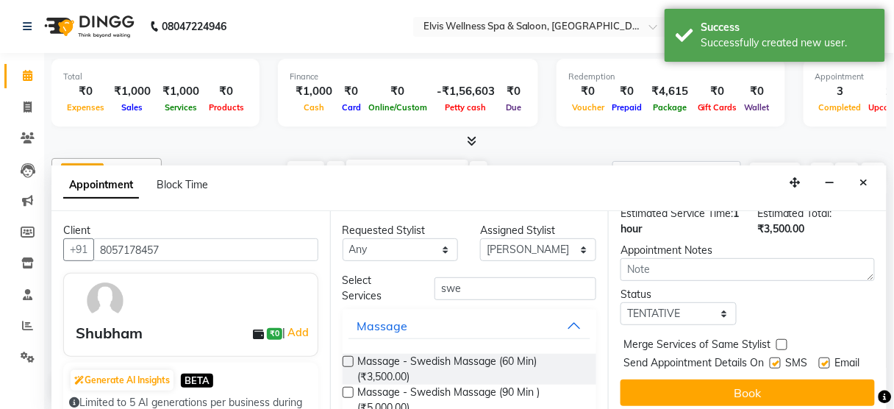
scroll to position [212, 0]
click at [770, 363] on label at bounding box center [775, 362] width 11 height 11
click at [770, 363] on input "checkbox" at bounding box center [775, 364] width 10 height 10
checkbox input "false"
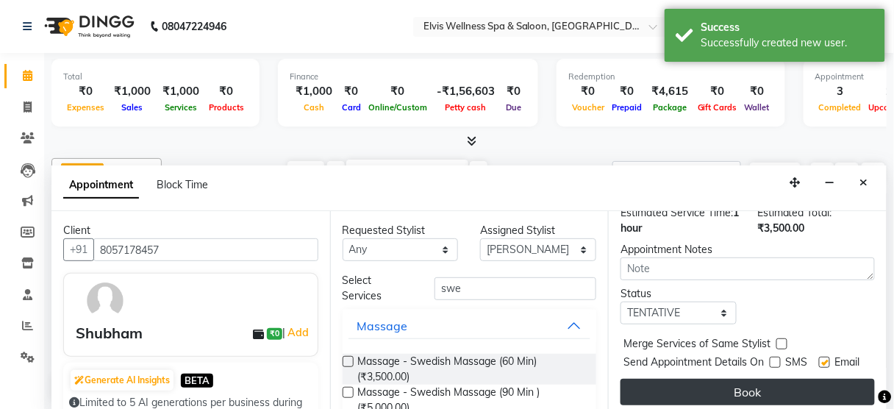
click at [759, 395] on button "Book" at bounding box center [748, 392] width 254 height 26
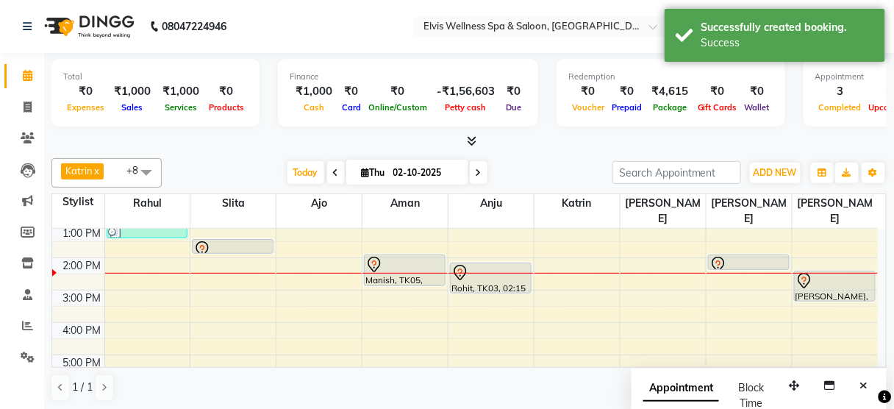
scroll to position [0, 0]
click at [865, 380] on icon "Close" at bounding box center [864, 385] width 8 height 10
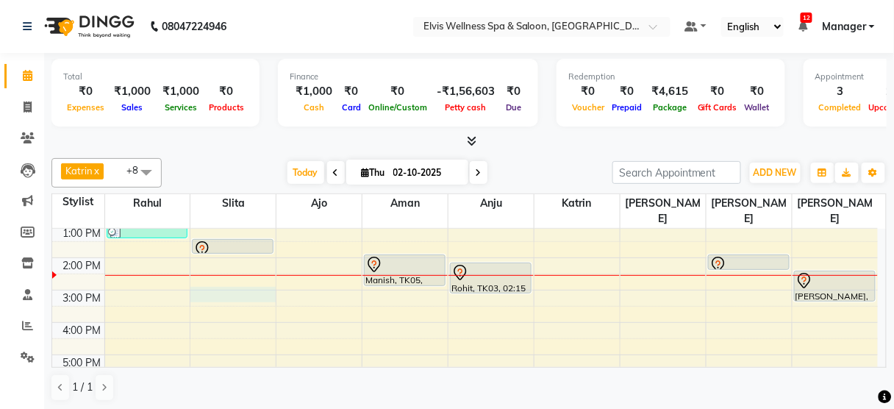
click at [248, 277] on div "8:00 AM 9:00 AM 10:00 AM 11:00 AM 12:00 PM 1:00 PM 2:00 PM 3:00 PM 4:00 PM 5:00…" at bounding box center [465, 290] width 826 height 452
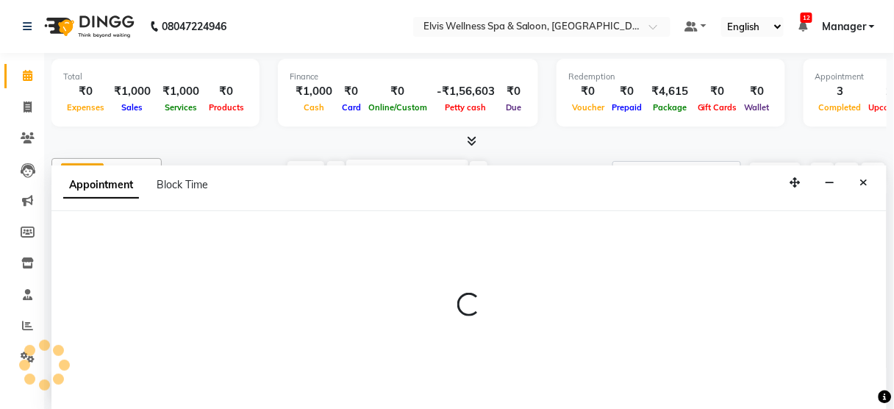
select select "39956"
select select "900"
select select "tentative"
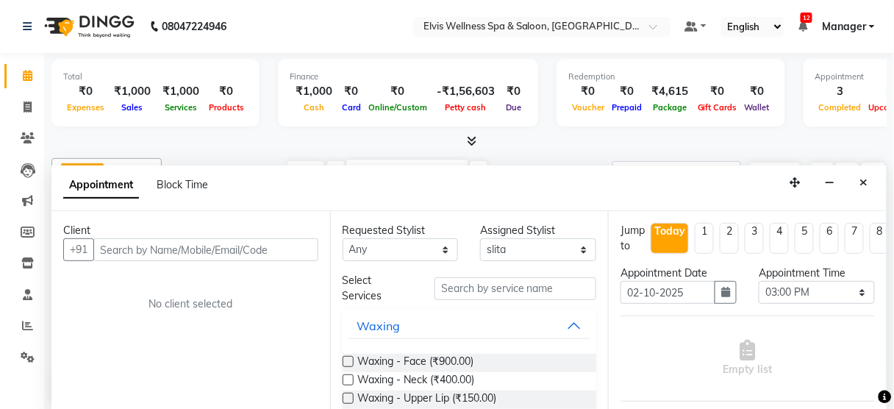
click at [172, 247] on input "text" at bounding box center [205, 249] width 225 height 23
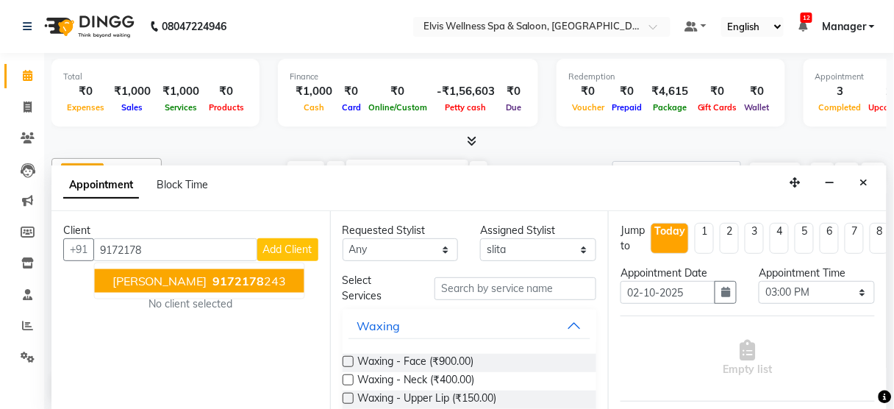
click at [213, 278] on span "9172178" at bounding box center [238, 281] width 51 height 15
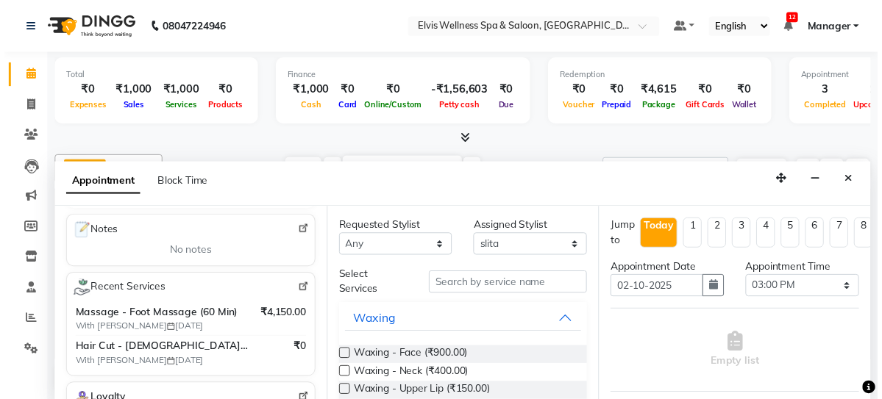
scroll to position [247, 0]
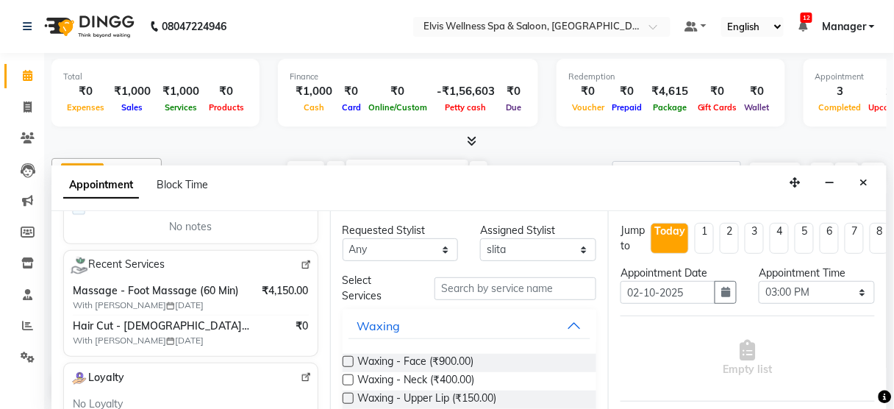
type input "9172178243"
click at [301, 261] on img at bounding box center [306, 265] width 11 height 11
click at [871, 176] on button "Close" at bounding box center [864, 182] width 21 height 23
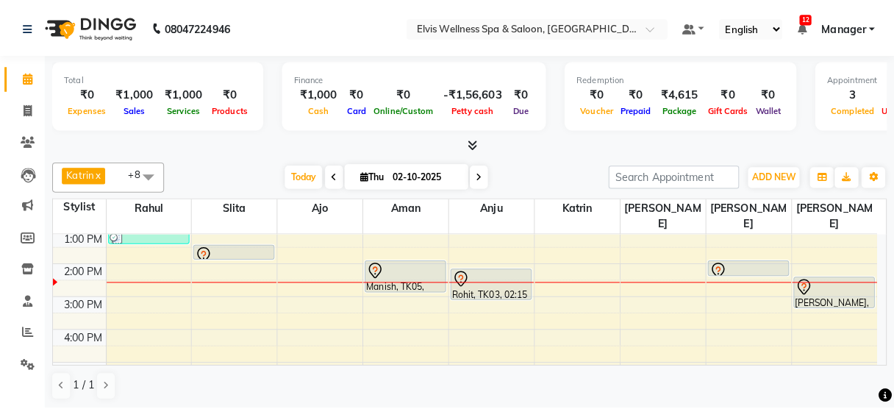
scroll to position [0, 0]
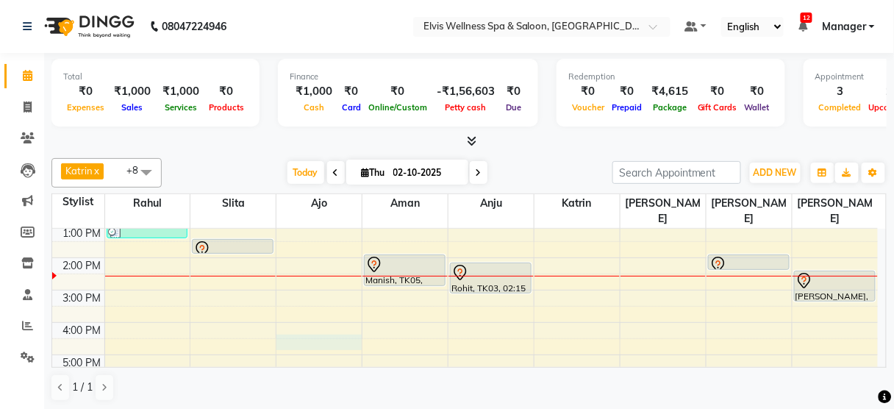
click at [277, 320] on div "8:00 AM 9:00 AM 10:00 AM 11:00 AM 12:00 PM 1:00 PM 2:00 PM 3:00 PM 4:00 PM 5:00…" at bounding box center [465, 290] width 826 height 452
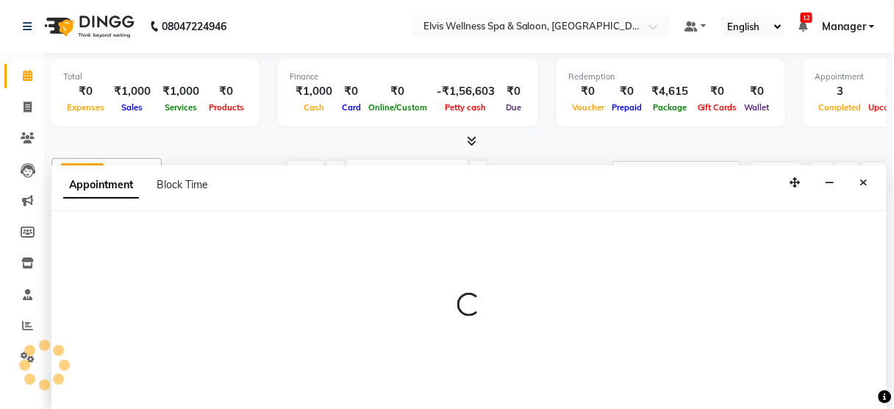
select select "89118"
select select "990"
select select "tentative"
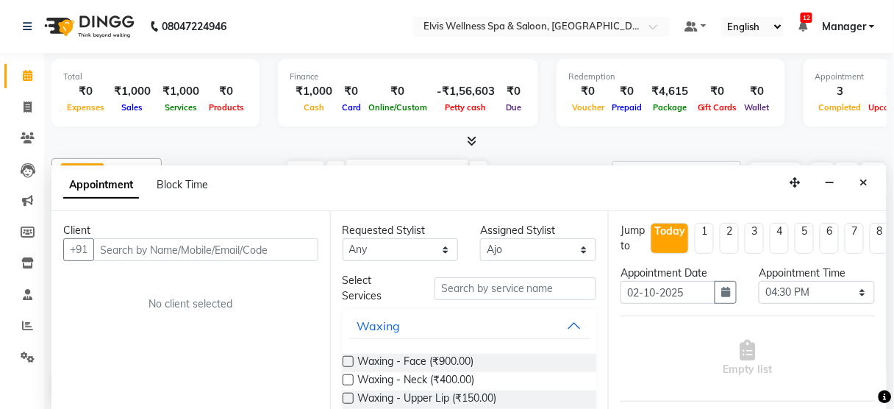
click at [199, 238] on input "text" at bounding box center [205, 249] width 225 height 23
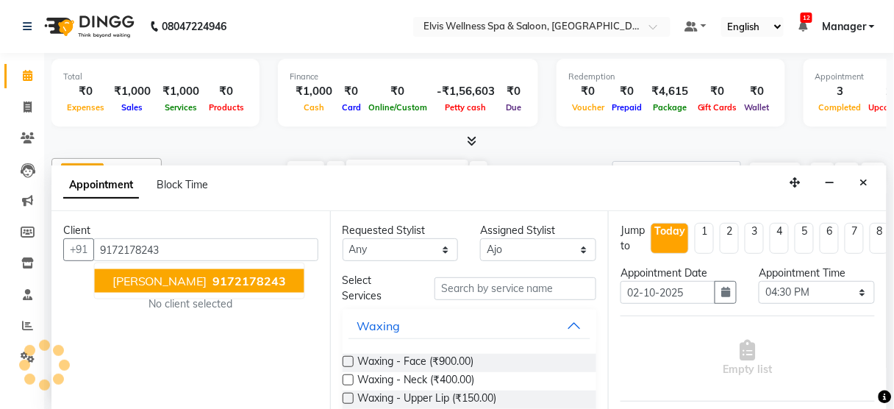
click at [179, 286] on button "[PERSON_NAME] 9172178243" at bounding box center [200, 281] width 210 height 24
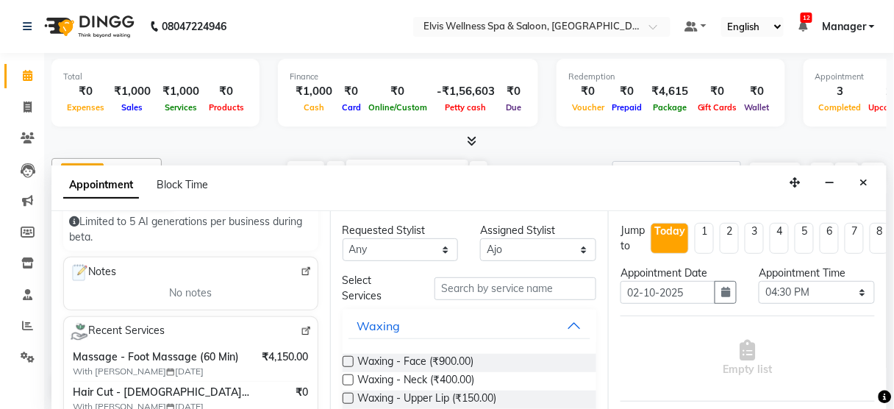
scroll to position [182, 0]
type input "9172178243"
click at [301, 325] on img at bounding box center [306, 329] width 11 height 11
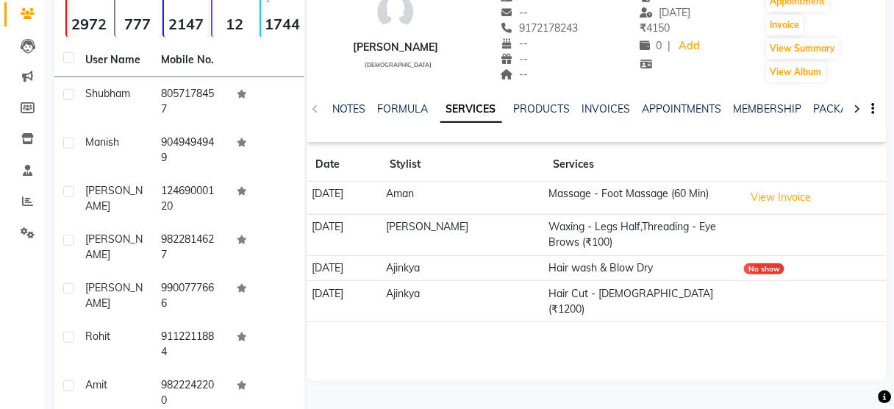
scroll to position [77, 0]
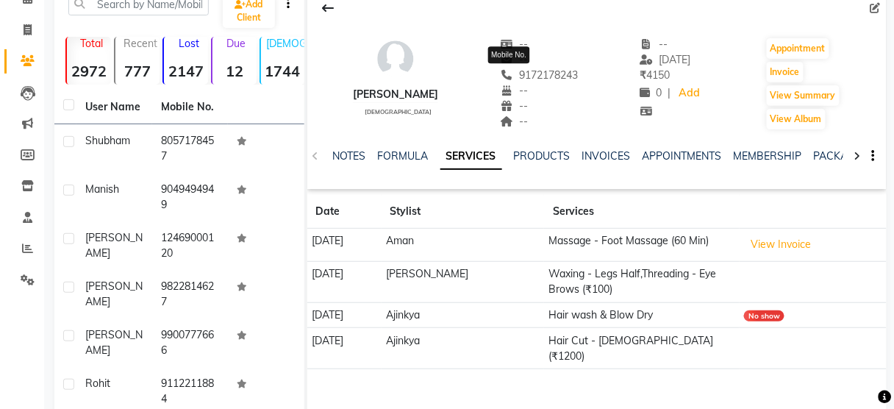
click at [521, 71] on span "9172178243" at bounding box center [540, 74] width 78 height 13
copy span "9172178243"
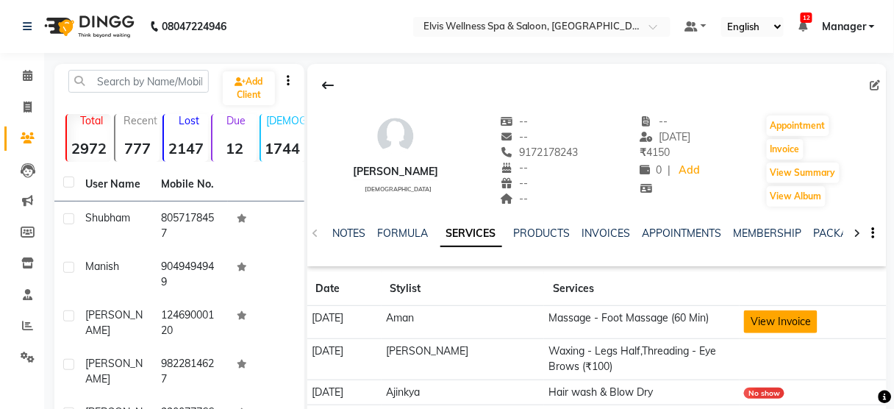
click at [798, 325] on button "View Invoice" at bounding box center [781, 321] width 74 height 23
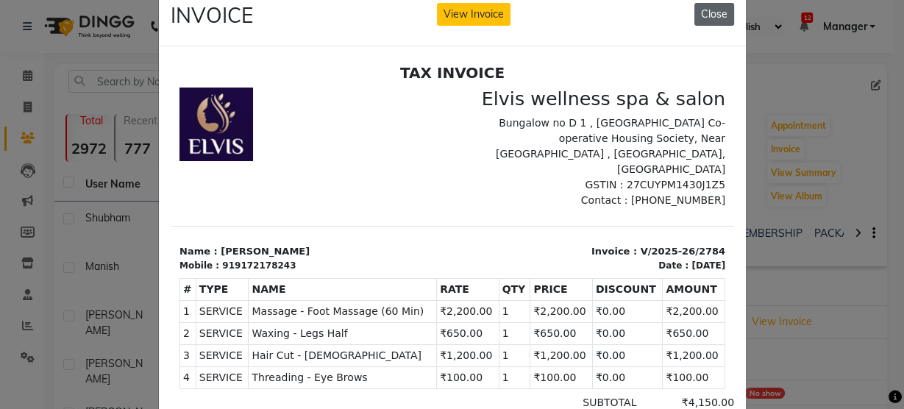
click at [704, 7] on button "Close" at bounding box center [714, 14] width 40 height 23
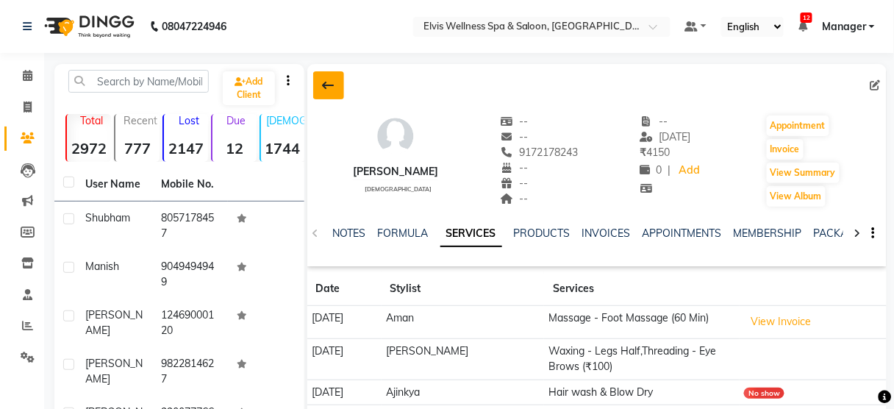
click at [315, 90] on button at bounding box center [328, 85] width 31 height 28
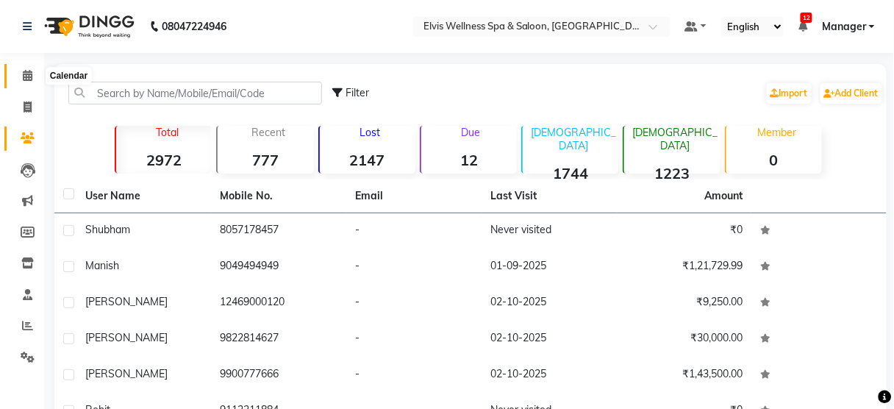
click at [38, 71] on span at bounding box center [28, 76] width 26 height 17
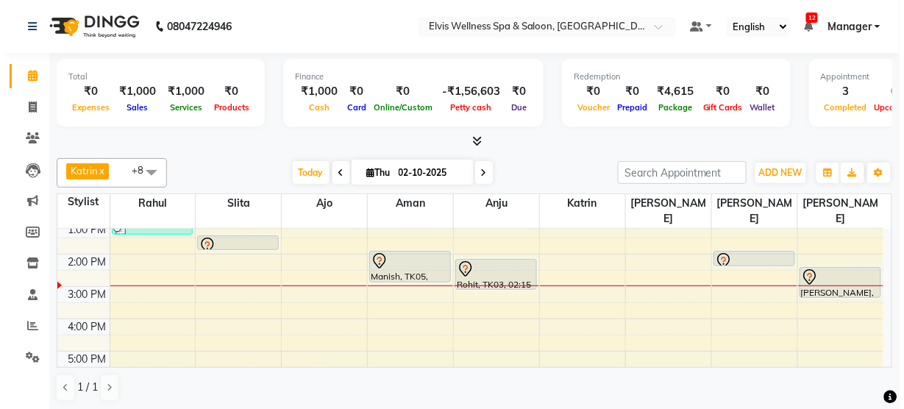
scroll to position [168, 0]
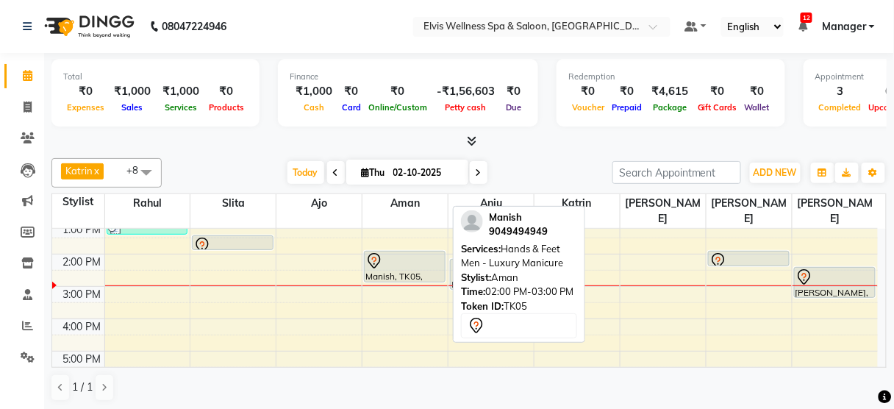
click at [428, 252] on div at bounding box center [404, 261] width 79 height 18
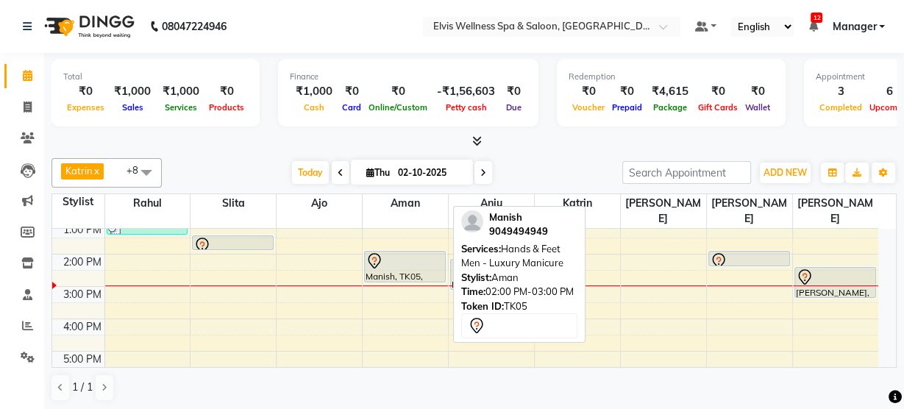
select select "7"
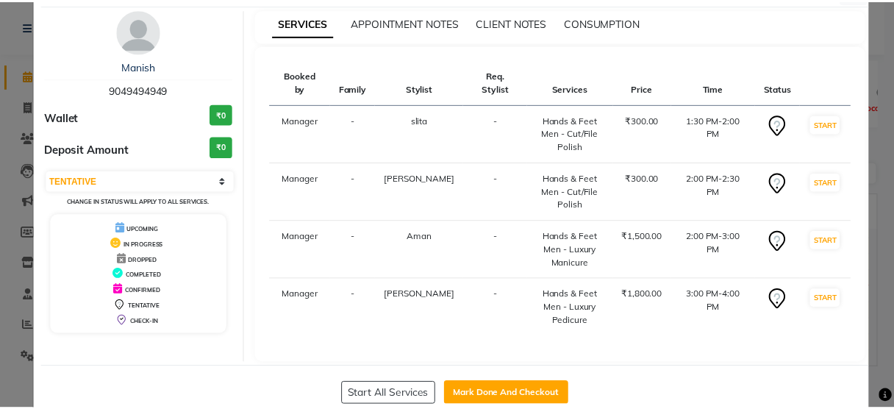
scroll to position [48, 0]
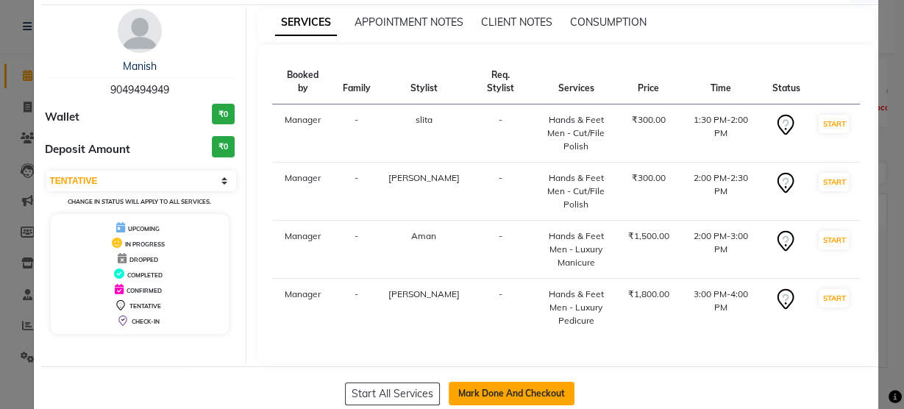
click at [483, 382] on button "Mark Done And Checkout" at bounding box center [512, 394] width 126 height 24
select select "5733"
select select "service"
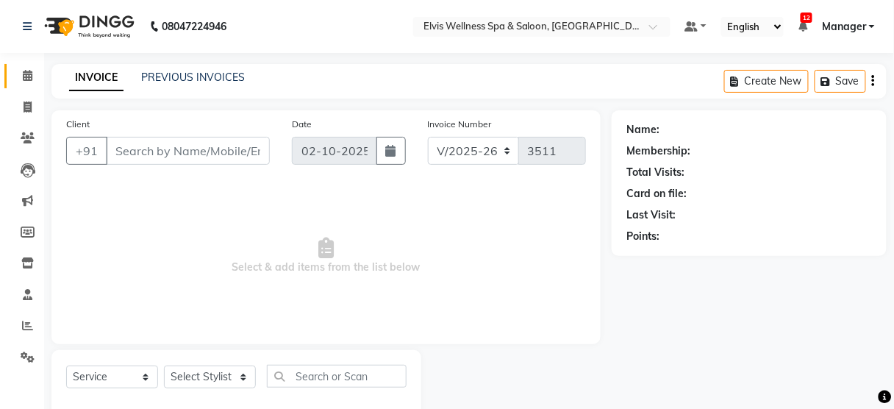
type input "9049494949"
select select "39956"
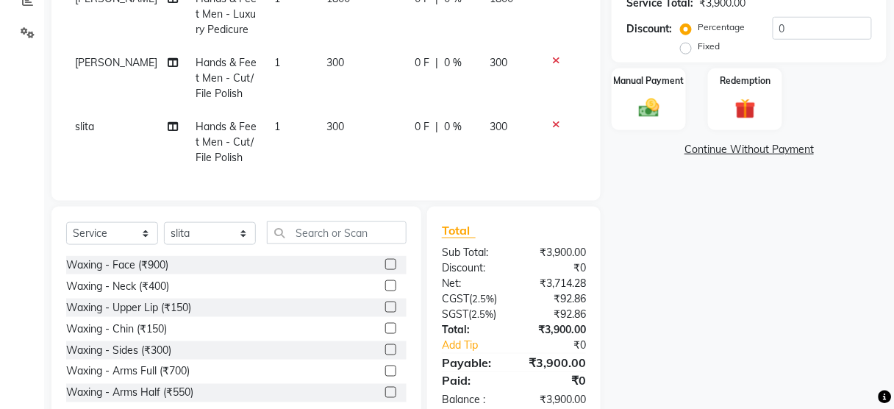
scroll to position [369, 0]
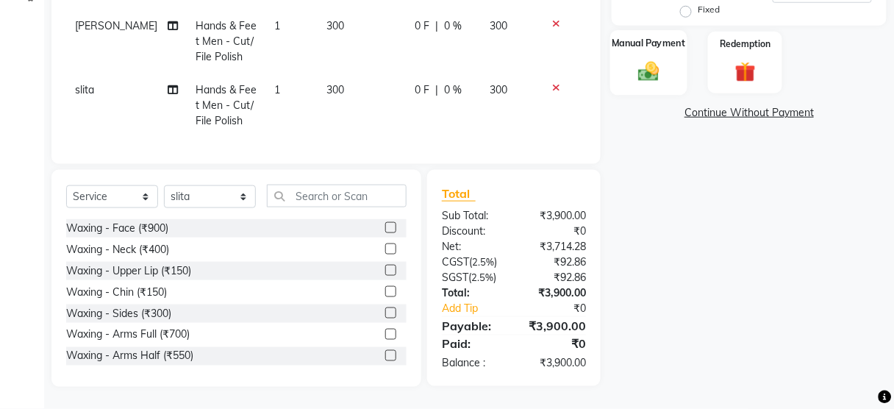
click at [647, 48] on div "Manual Payment" at bounding box center [648, 62] width 77 height 65
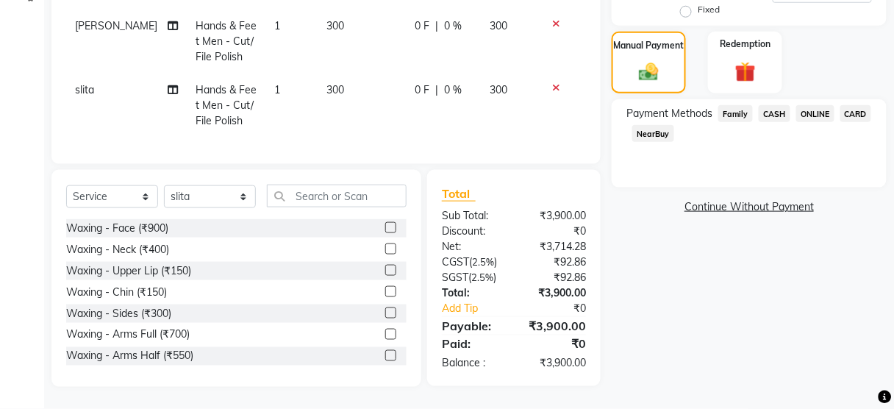
click at [819, 111] on span "ONLINE" at bounding box center [815, 113] width 38 height 17
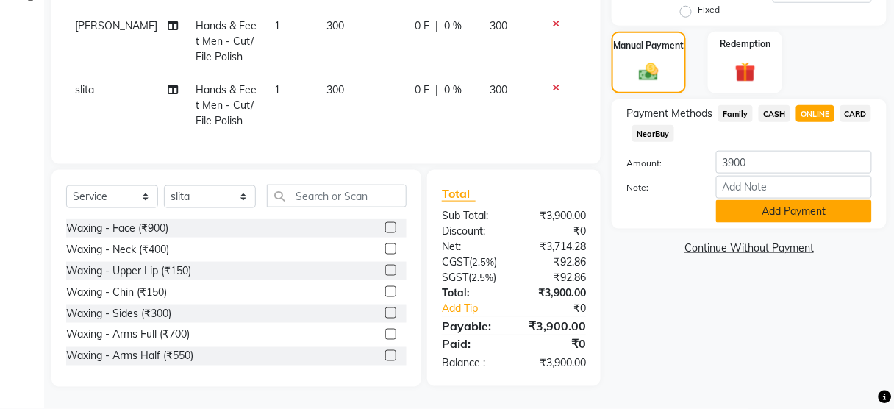
click at [772, 213] on button "Add Payment" at bounding box center [794, 211] width 156 height 23
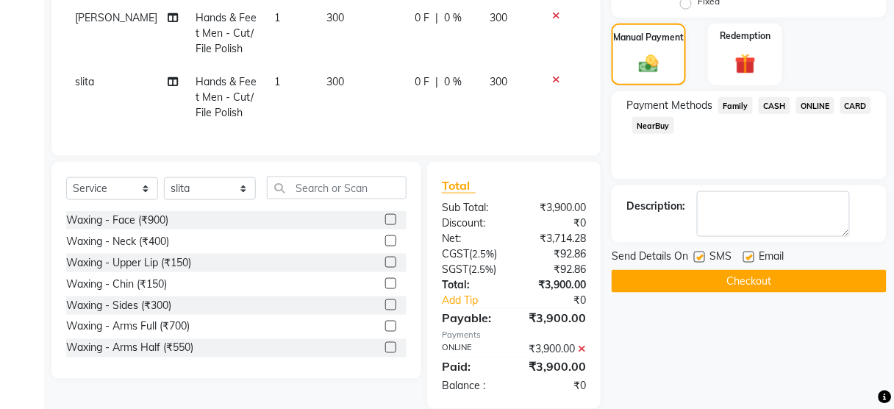
scroll to position [414, 0]
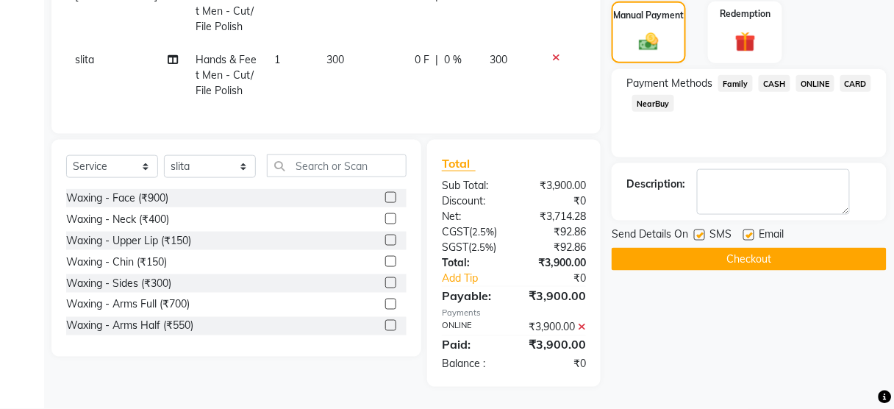
click at [706, 226] on div "SMS" at bounding box center [718, 235] width 49 height 18
click at [696, 229] on label at bounding box center [699, 234] width 11 height 11
click at [696, 231] on input "checkbox" at bounding box center [699, 236] width 10 height 10
checkbox input "false"
click at [710, 248] on button "Checkout" at bounding box center [749, 259] width 275 height 23
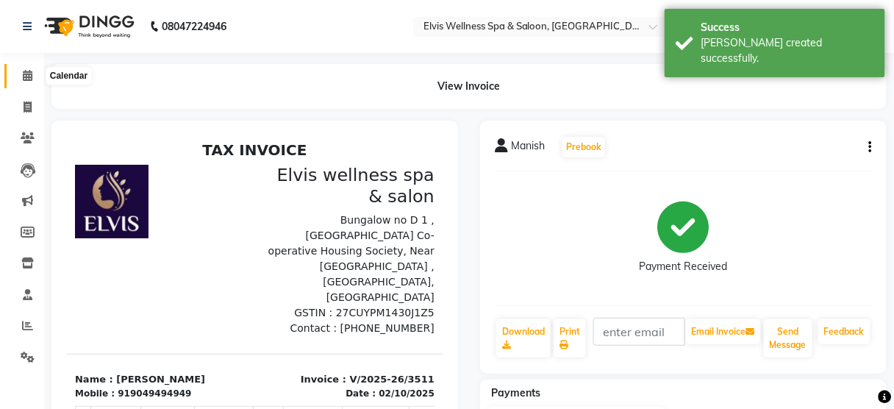
click at [34, 79] on span at bounding box center [28, 76] width 26 height 17
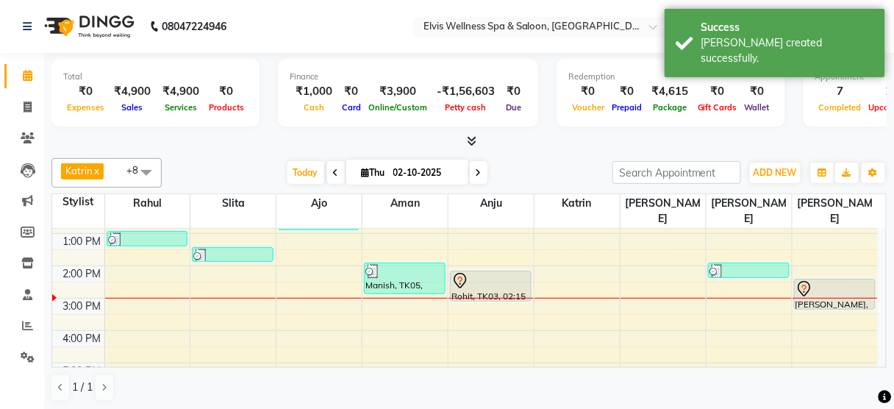
scroll to position [157, 0]
